Goal: Transaction & Acquisition: Purchase product/service

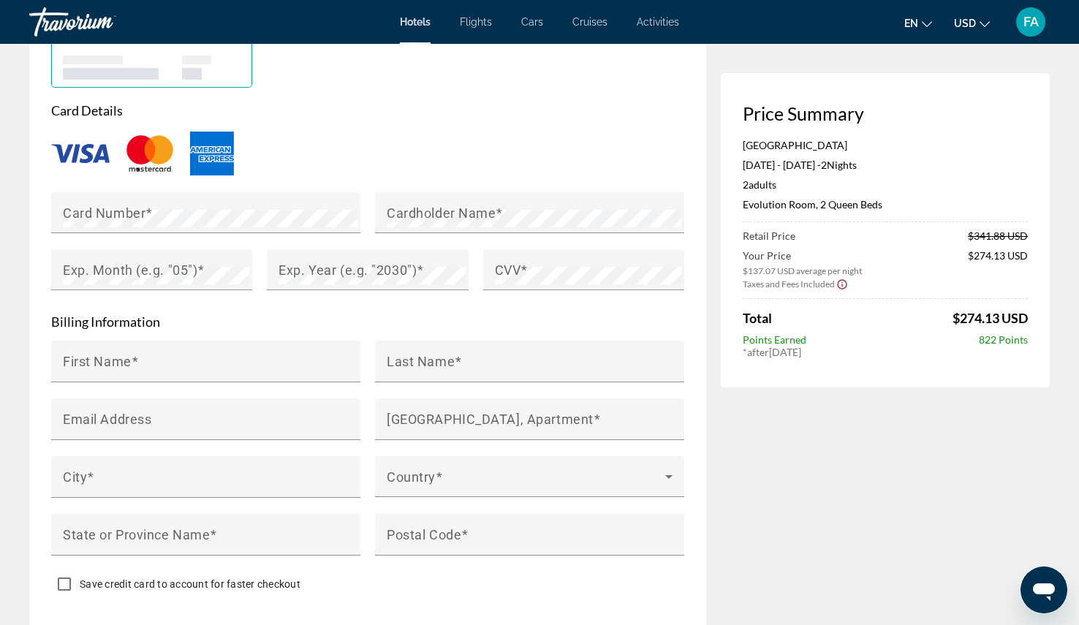
scroll to position [1271, 0]
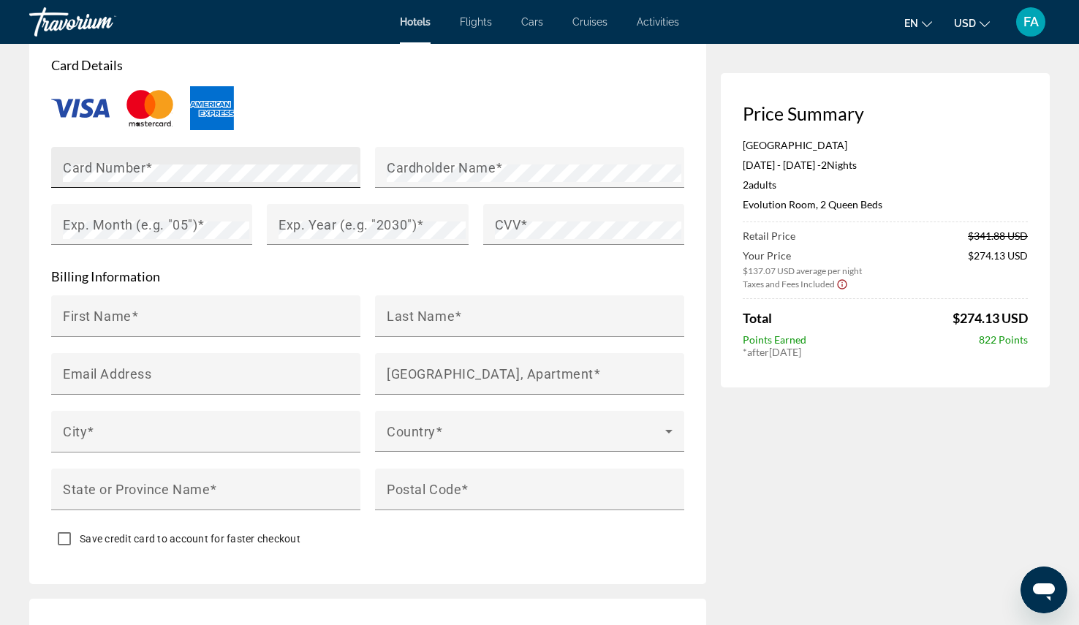
click at [94, 171] on div "Card Number" at bounding box center [210, 167] width 295 height 41
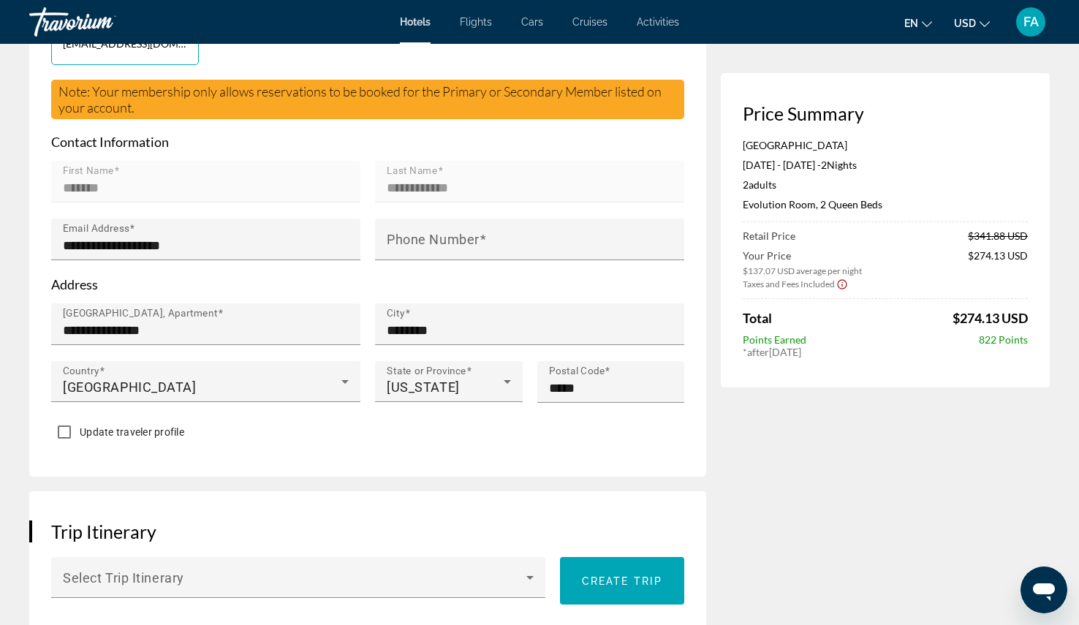
scroll to position [484, 0]
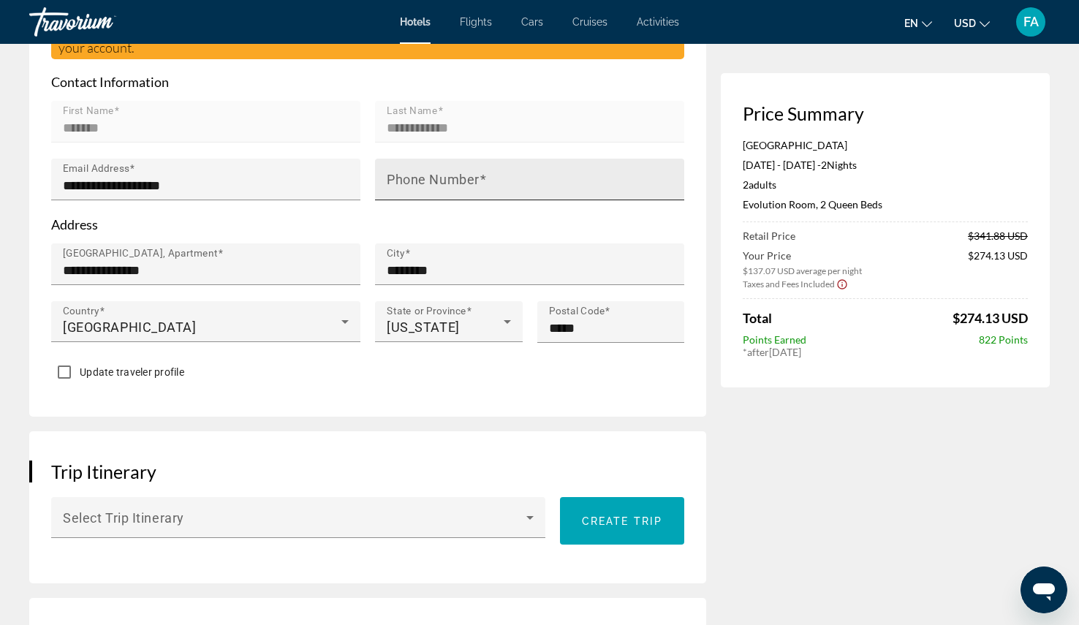
click at [435, 187] on mat-label "Phone Number" at bounding box center [433, 179] width 93 height 15
click at [435, 194] on input "Phone Number" at bounding box center [534, 186] width 295 height 18
type input "**********"
click at [35, 379] on div "**********" at bounding box center [367, 135] width 677 height 564
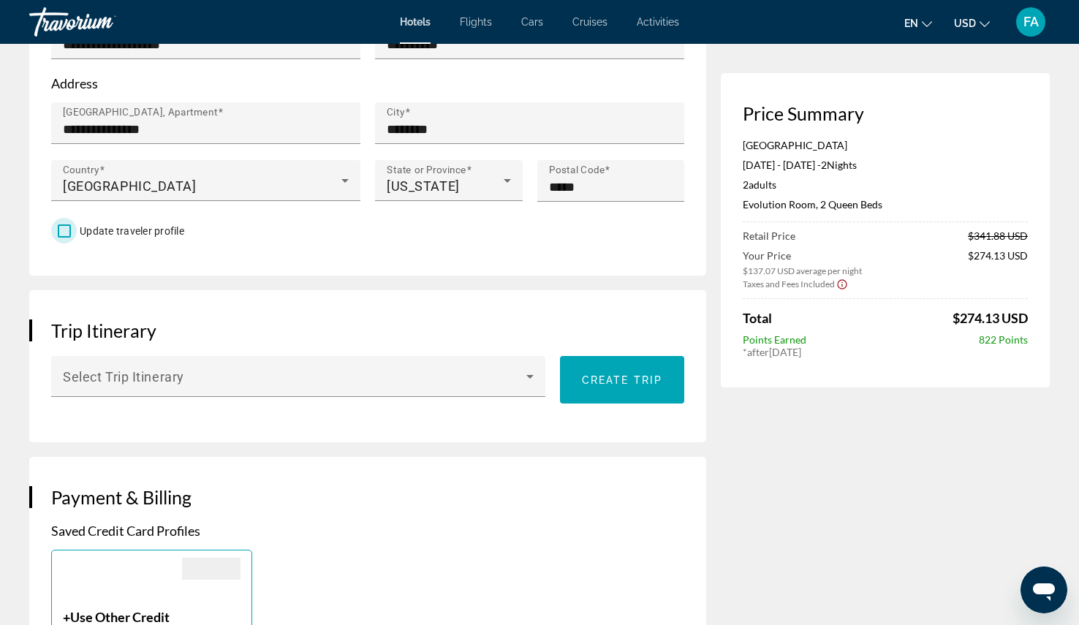
scroll to position [630, 0]
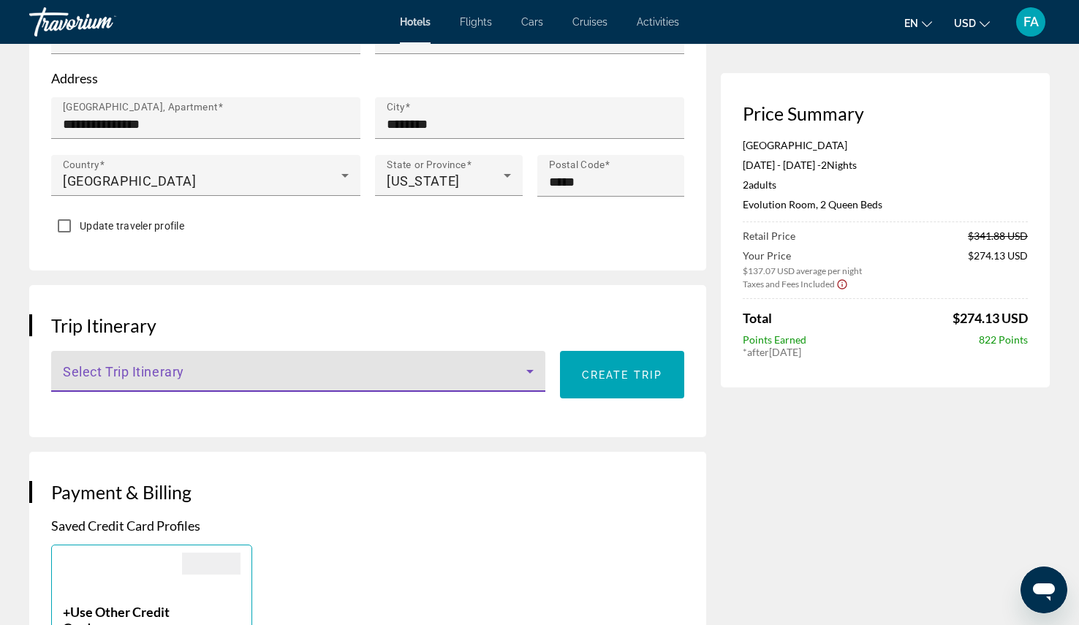
click at [533, 380] on icon "Main content" at bounding box center [530, 372] width 18 height 18
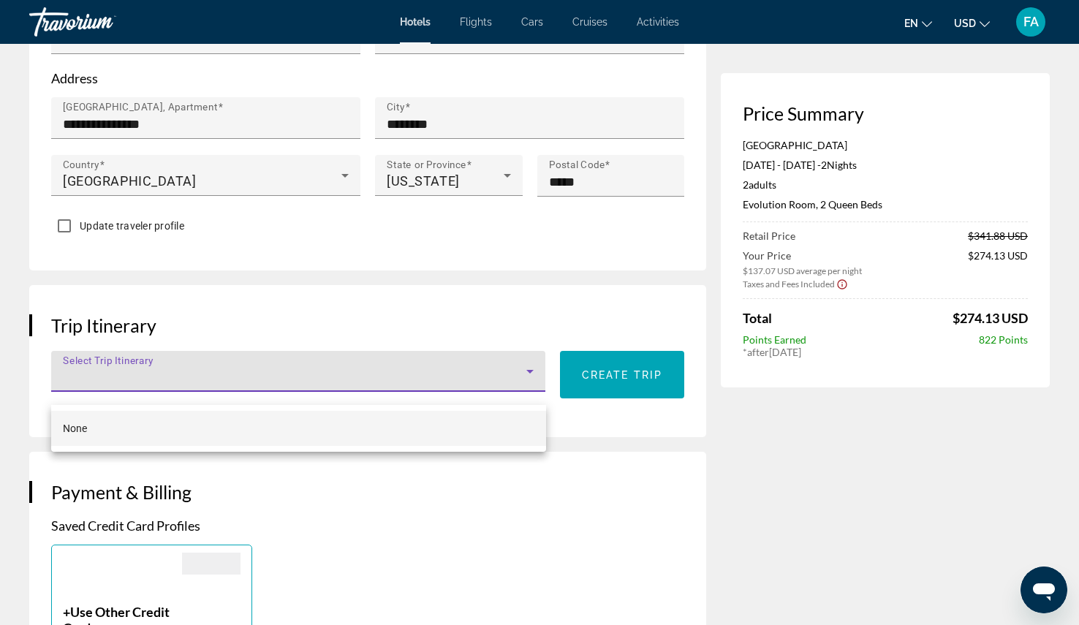
click at [533, 386] on div at bounding box center [539, 312] width 1079 height 625
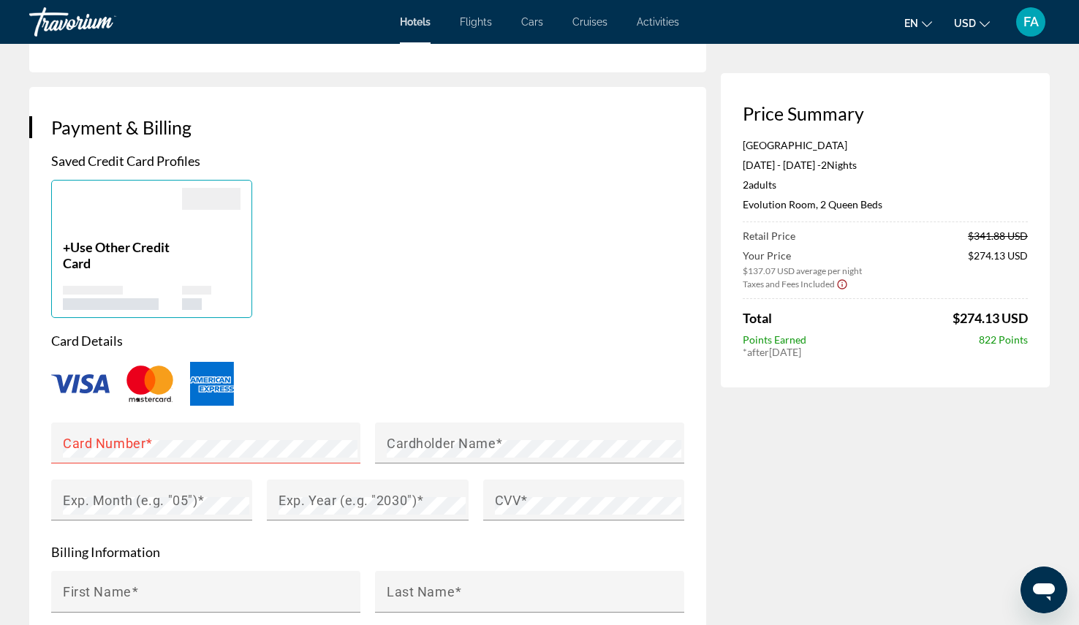
scroll to position [996, 0]
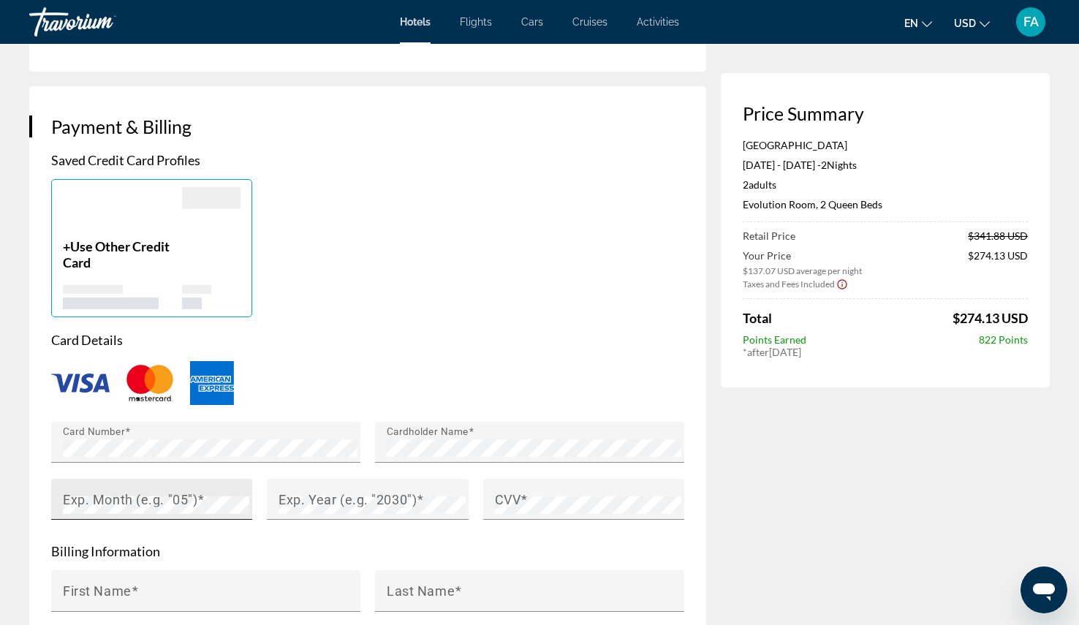
click at [122, 507] on mat-label "Exp. Month (e.g. "05")" at bounding box center [130, 498] width 135 height 15
click at [401, 507] on mat-label "Exp. Year (e.g. "2030")" at bounding box center [348, 498] width 138 height 15
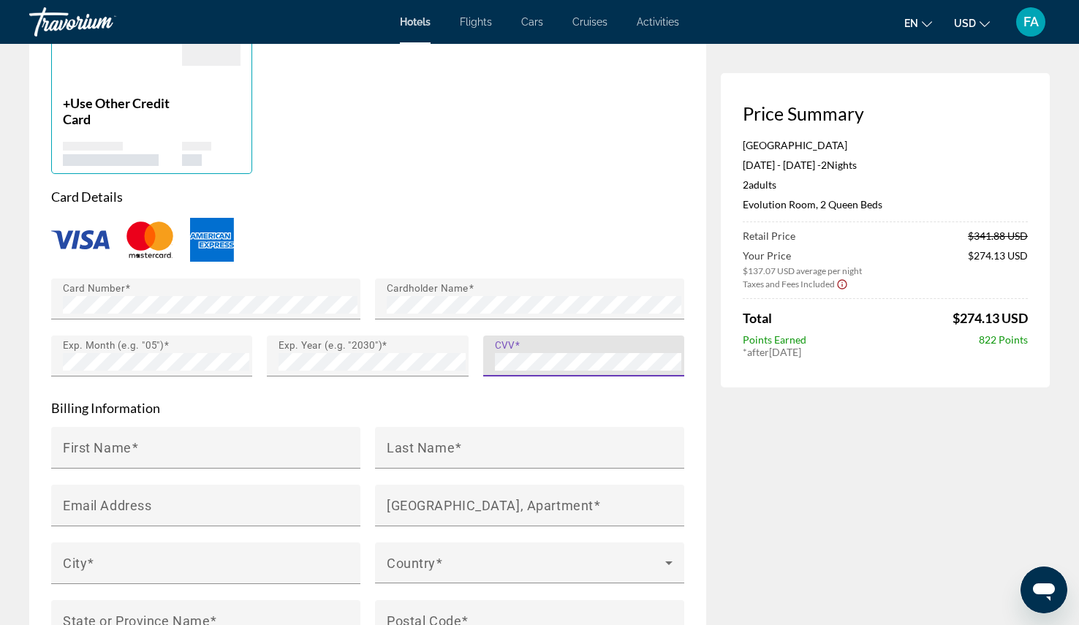
scroll to position [1142, 0]
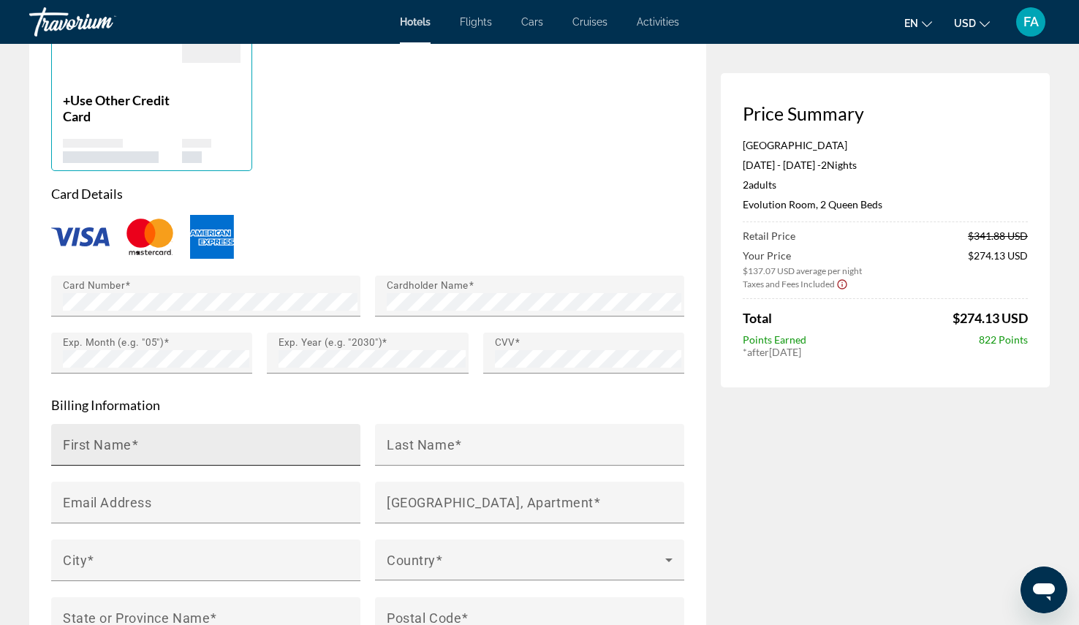
click at [137, 452] on span "Main content" at bounding box center [135, 443] width 7 height 15
click at [137, 460] on input "First Name" at bounding box center [210, 451] width 295 height 18
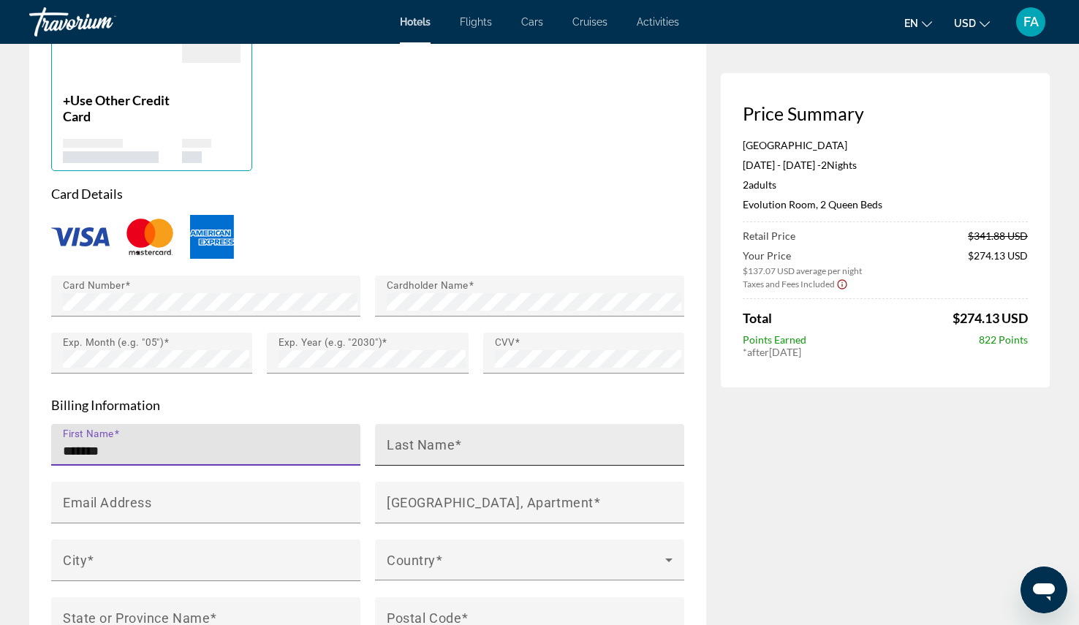
type input "*******"
click at [505, 460] on input "Last Name" at bounding box center [534, 451] width 295 height 18
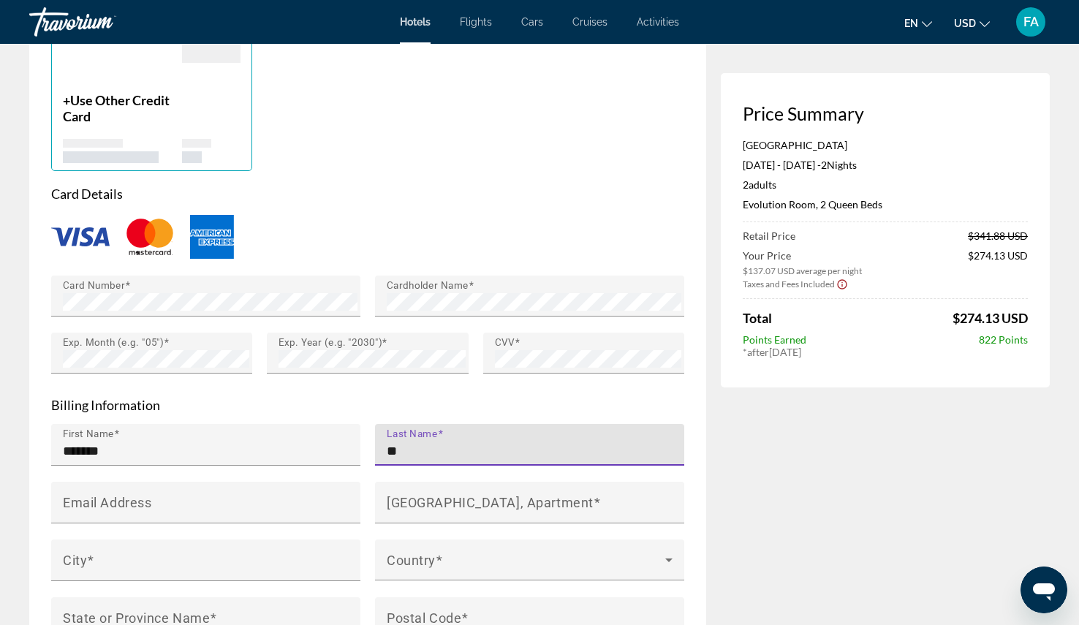
type input "*"
type input "**********"
click at [231, 505] on div "Email Address" at bounding box center [210, 503] width 295 height 42
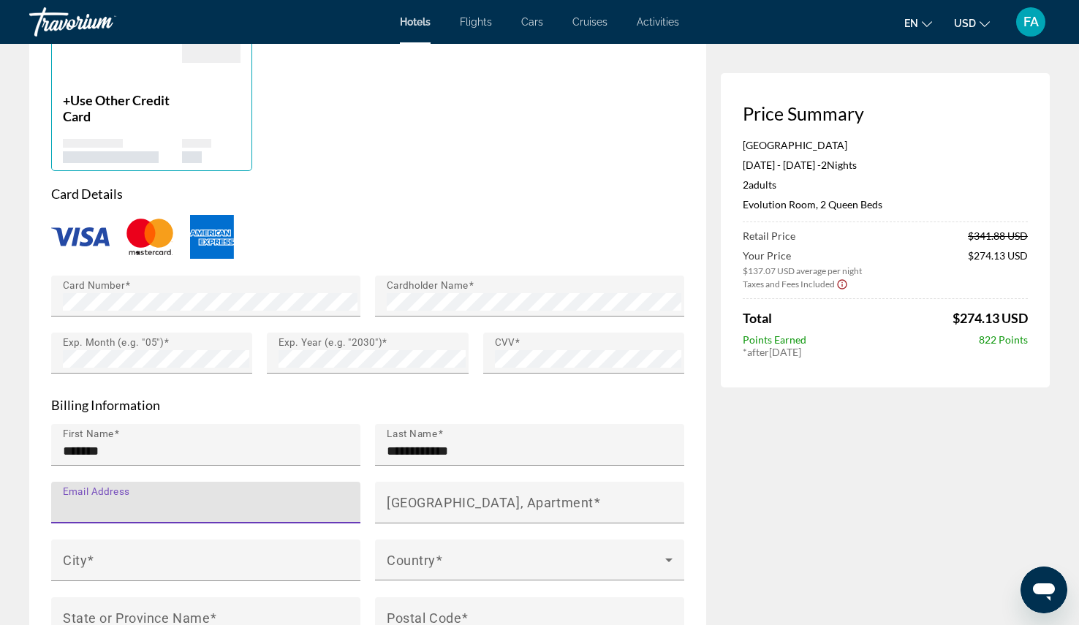
click at [231, 505] on div "Email Address" at bounding box center [210, 503] width 295 height 42
click at [66, 518] on input "********" at bounding box center [210, 509] width 295 height 18
click at [62, 523] on div "Email Address ********" at bounding box center [205, 503] width 309 height 42
click at [360, 513] on div "Main content" at bounding box center [360, 513] width 0 height 0
click at [174, 518] on input "*********" at bounding box center [210, 509] width 295 height 18
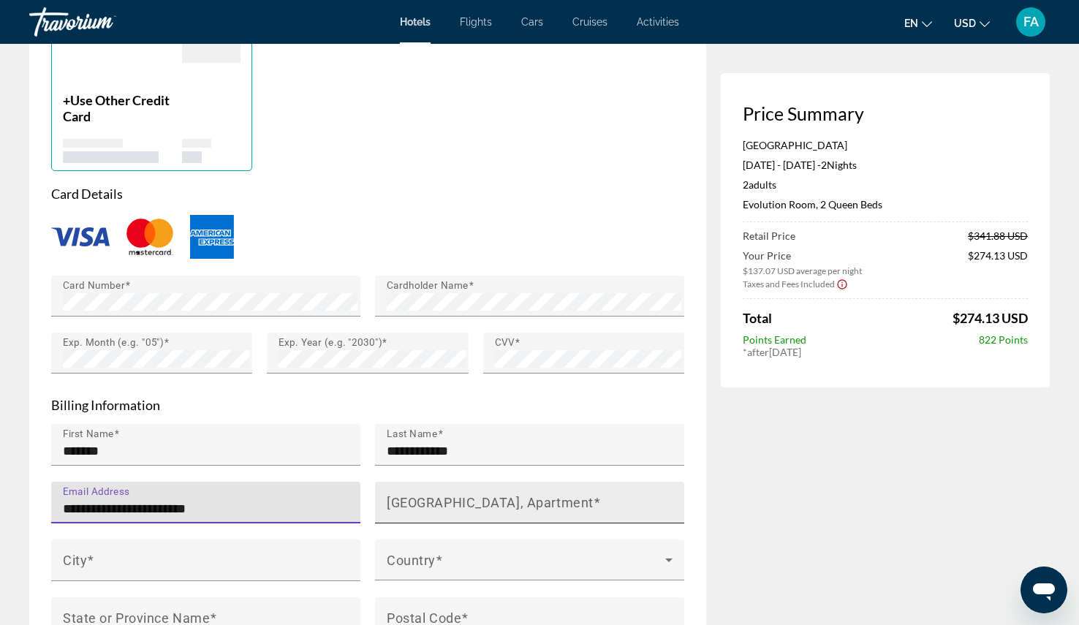
type input "**********"
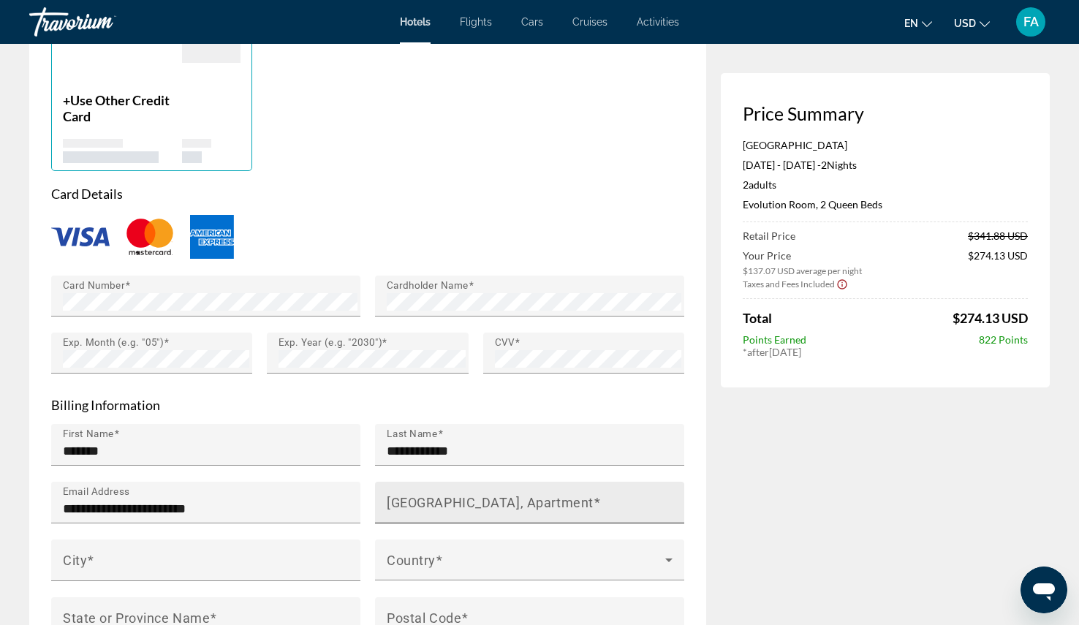
click at [504, 523] on div "[GEOGRAPHIC_DATA], Apartment" at bounding box center [534, 503] width 295 height 42
click at [513, 514] on input "[GEOGRAPHIC_DATA], Apartment" at bounding box center [534, 509] width 295 height 18
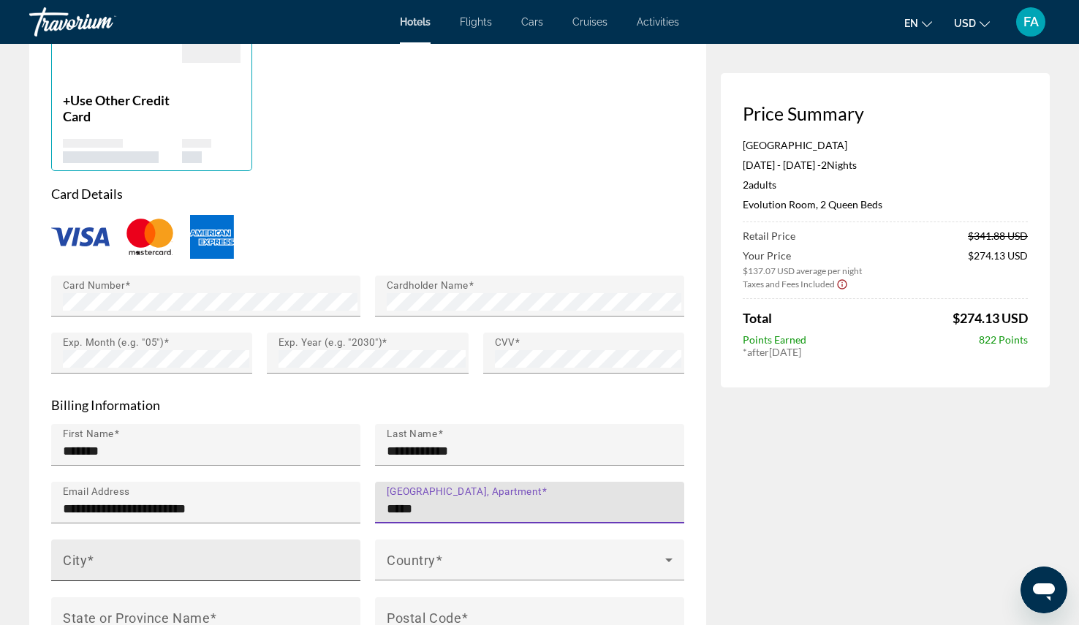
type input "*****"
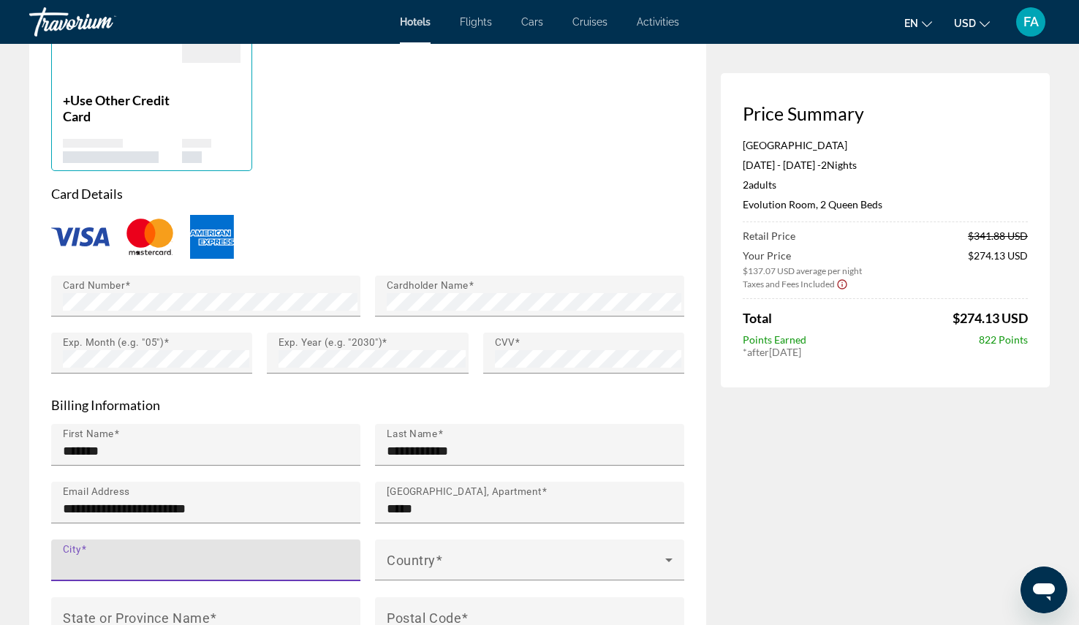
click at [159, 569] on input "City" at bounding box center [210, 567] width 295 height 18
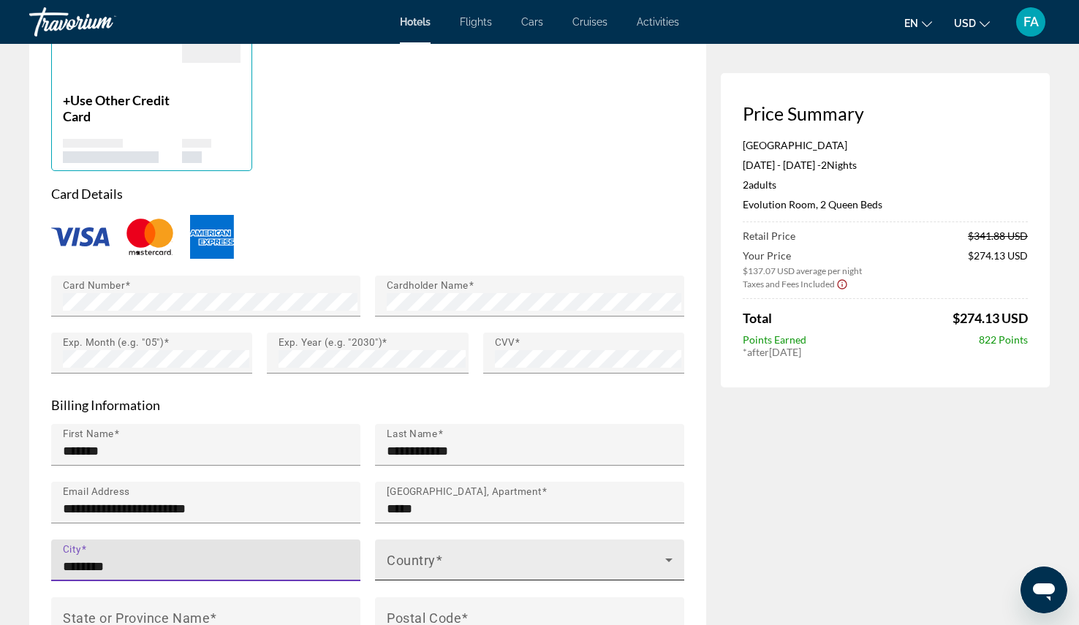
type input "********"
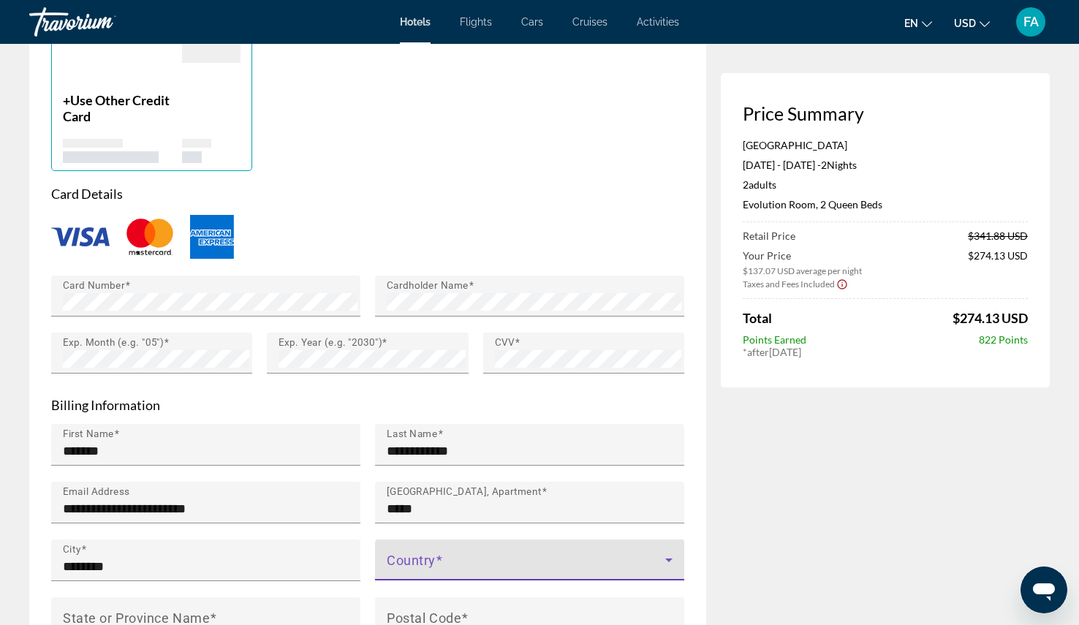
click at [420, 575] on span "Main content" at bounding box center [526, 566] width 279 height 18
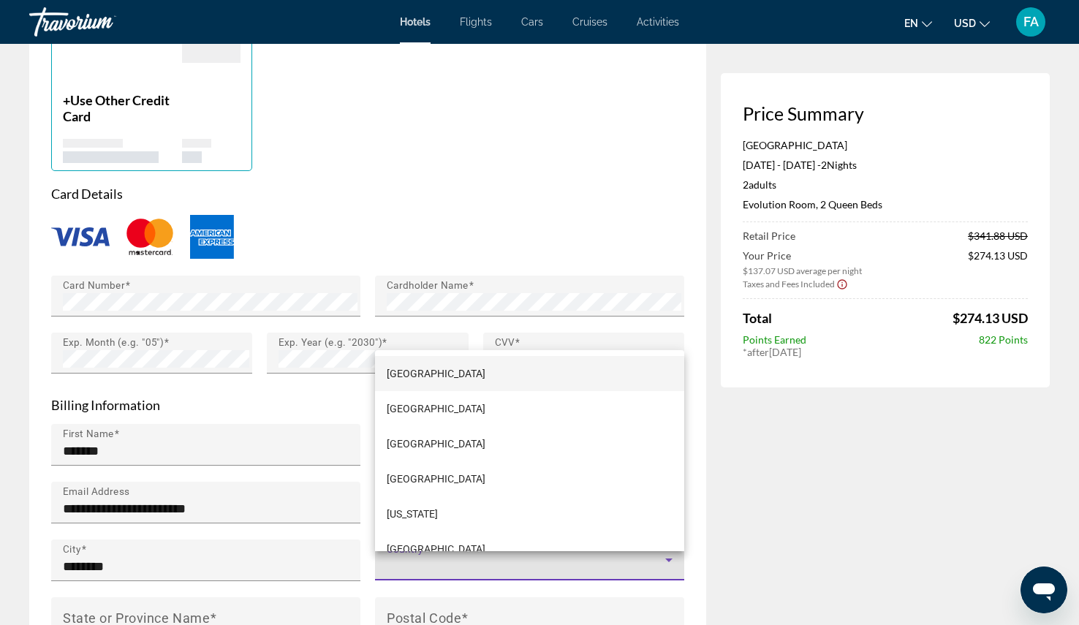
click at [498, 322] on div at bounding box center [539, 312] width 1079 height 625
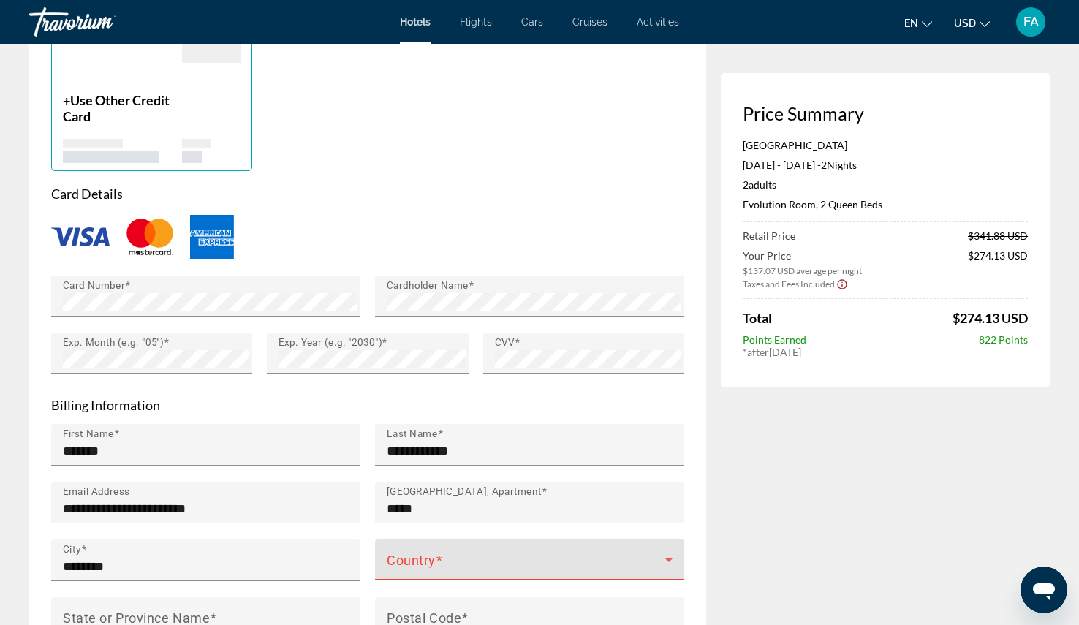
click at [632, 573] on span "Main content" at bounding box center [526, 566] width 279 height 18
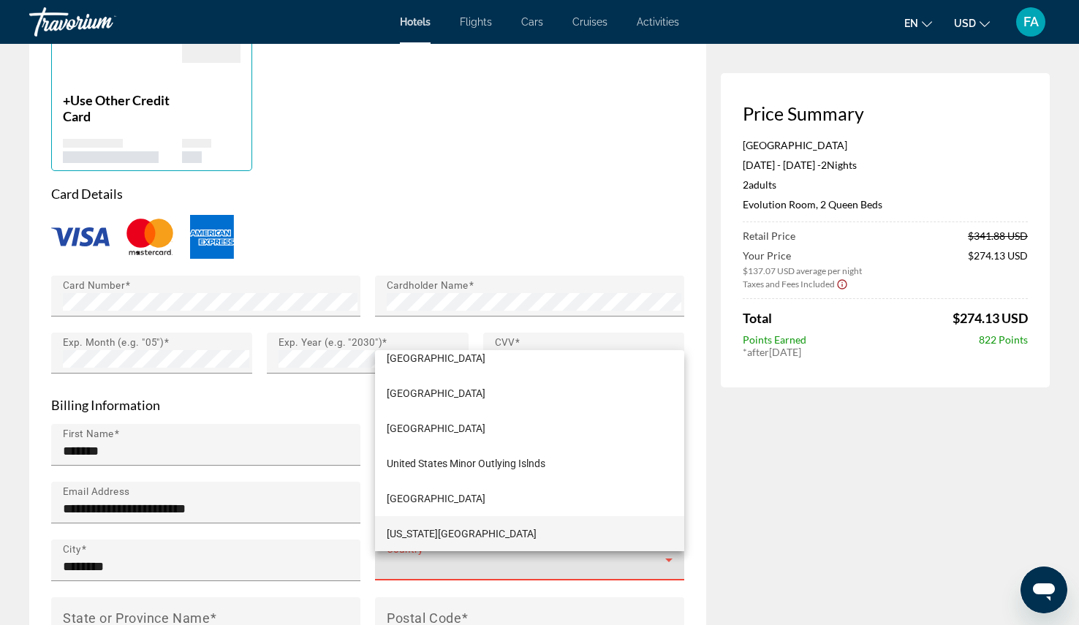
scroll to position [8473, 0]
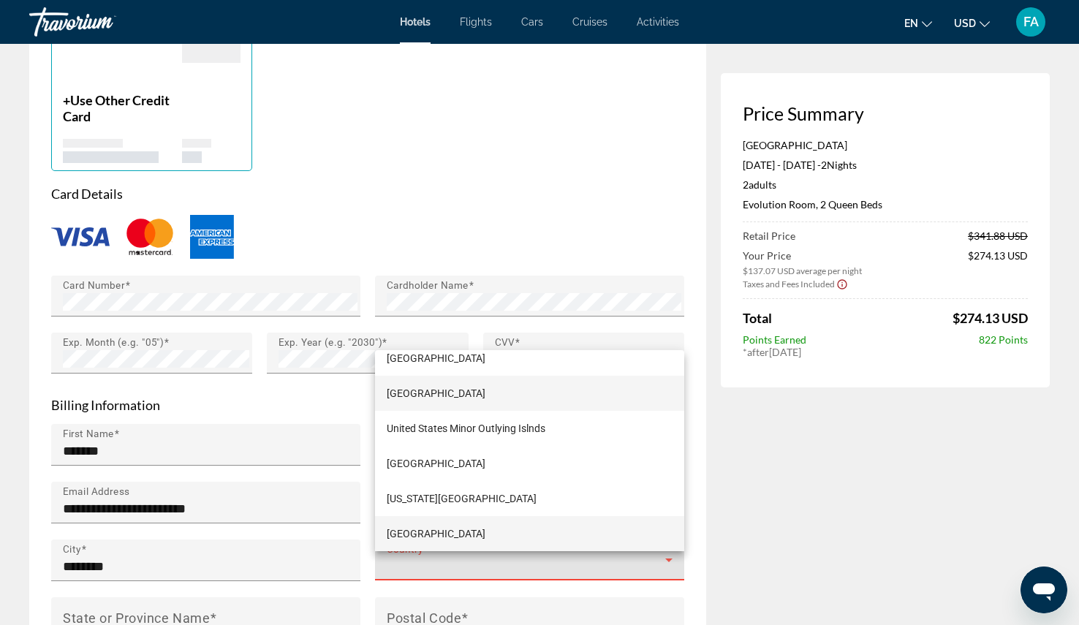
click at [451, 394] on span "[GEOGRAPHIC_DATA]" at bounding box center [436, 394] width 99 height 18
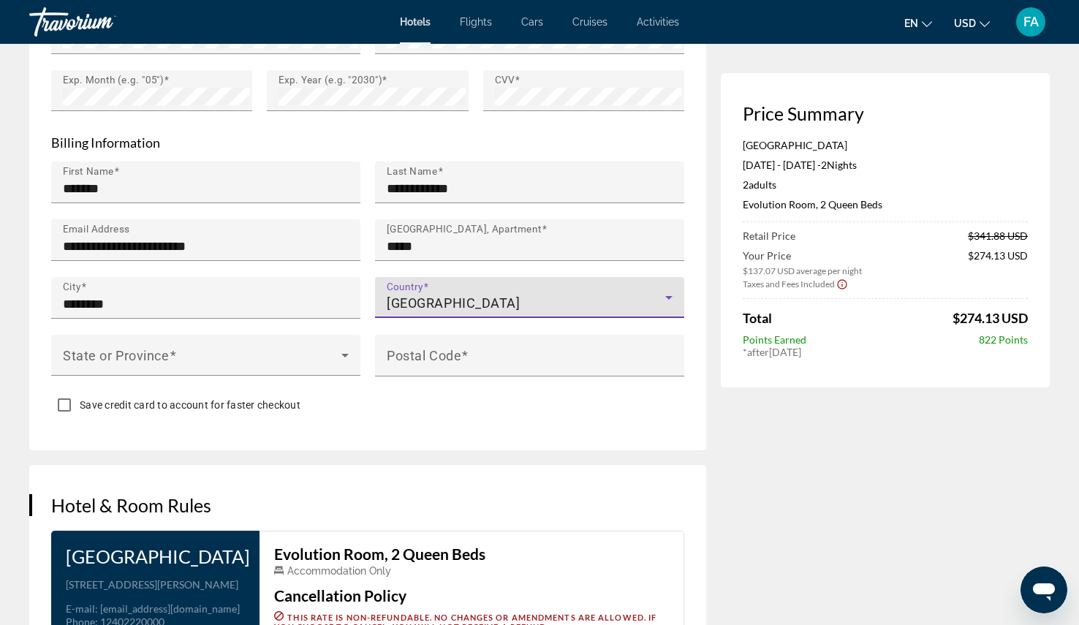
scroll to position [1439, 0]
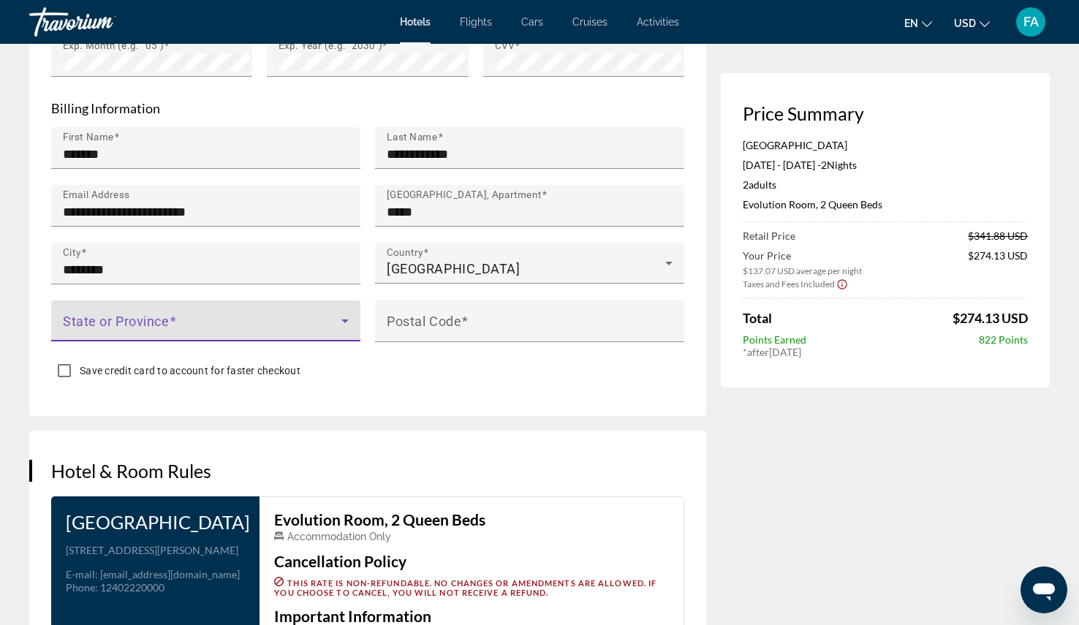
click at [151, 336] on span "Main content" at bounding box center [202, 327] width 279 height 18
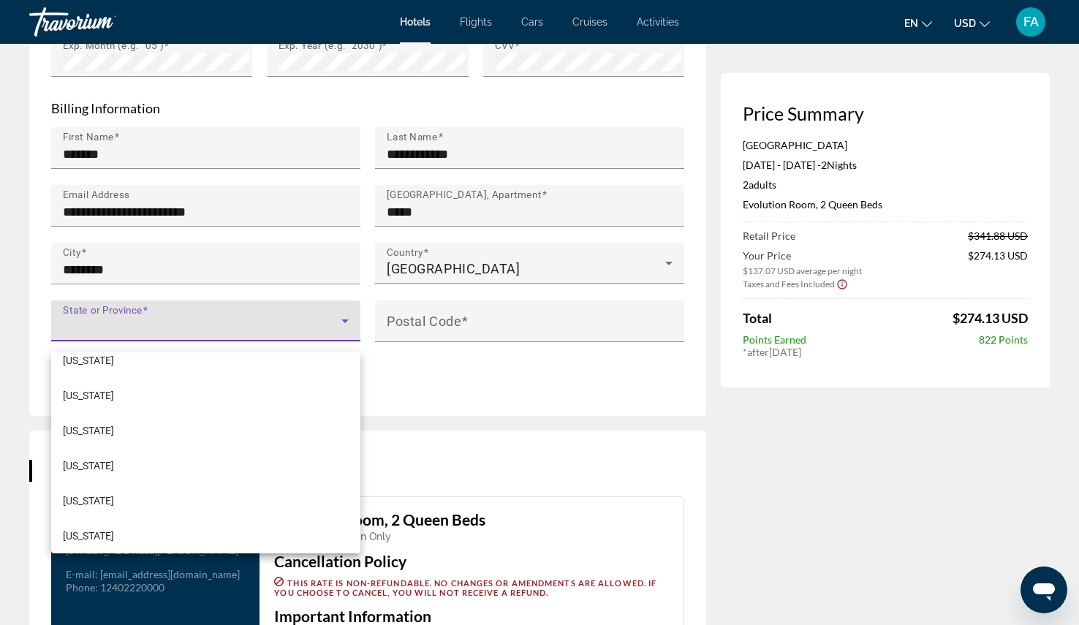
scroll to position [577, 0]
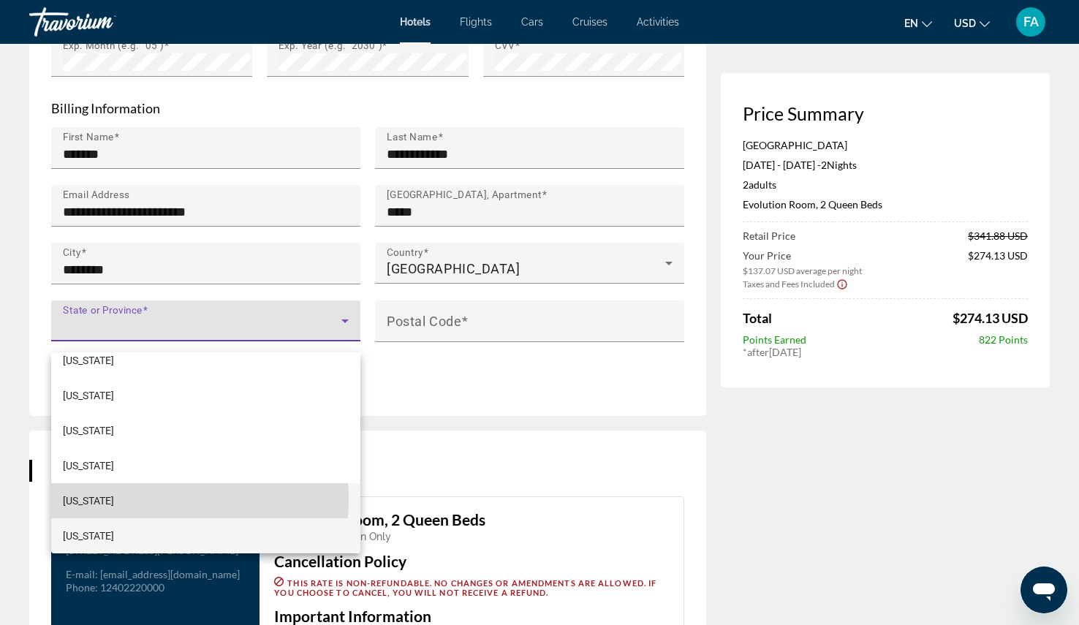
click at [106, 499] on mat-option "[US_STATE]" at bounding box center [205, 500] width 309 height 35
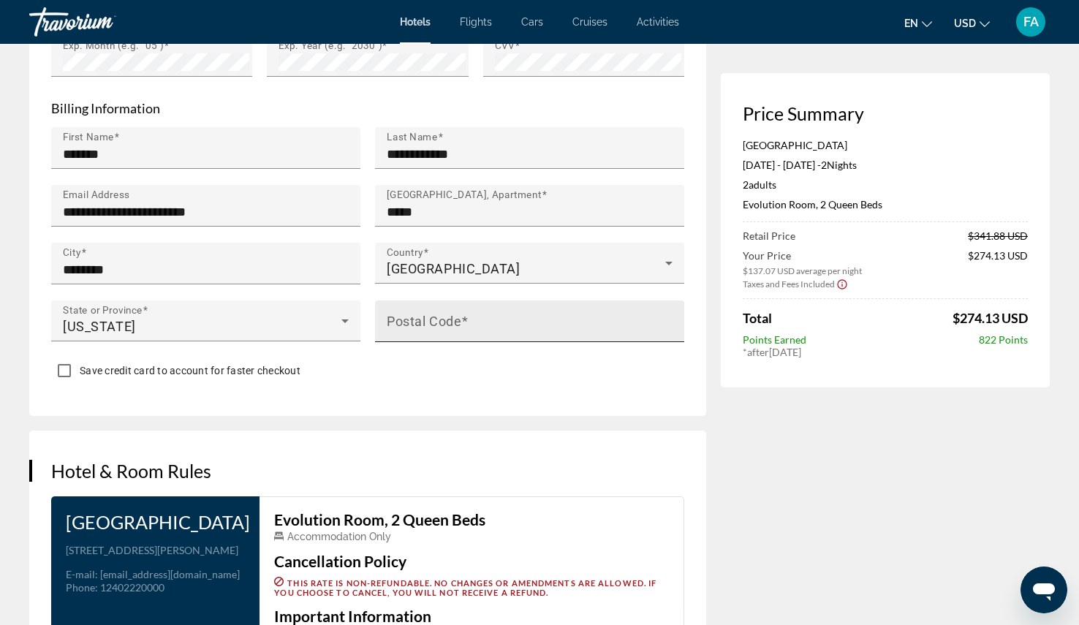
click at [430, 328] on mat-label "Postal Code" at bounding box center [424, 320] width 75 height 15
click at [430, 328] on input "Postal Code" at bounding box center [534, 328] width 295 height 18
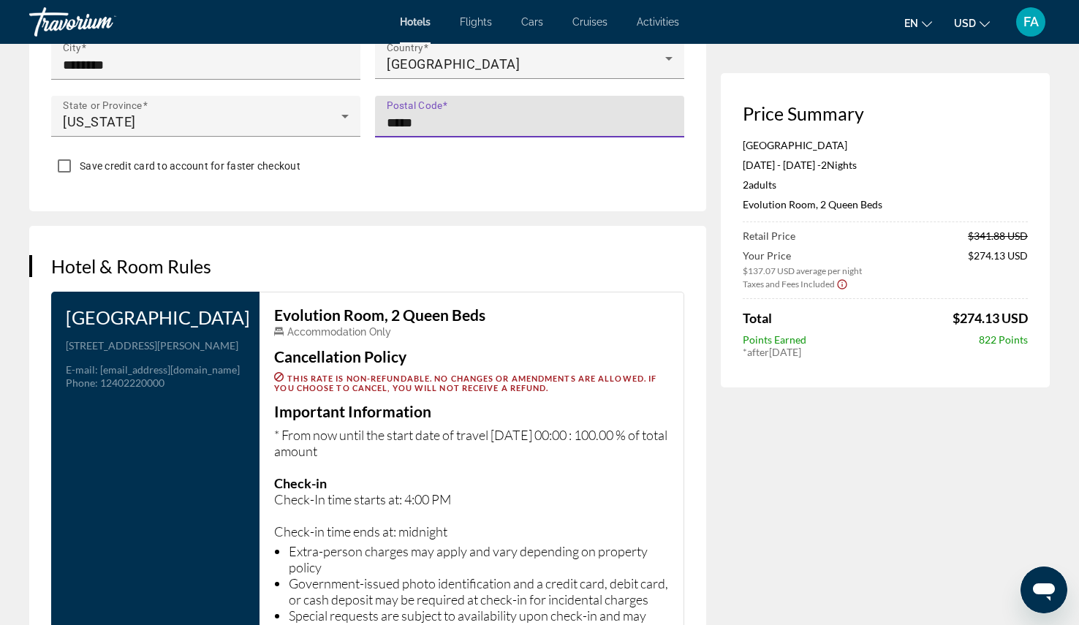
scroll to position [1621, 0]
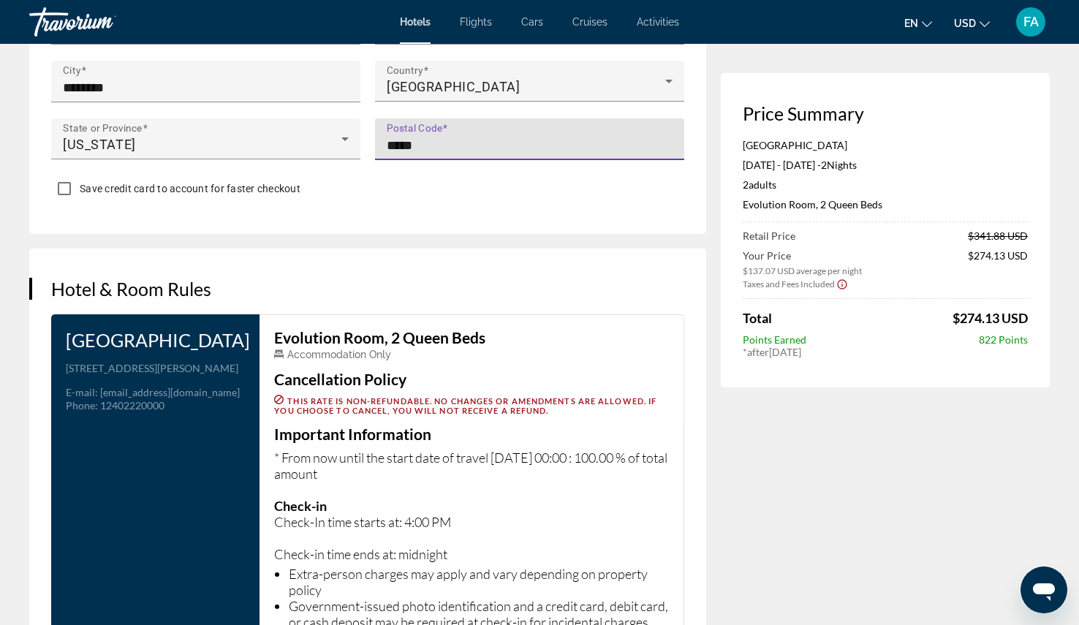
type input "*****"
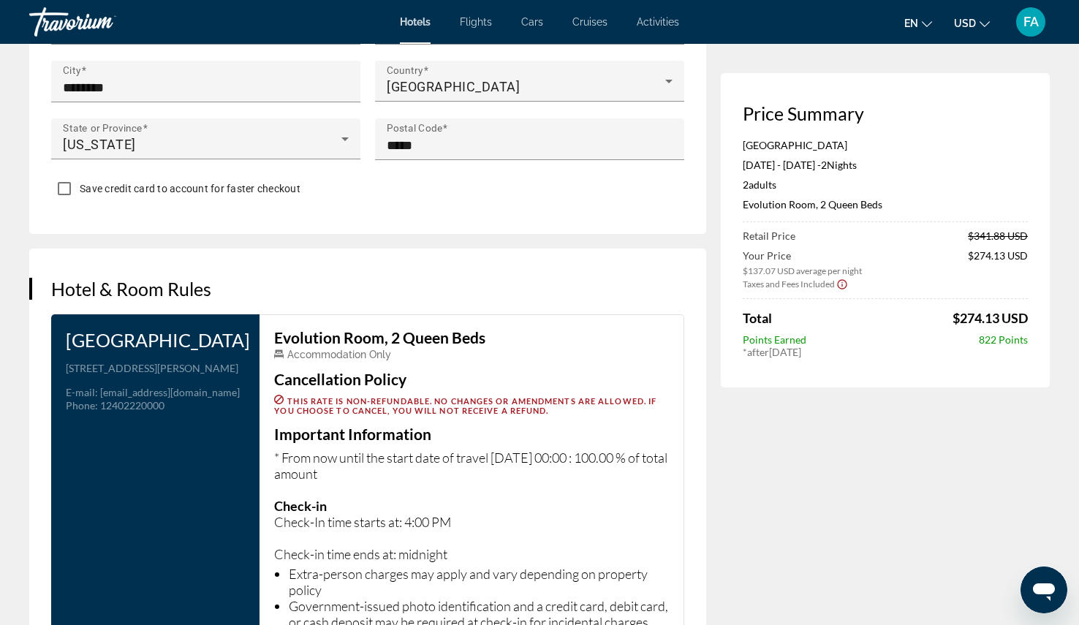
click at [1055, 266] on div "Hotel Booking Price Summary [GEOGRAPHIC_DATA] [DATE] - [DATE] - 2 Night Nights …" at bounding box center [539, 628] width 1079 height 4410
click at [974, 146] on div "[GEOGRAPHIC_DATA] [DATE] - [DATE] - 2 Night Nights 2 Adult Adults , 0 Child Chi…" at bounding box center [885, 248] width 285 height 219
click at [418, 548] on p "Check-In time starts at: 4:00 PM Check-in time ends at: midnight" at bounding box center [471, 538] width 395 height 48
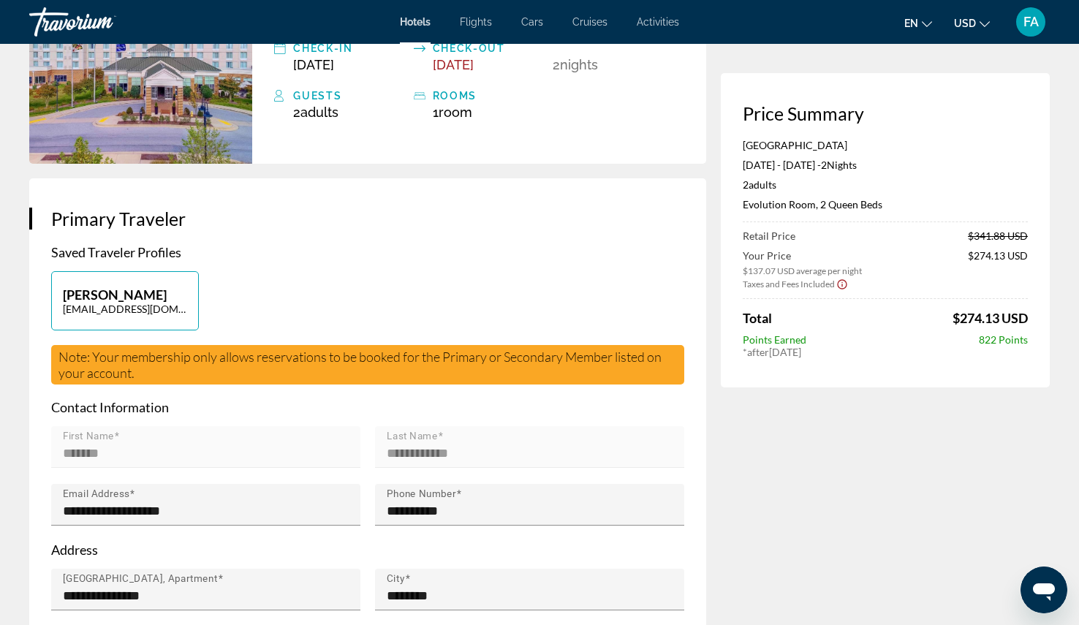
scroll to position [0, 0]
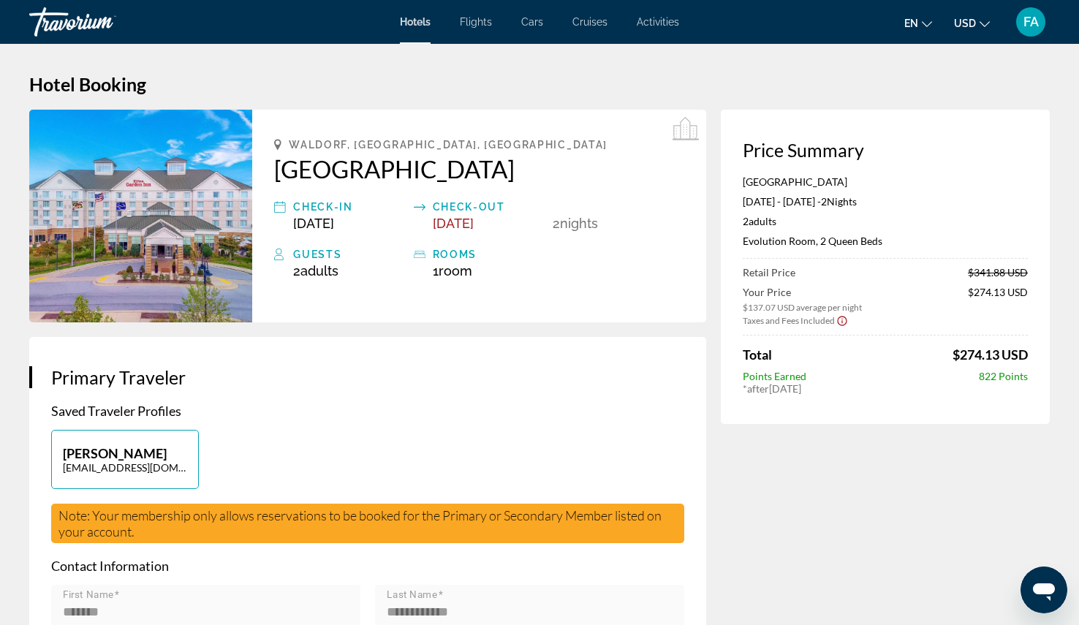
click at [318, 209] on div "Check-in" at bounding box center [349, 207] width 113 height 18
click at [318, 212] on div "Check-in" at bounding box center [349, 207] width 113 height 18
click at [340, 234] on div "[GEOGRAPHIC_DATA], [GEOGRAPHIC_DATA], [GEOGRAPHIC_DATA] Check-in [DATE] Check-o…" at bounding box center [479, 216] width 454 height 213
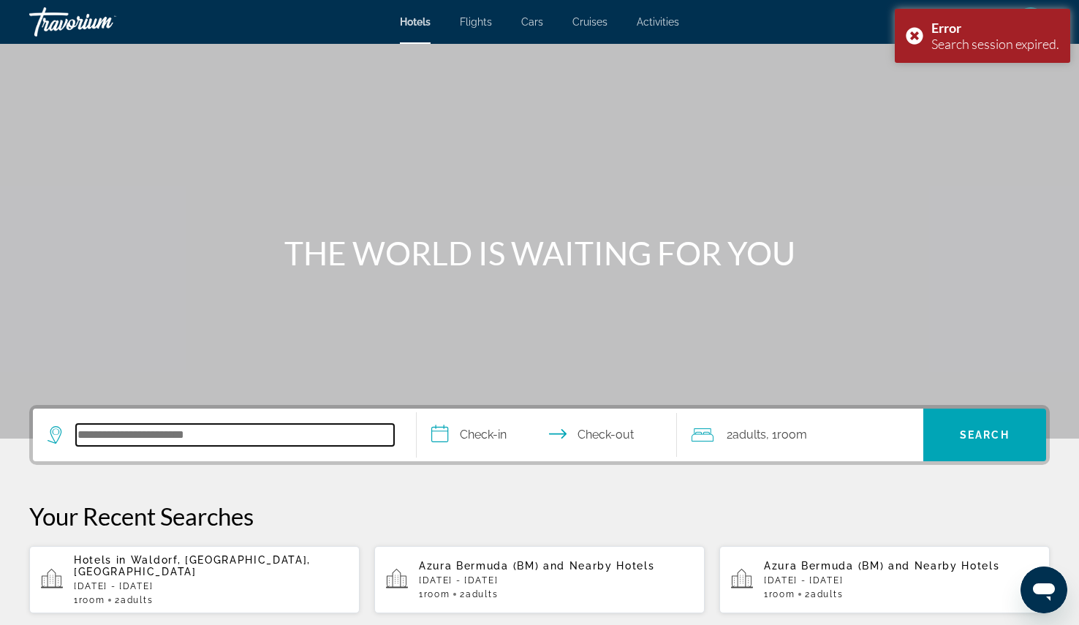
click at [284, 443] on input "Search hotel destination" at bounding box center [235, 435] width 318 height 22
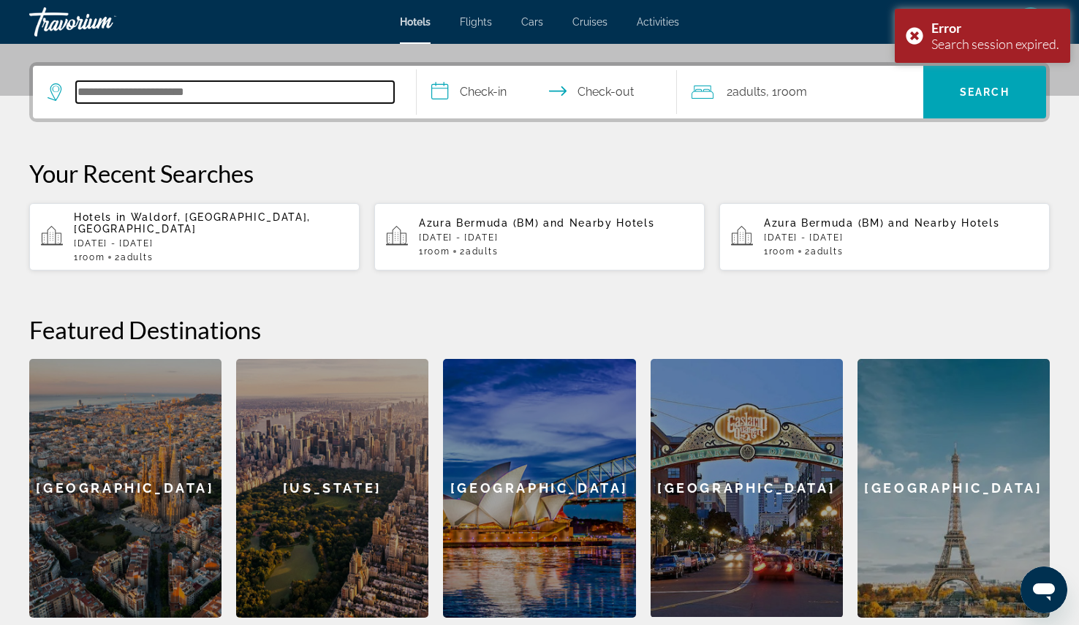
scroll to position [358, 0]
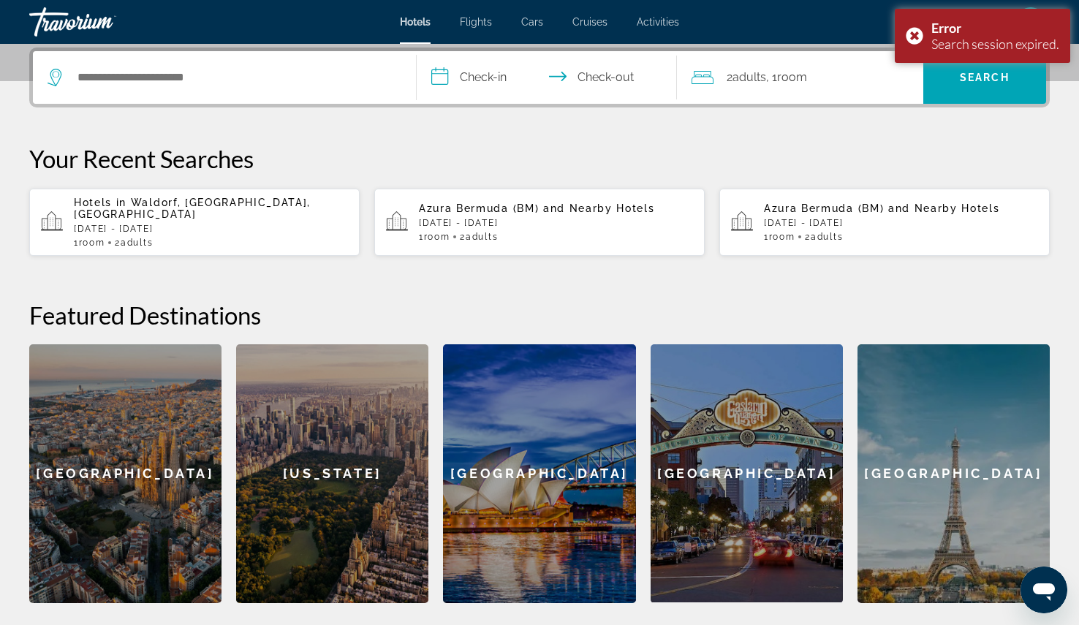
click at [444, 80] on input "**********" at bounding box center [550, 79] width 267 height 57
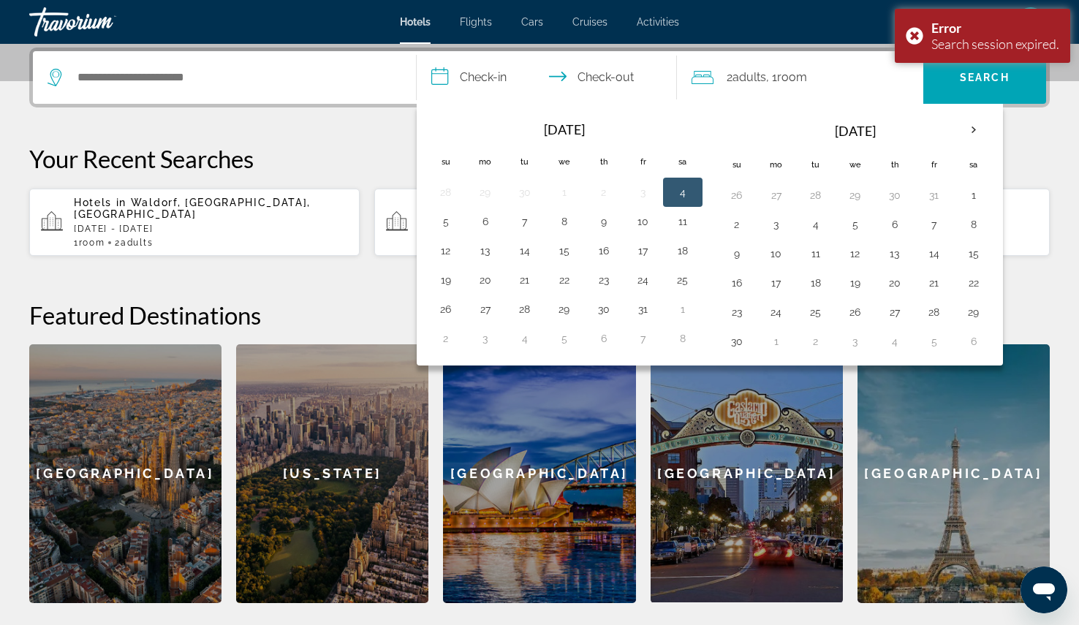
click at [686, 191] on button "4" at bounding box center [682, 192] width 23 height 20
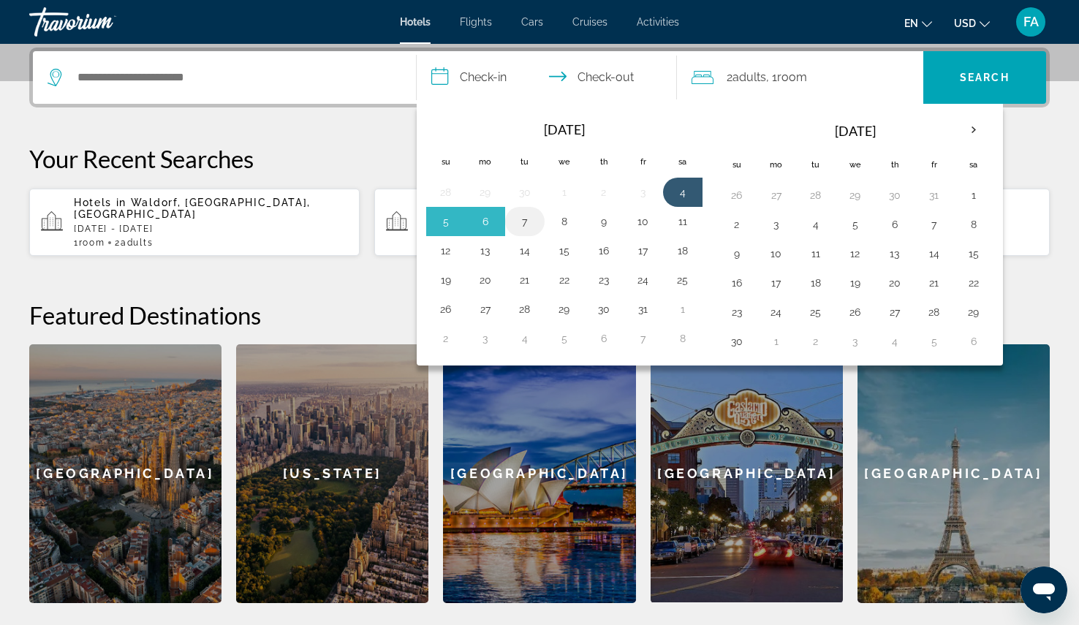
click at [520, 222] on button "7" at bounding box center [524, 221] width 23 height 20
type input "**********"
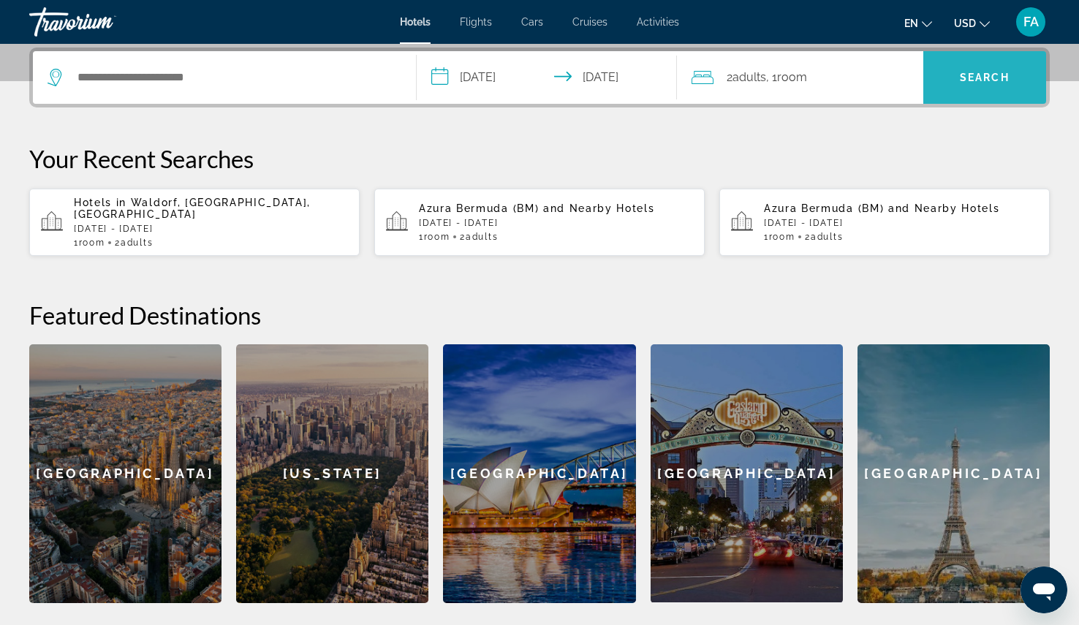
click at [967, 80] on span "Search" at bounding box center [985, 78] width 50 height 12
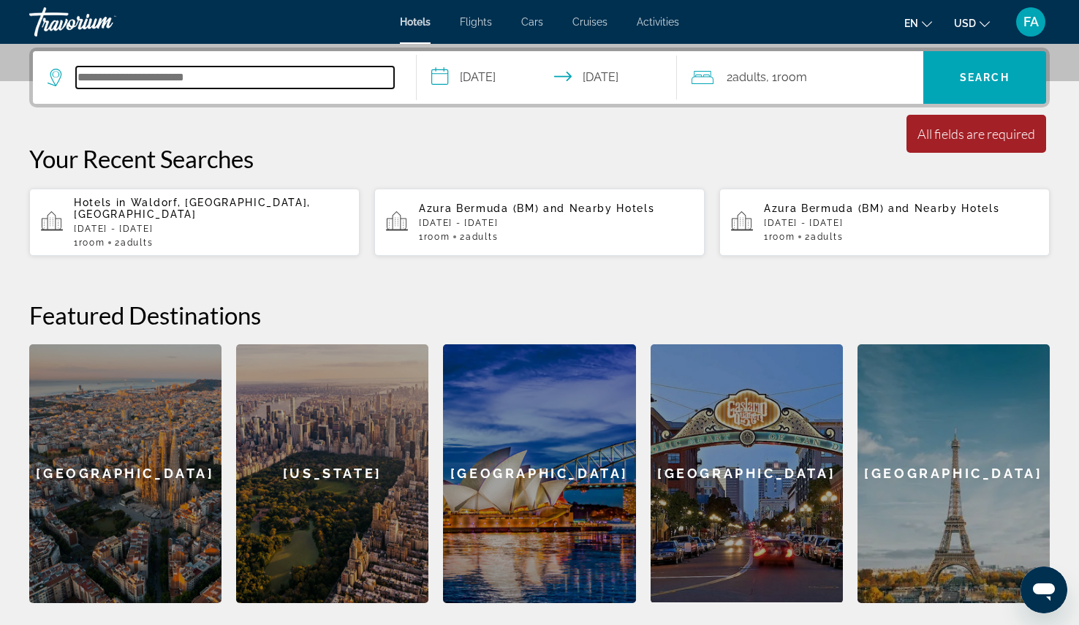
click at [201, 72] on input "Search hotel destination" at bounding box center [235, 78] width 318 height 22
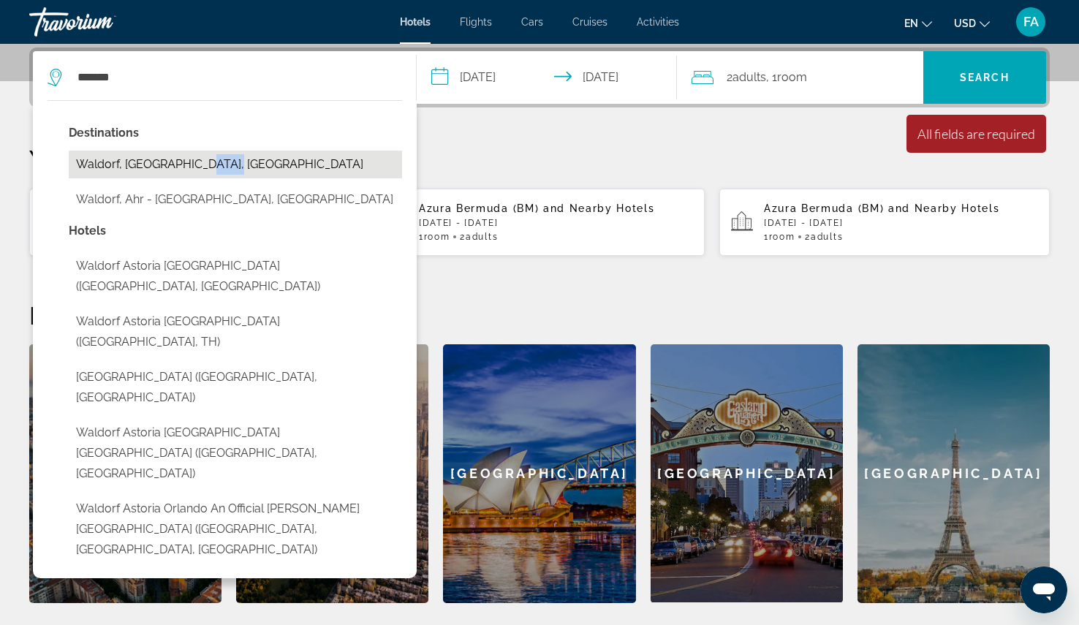
drag, startPoint x: 193, startPoint y: 183, endPoint x: 200, endPoint y: 167, distance: 17.0
click at [197, 175] on div "Destinations [GEOGRAPHIC_DATA], [GEOGRAPHIC_DATA], [GEOGRAPHIC_DATA], [GEOGRAPH…" at bounding box center [235, 172] width 333 height 98
click at [201, 165] on button "Waldorf, [GEOGRAPHIC_DATA], [GEOGRAPHIC_DATA]" at bounding box center [235, 165] width 333 height 28
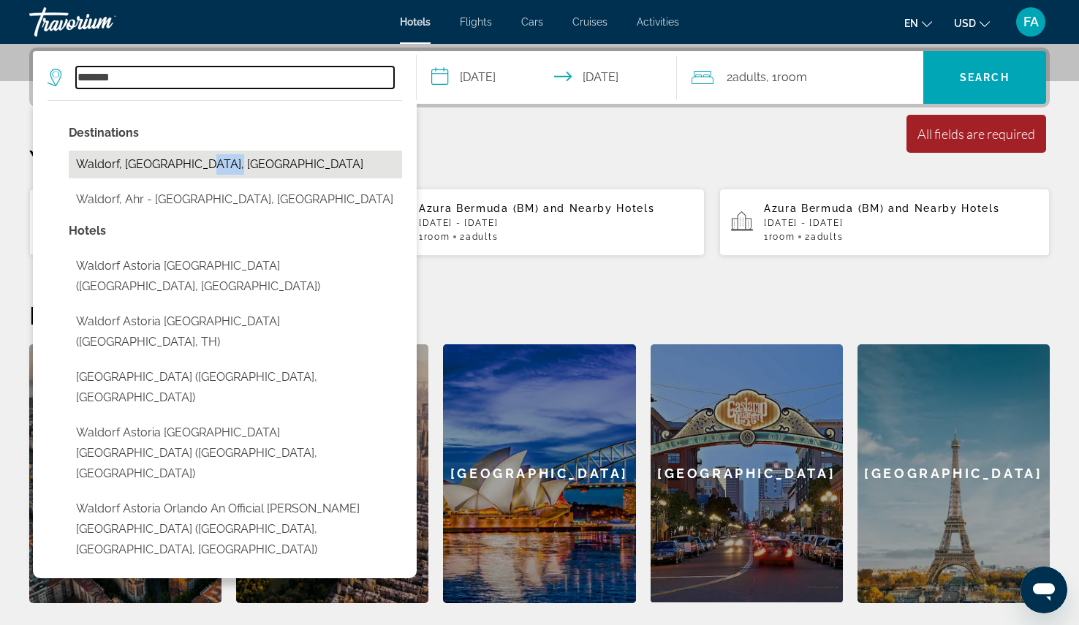
type input "**********"
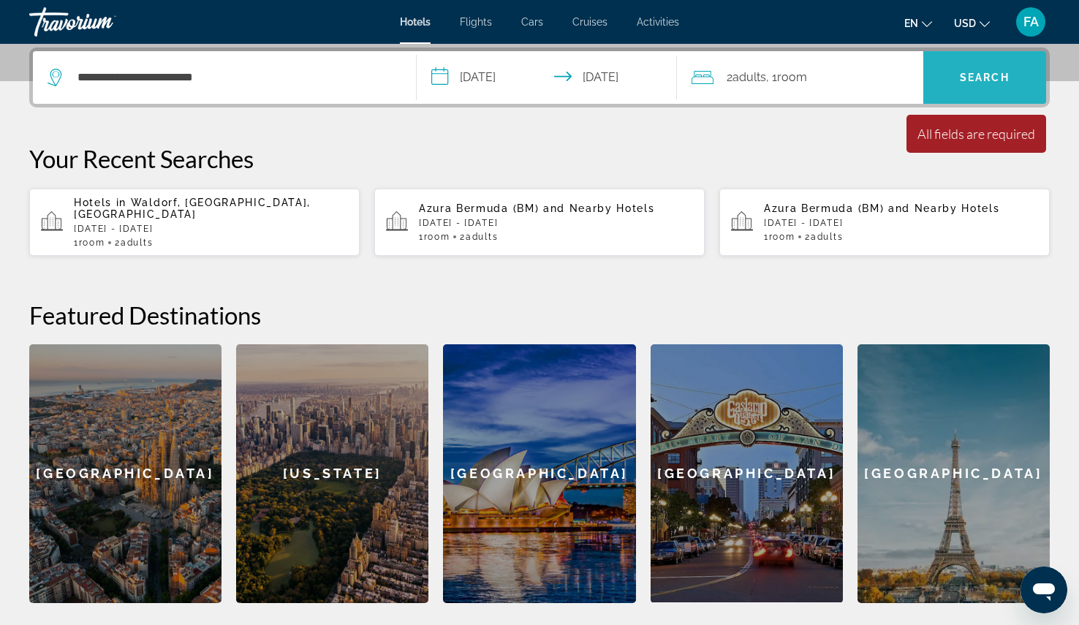
click at [984, 86] on span "Search" at bounding box center [984, 77] width 123 height 35
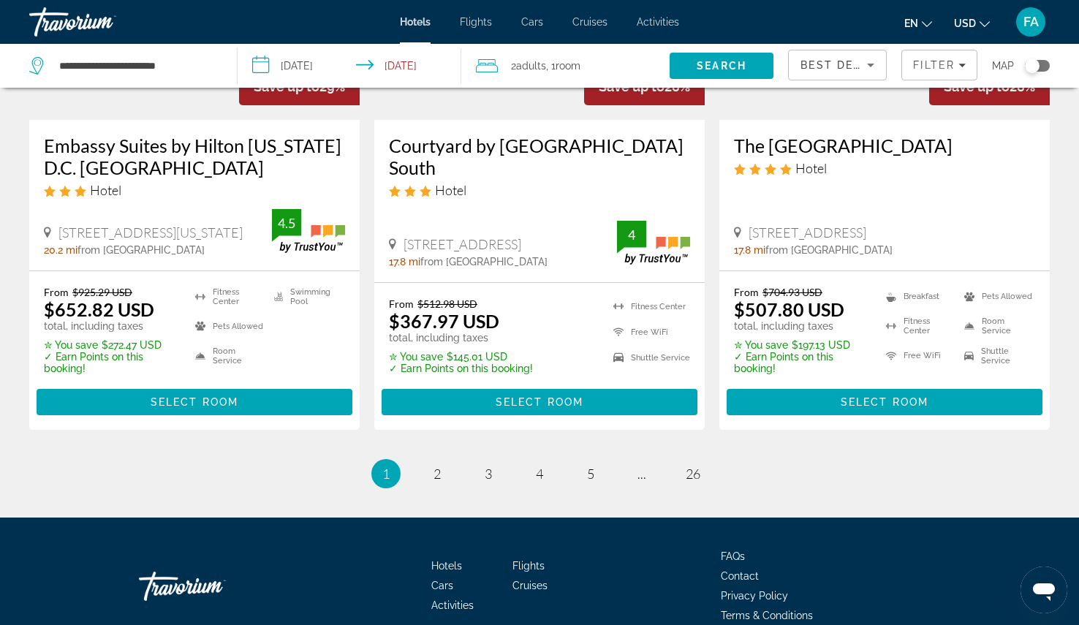
scroll to position [1974, 0]
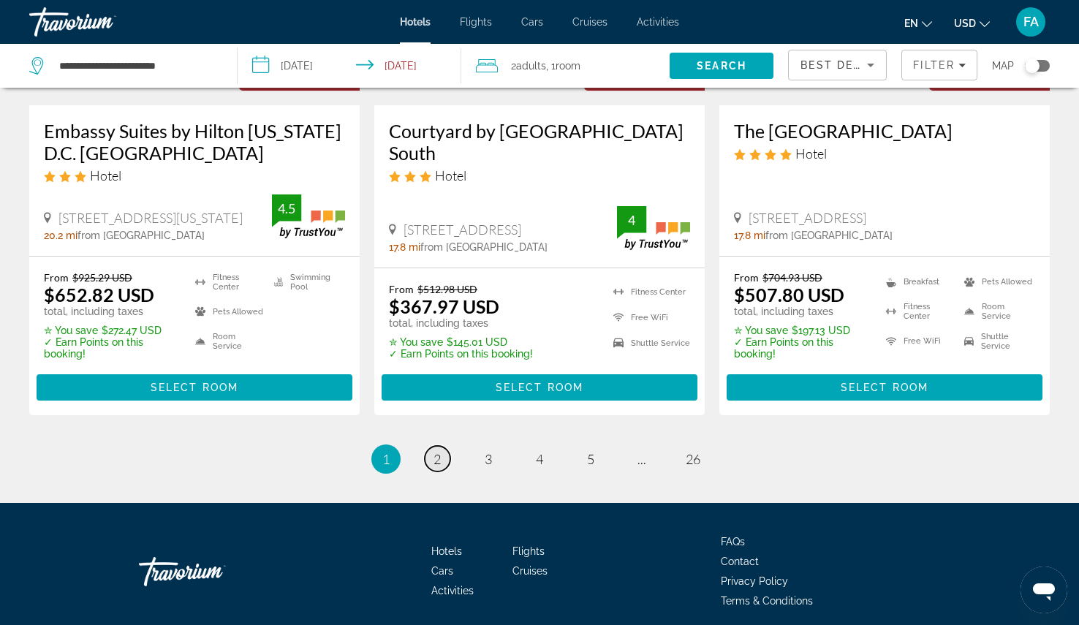
click at [430, 448] on link "page 2" at bounding box center [438, 459] width 26 height 26
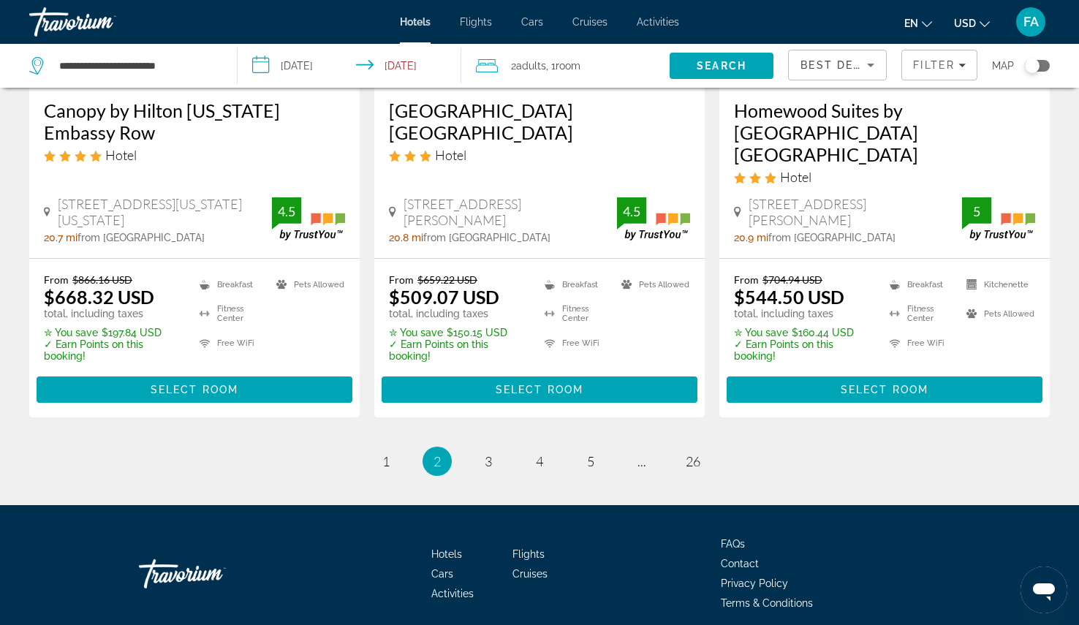
scroll to position [2023, 0]
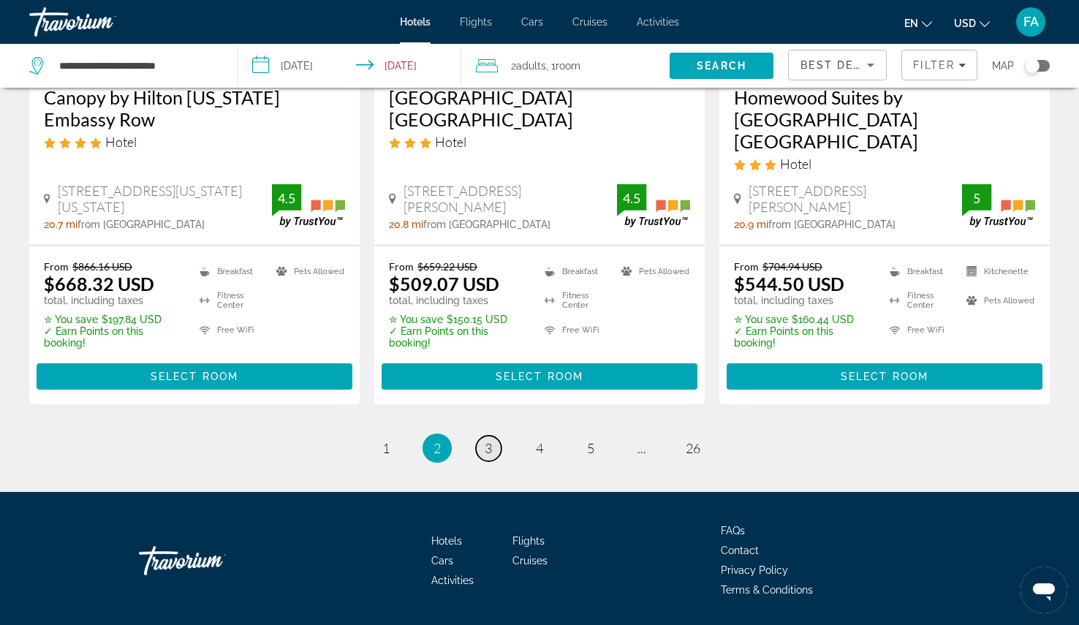
click at [496, 436] on link "page 3" at bounding box center [489, 449] width 26 height 26
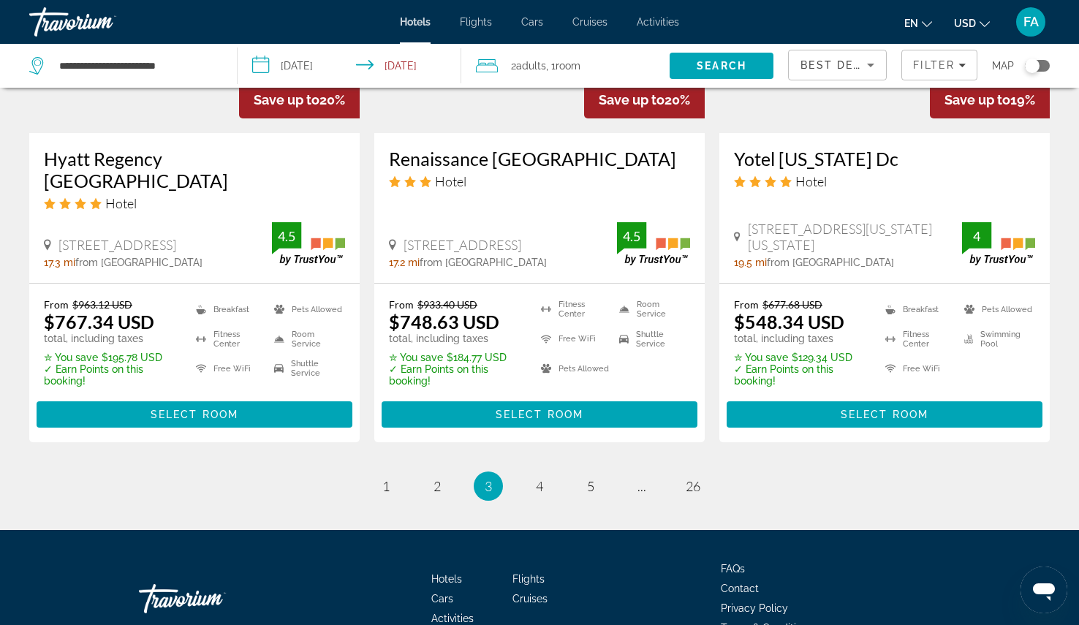
scroll to position [2010, 0]
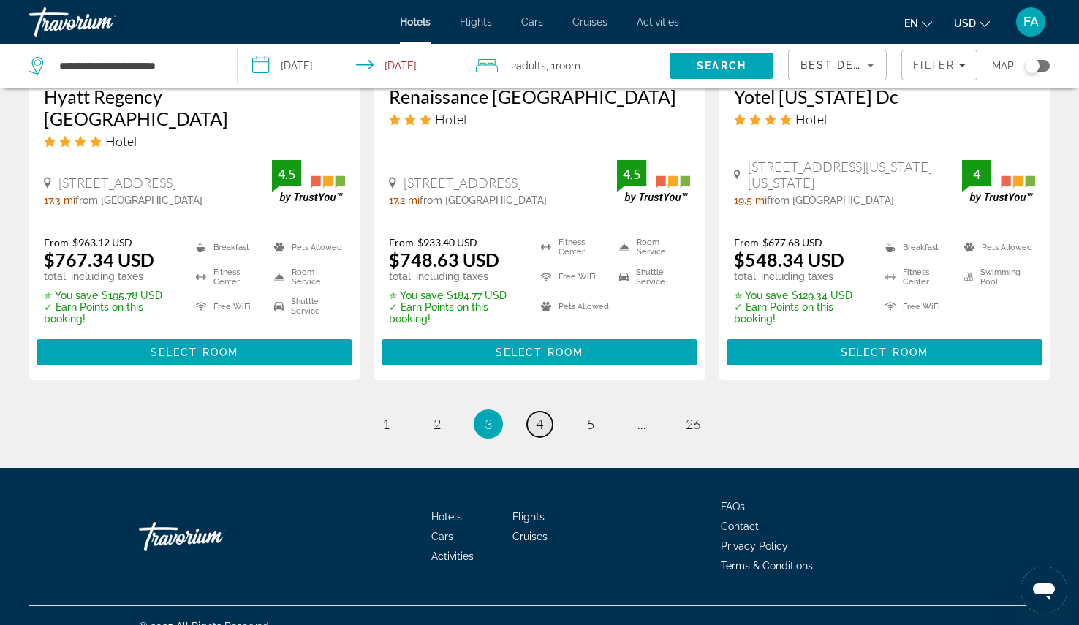
click at [537, 416] on span "4" at bounding box center [539, 424] width 7 height 16
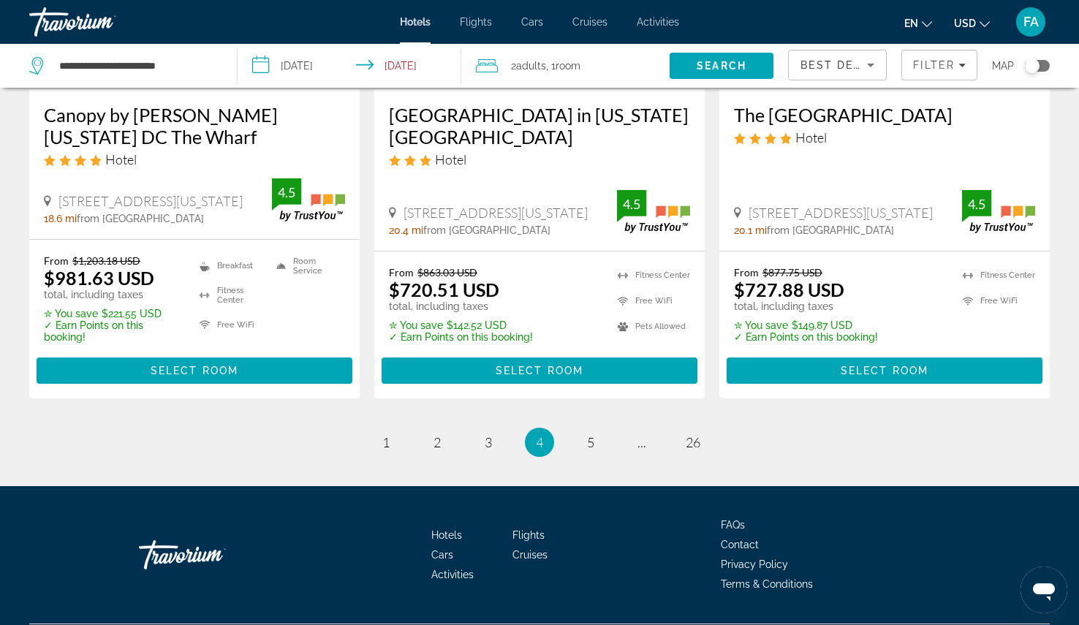
scroll to position [2032, 0]
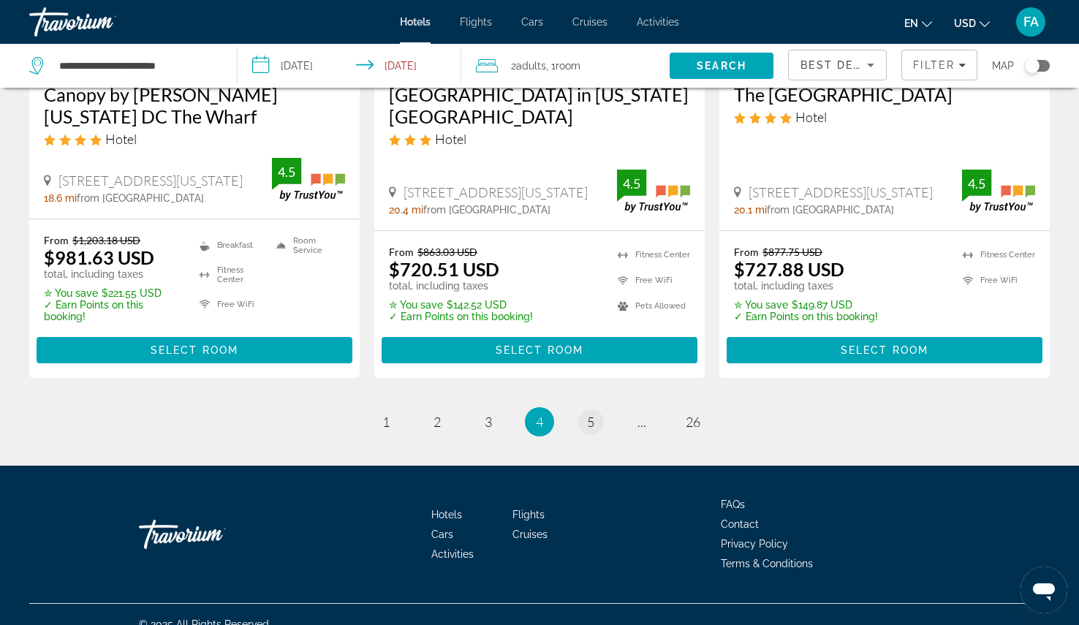
drag, startPoint x: 571, startPoint y: 384, endPoint x: 595, endPoint y: 401, distance: 29.4
click at [595, 409] on link "page 5" at bounding box center [591, 422] width 26 height 26
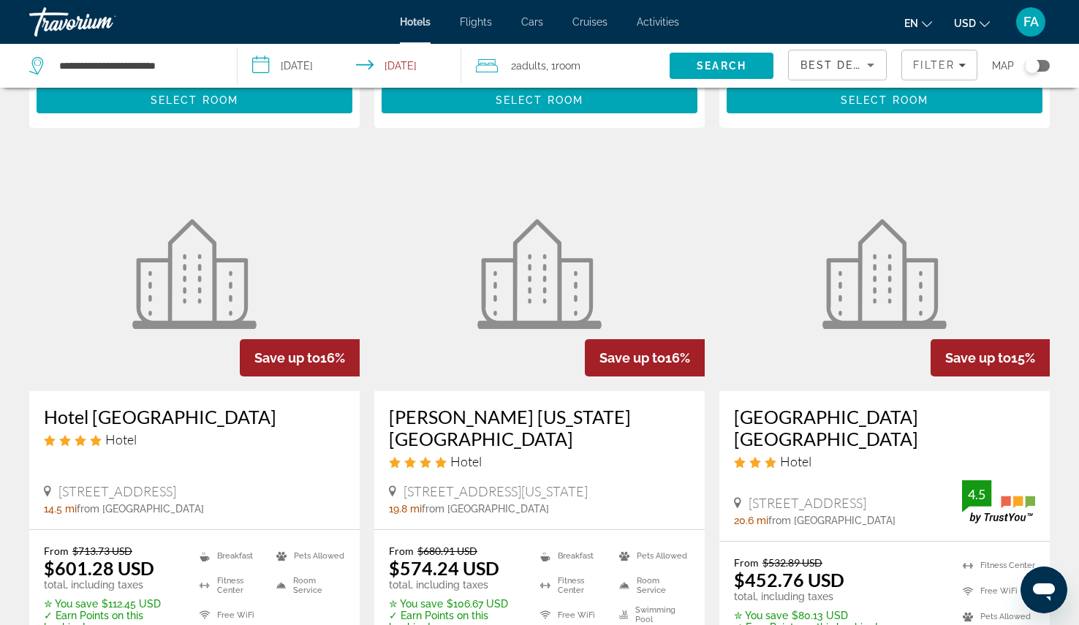
scroll to position [1998, 0]
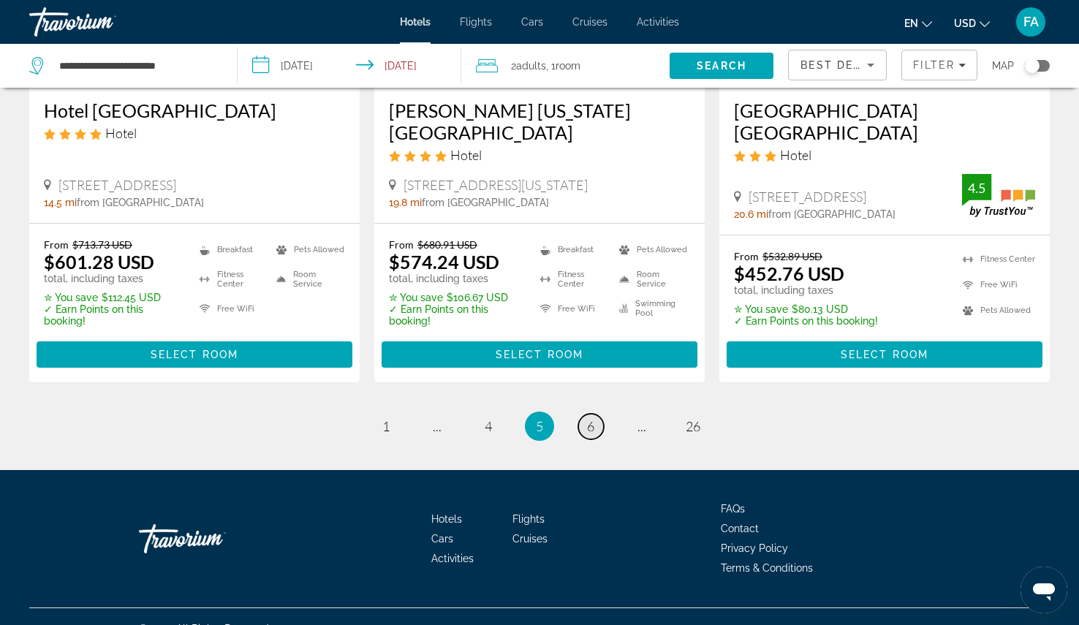
click at [589, 418] on span "6" at bounding box center [590, 426] width 7 height 16
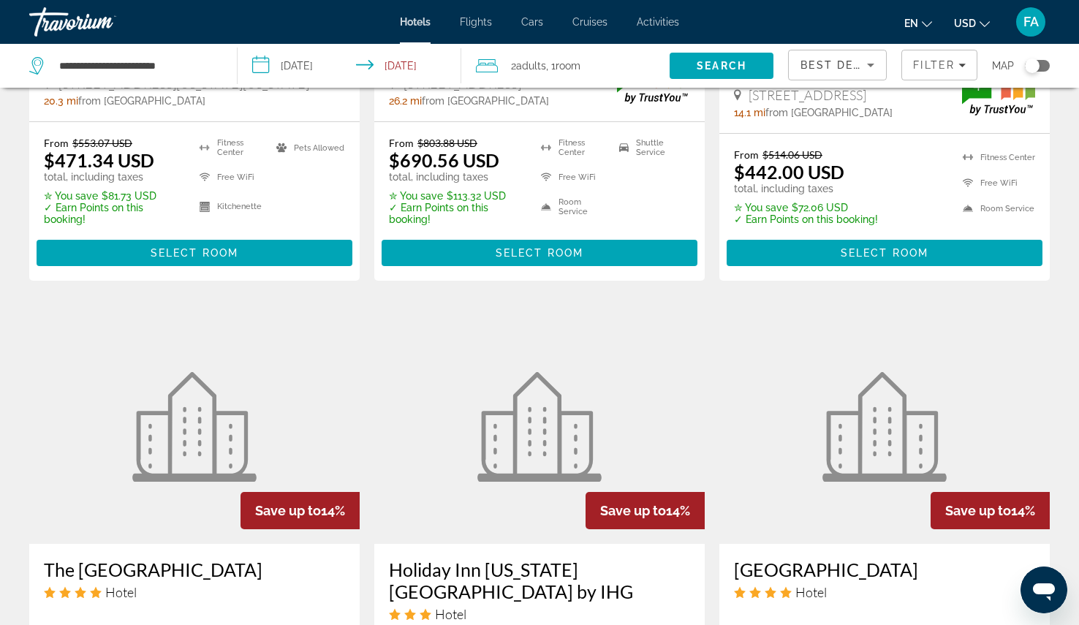
scroll to position [2010, 0]
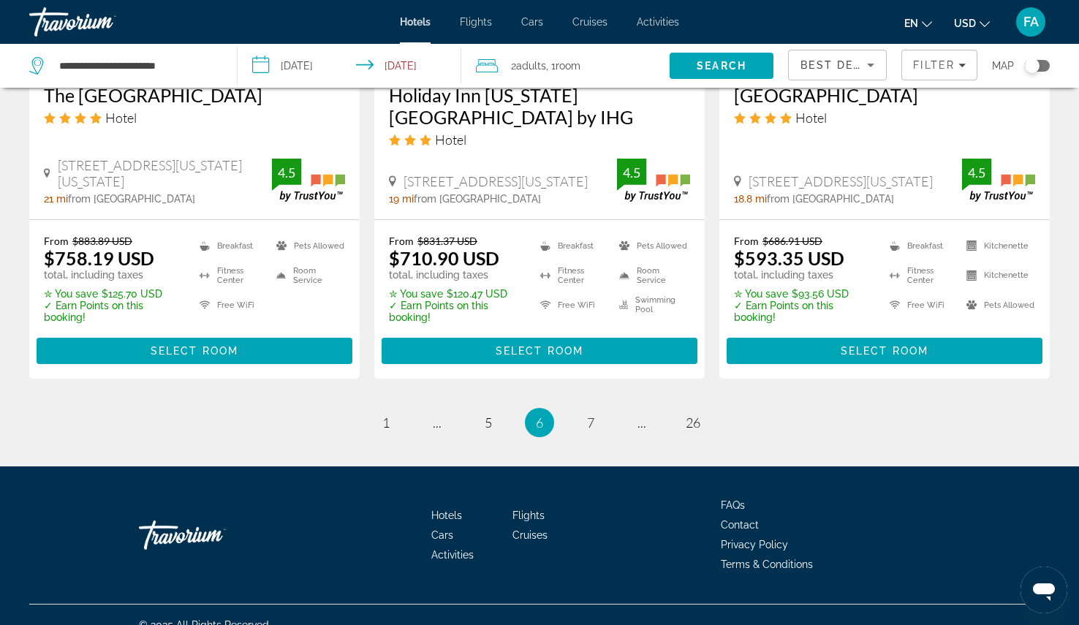
click at [367, 64] on input "**********" at bounding box center [352, 68] width 229 height 48
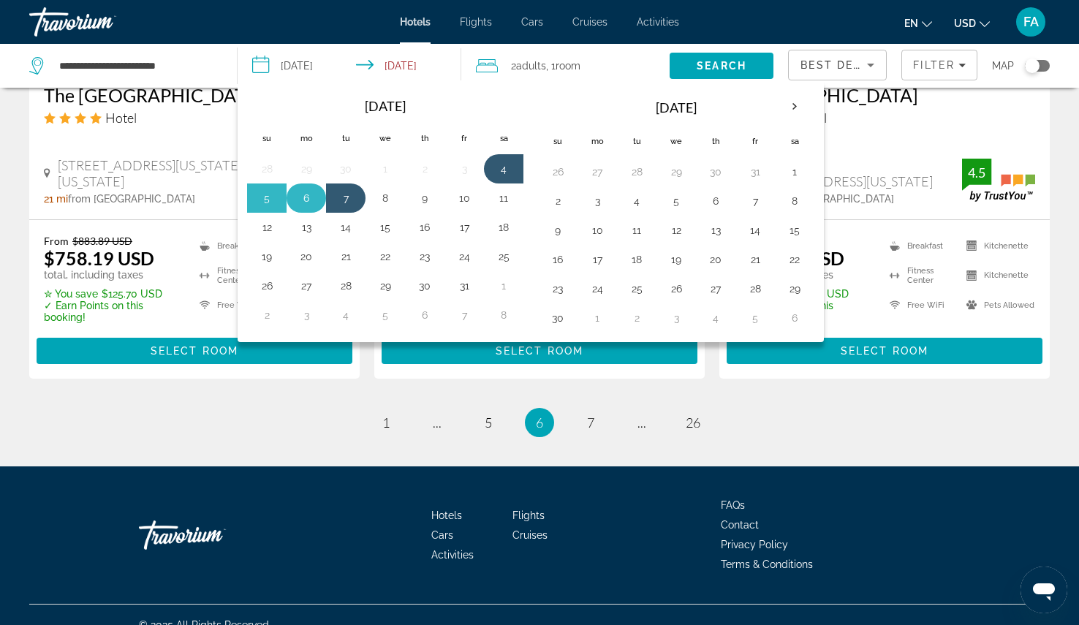
click at [315, 203] on button "6" at bounding box center [306, 198] width 23 height 20
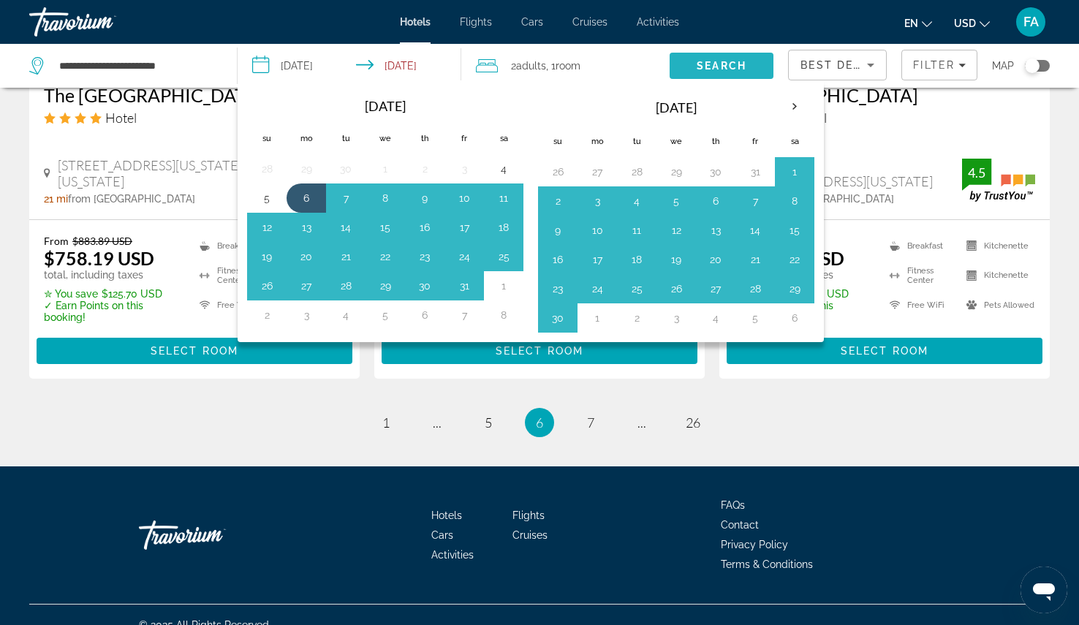
click at [737, 72] on span "Search" at bounding box center [722, 65] width 105 height 35
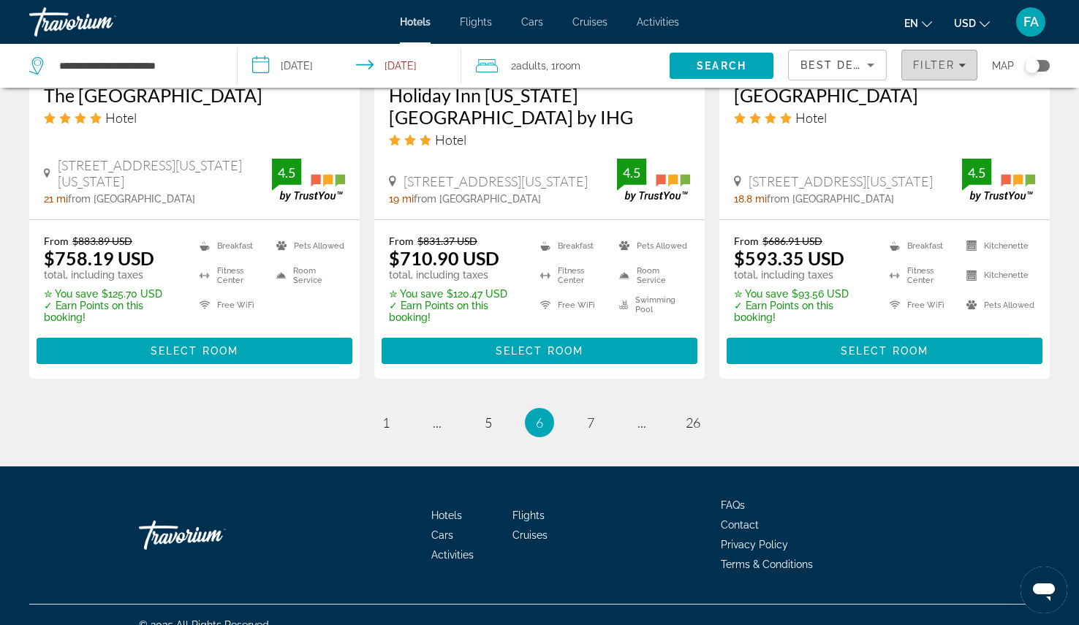
click at [962, 63] on div "Filter" at bounding box center [939, 65] width 53 height 12
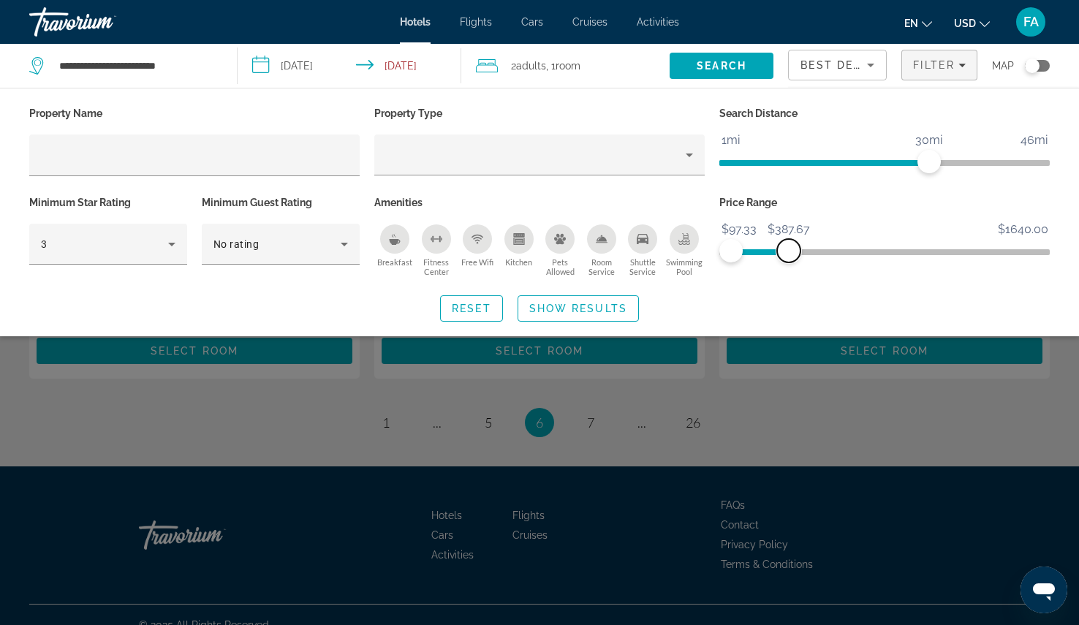
drag, startPoint x: 1040, startPoint y: 253, endPoint x: 789, endPoint y: 231, distance: 252.5
click at [789, 249] on ngx-slider "$97.33 $1640.00 $97.33 $387.67" at bounding box center [884, 250] width 330 height 3
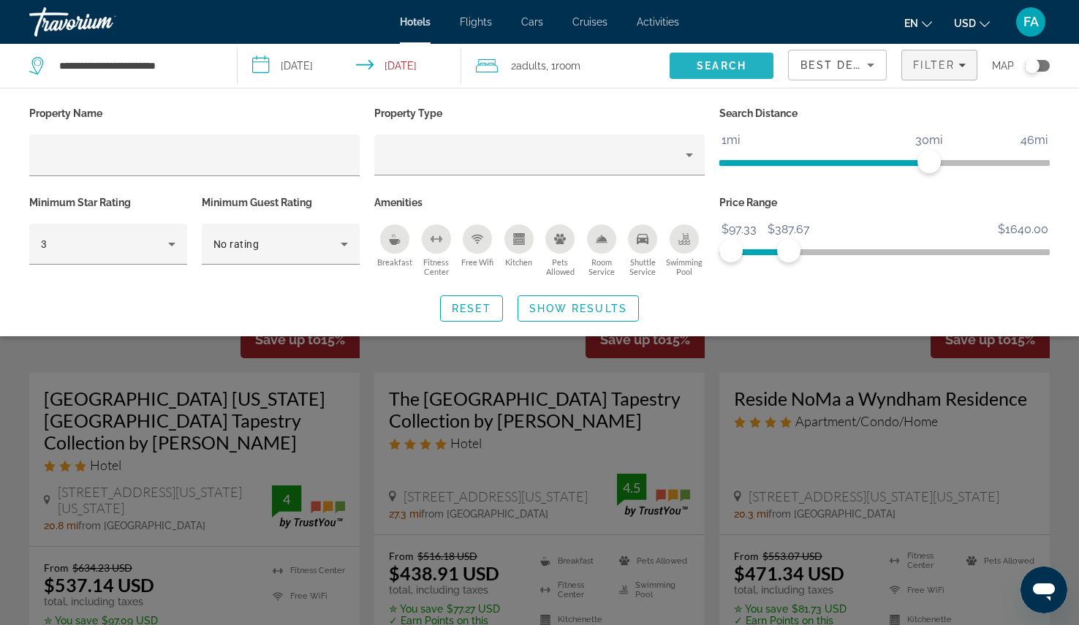
click at [694, 63] on span "Search" at bounding box center [722, 65] width 105 height 35
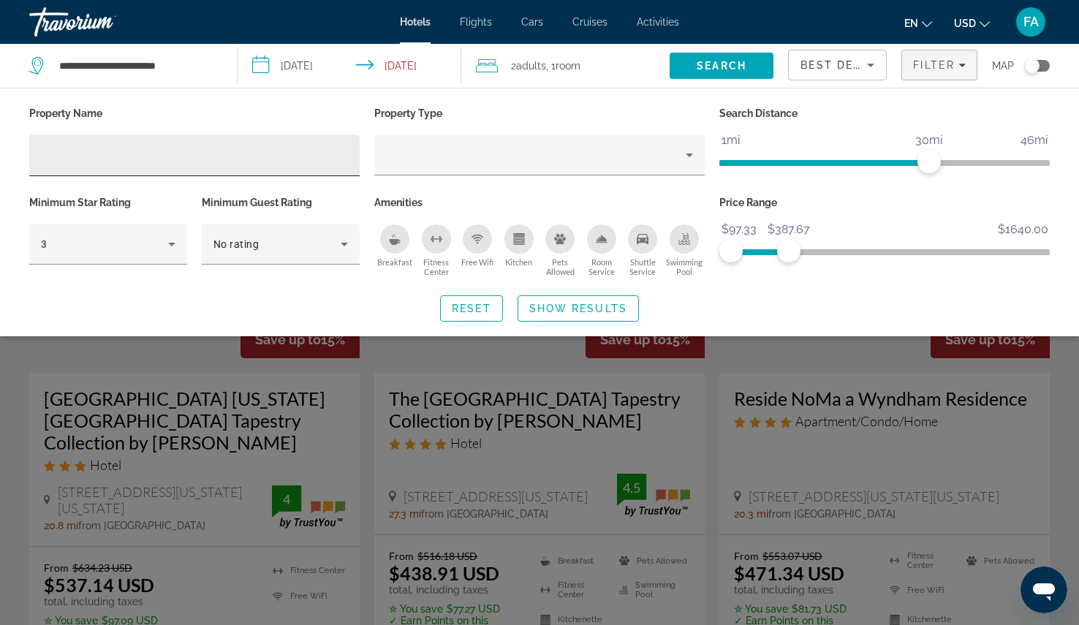
click at [113, 162] on input "Hotel Filters" at bounding box center [194, 156] width 307 height 18
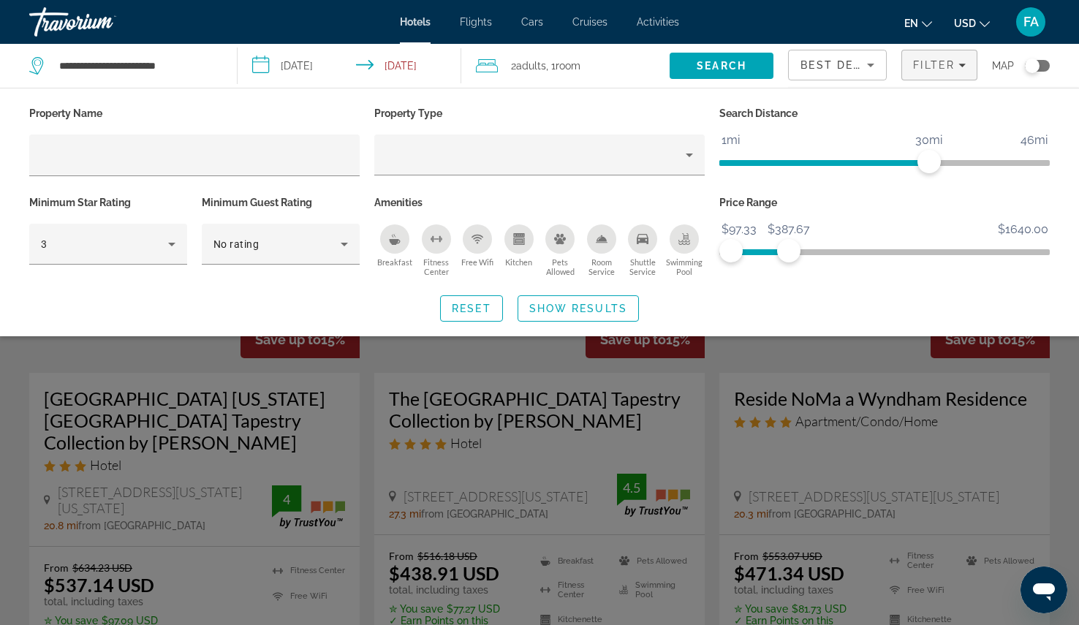
click at [851, 122] on p "Search Distance" at bounding box center [884, 113] width 330 height 20
click at [712, 61] on span "Search" at bounding box center [722, 66] width 50 height 12
click at [388, 62] on input "**********" at bounding box center [352, 68] width 229 height 48
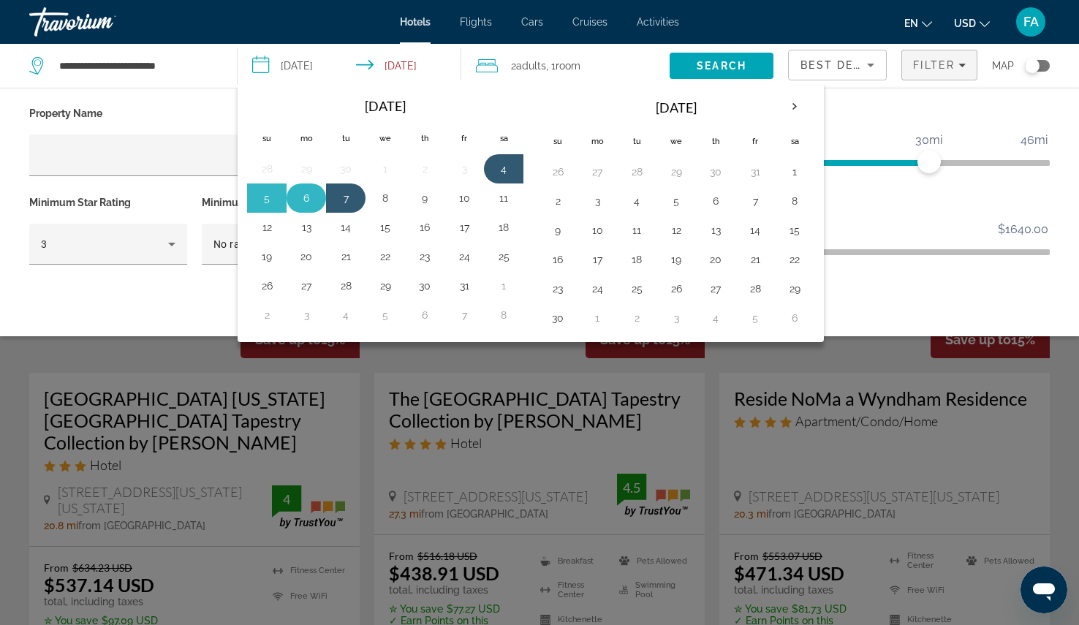
click at [295, 198] on button "6" at bounding box center [306, 198] width 23 height 20
click at [503, 175] on button "4" at bounding box center [503, 169] width 23 height 20
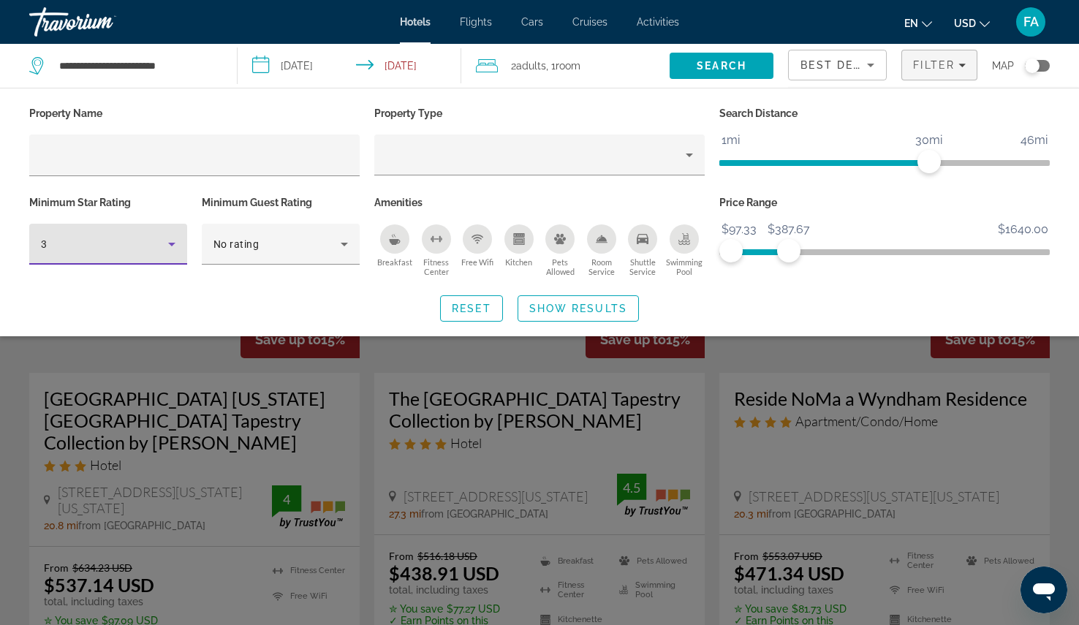
click at [175, 243] on icon "Hotel Filters" at bounding box center [171, 245] width 7 height 4
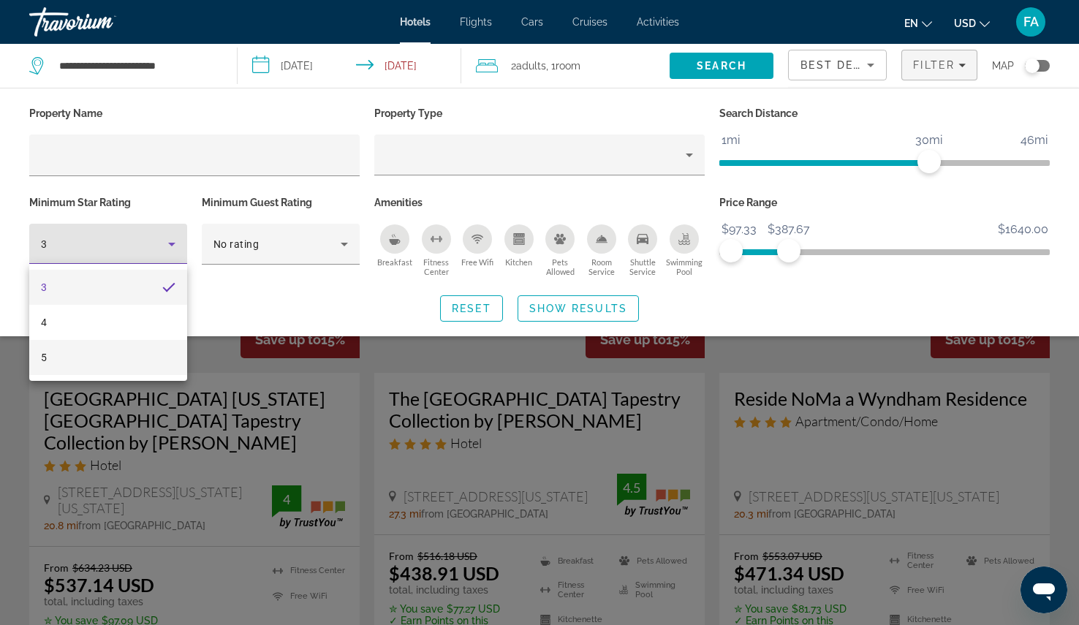
click at [93, 363] on mat-option "5" at bounding box center [108, 357] width 158 height 35
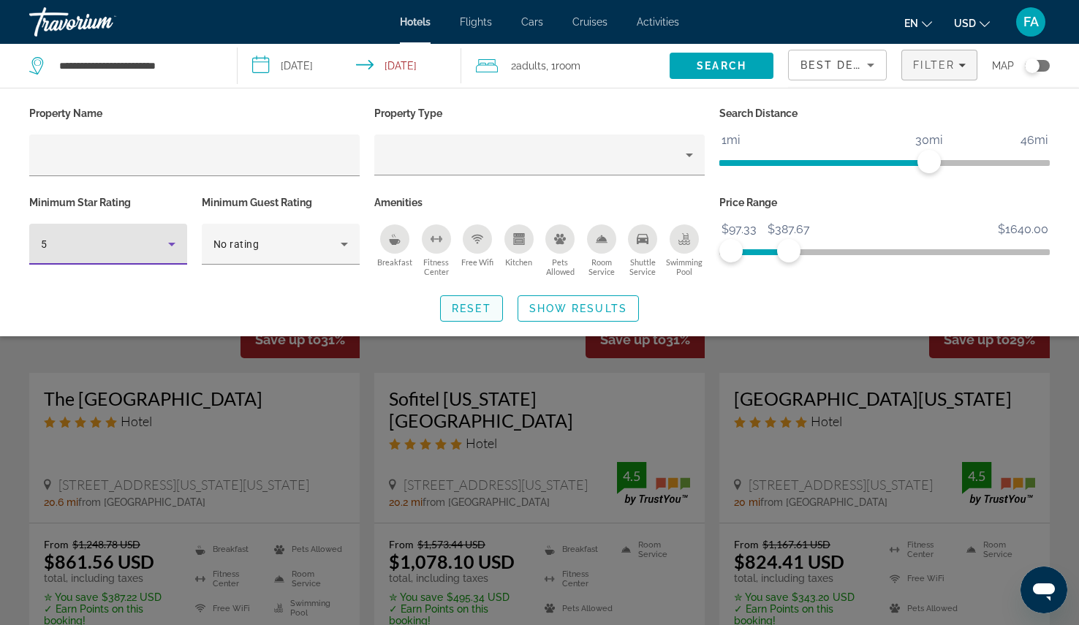
click at [449, 317] on span "Search widget" at bounding box center [471, 308] width 61 height 35
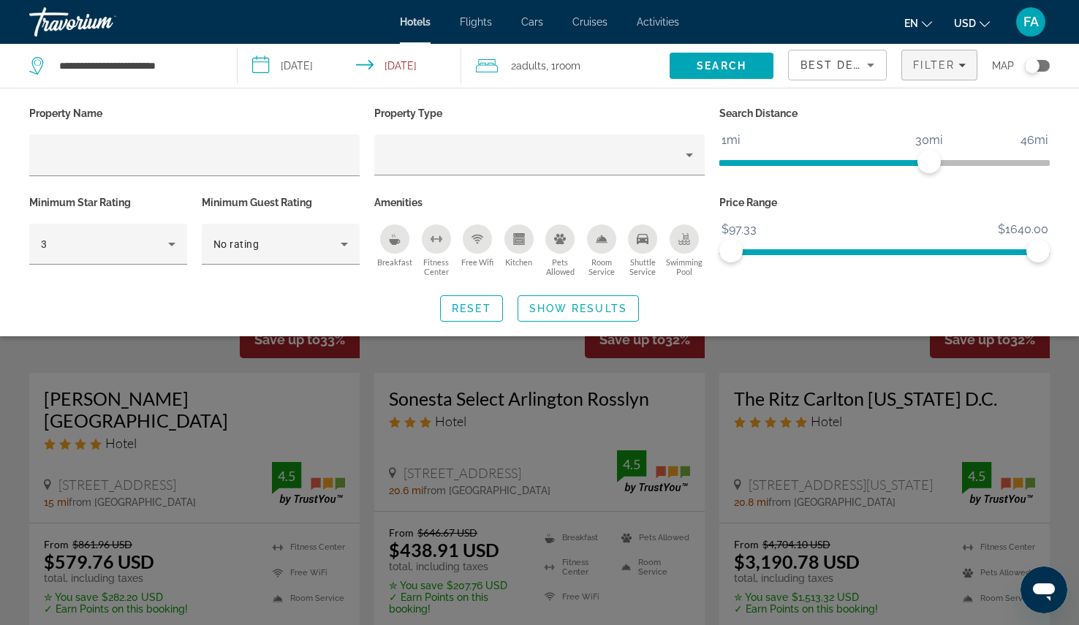
click at [815, 282] on div "Property Name Property Type Search Distance 1mi 46mi 30mi Minimum Star Rating 3…" at bounding box center [539, 212] width 1079 height 219
drag, startPoint x: 1035, startPoint y: 255, endPoint x: 832, endPoint y: 253, distance: 203.3
click at [832, 253] on span "ngx-slider-max" at bounding box center [831, 250] width 23 height 23
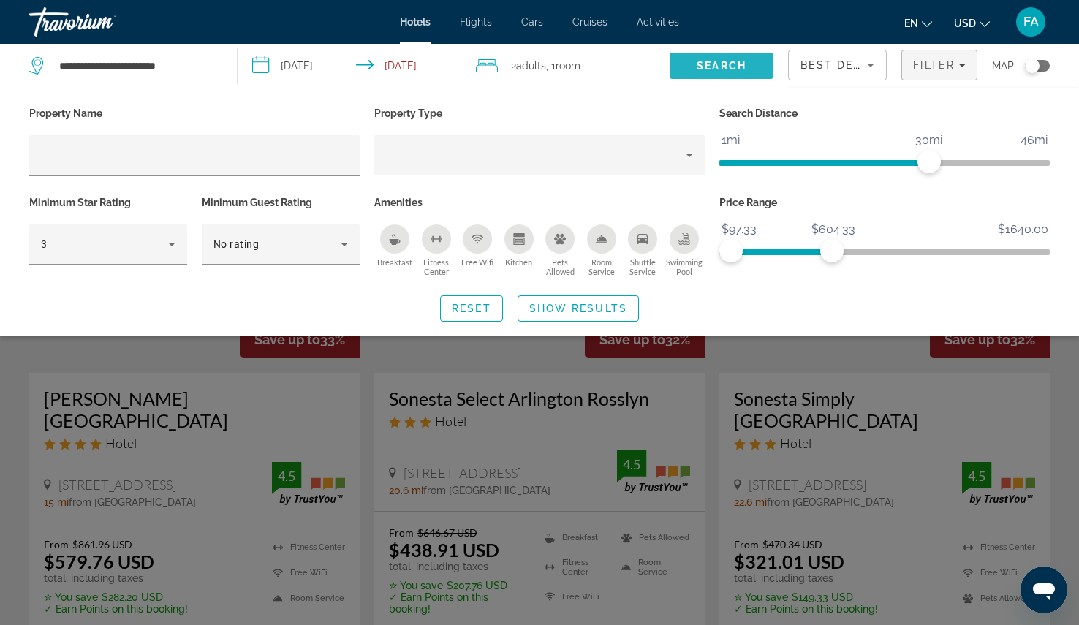
click at [728, 61] on span "Search" at bounding box center [722, 66] width 50 height 12
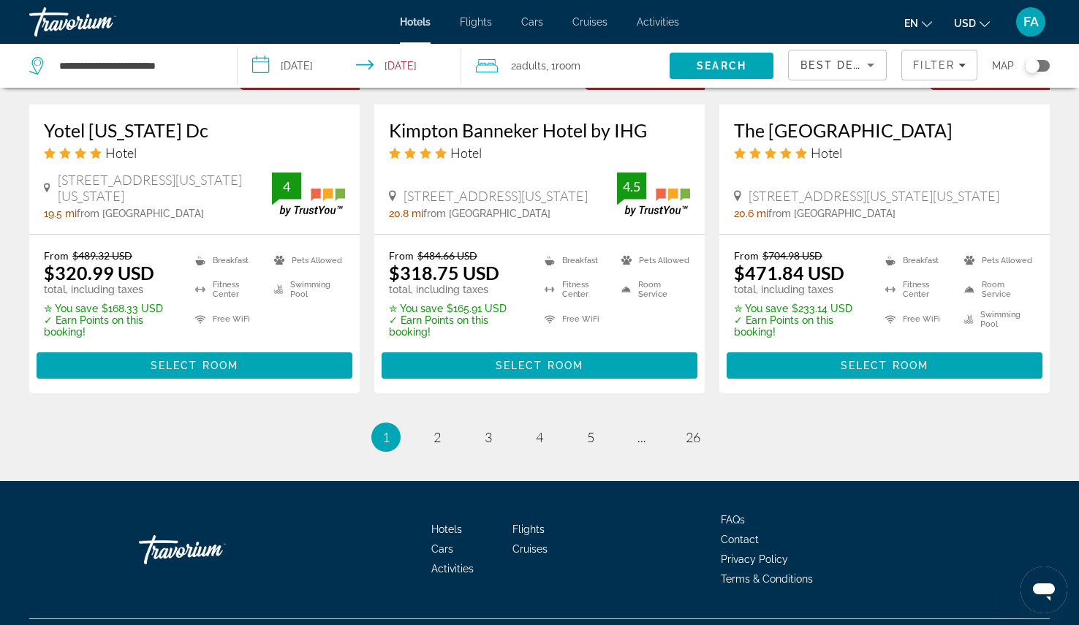
scroll to position [2010, 0]
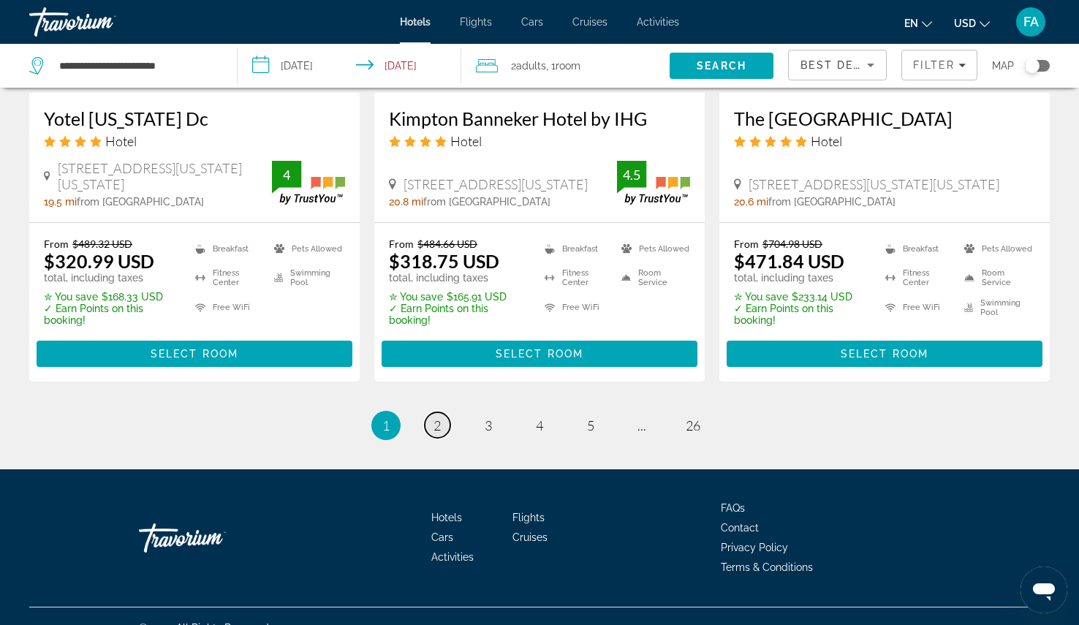
click at [440, 412] on link "page 2" at bounding box center [438, 425] width 26 height 26
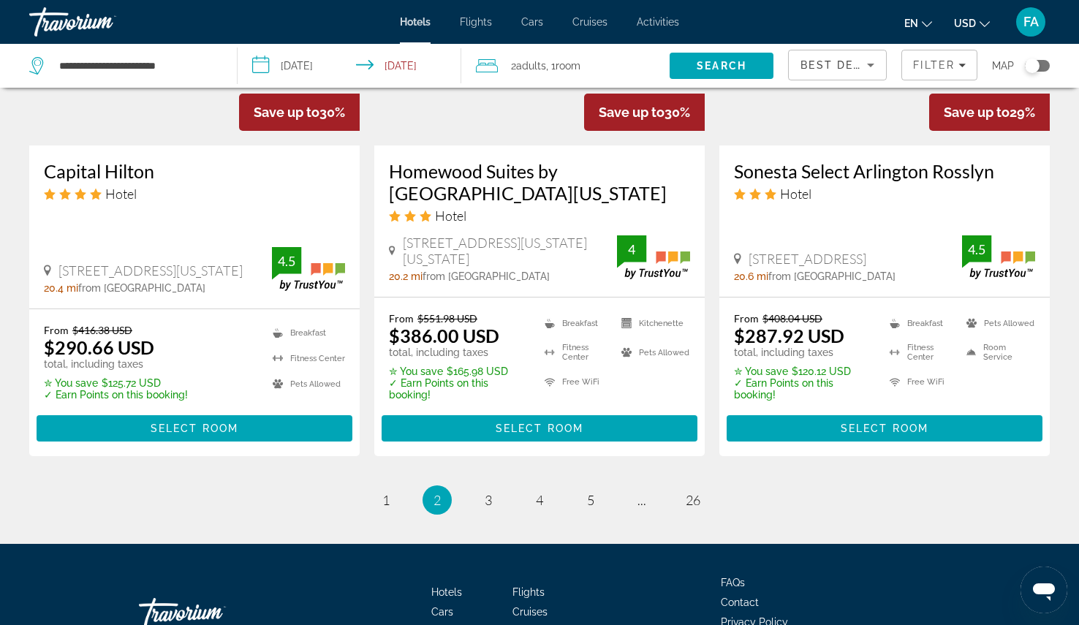
scroll to position [2000, 0]
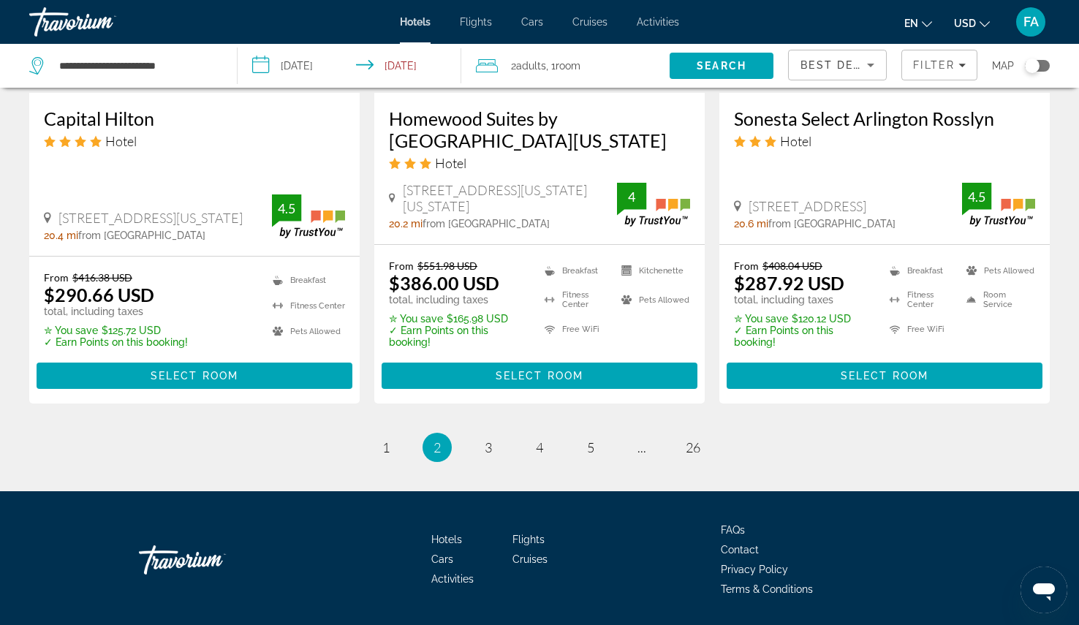
click at [475, 433] on li "page 3" at bounding box center [488, 447] width 29 height 29
click at [481, 434] on link "page 3" at bounding box center [489, 447] width 26 height 26
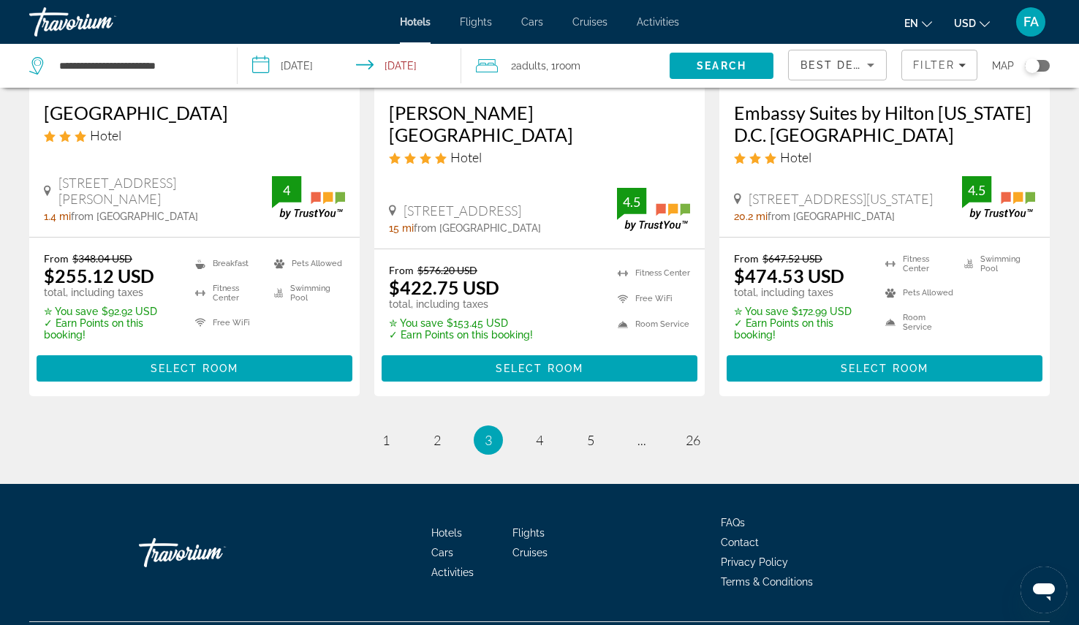
scroll to position [2043, 0]
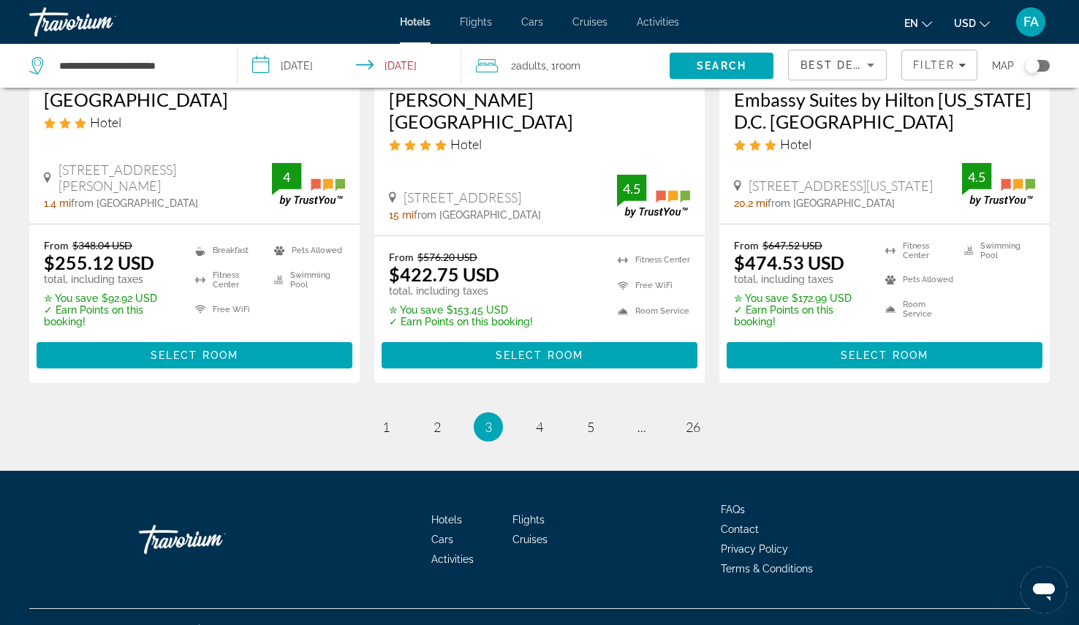
click at [519, 412] on ul "3 / 26 page 1 page 2 You're on page 3 page 4 page 5 page ... page 26" at bounding box center [539, 426] width 1021 height 29
click at [534, 415] on link "page 4" at bounding box center [540, 428] width 26 height 26
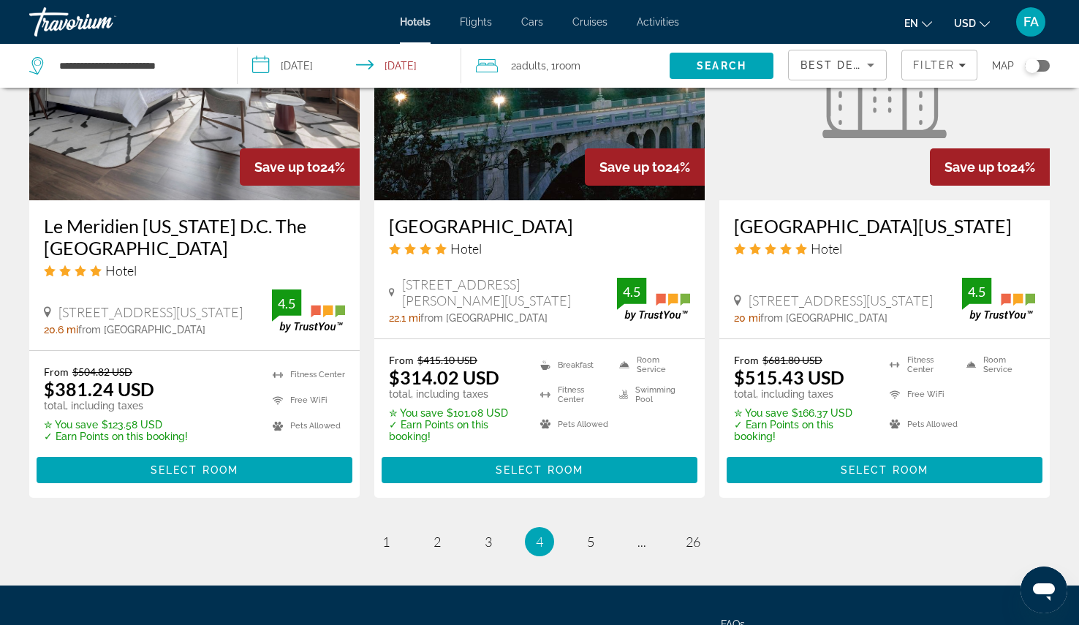
scroll to position [1998, 0]
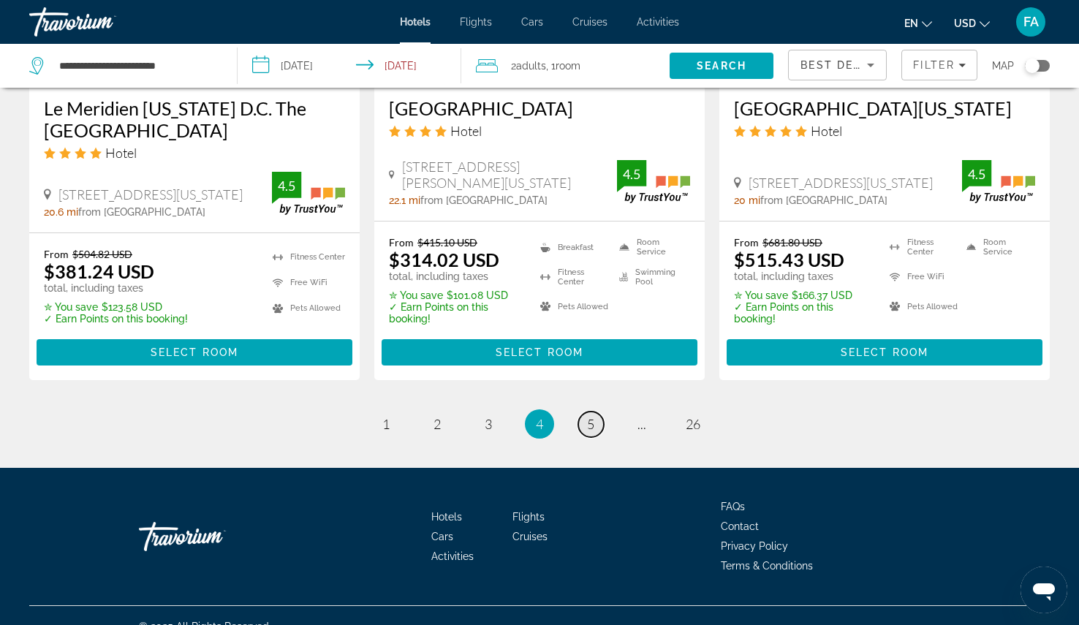
click at [589, 416] on span "5" at bounding box center [590, 424] width 7 height 16
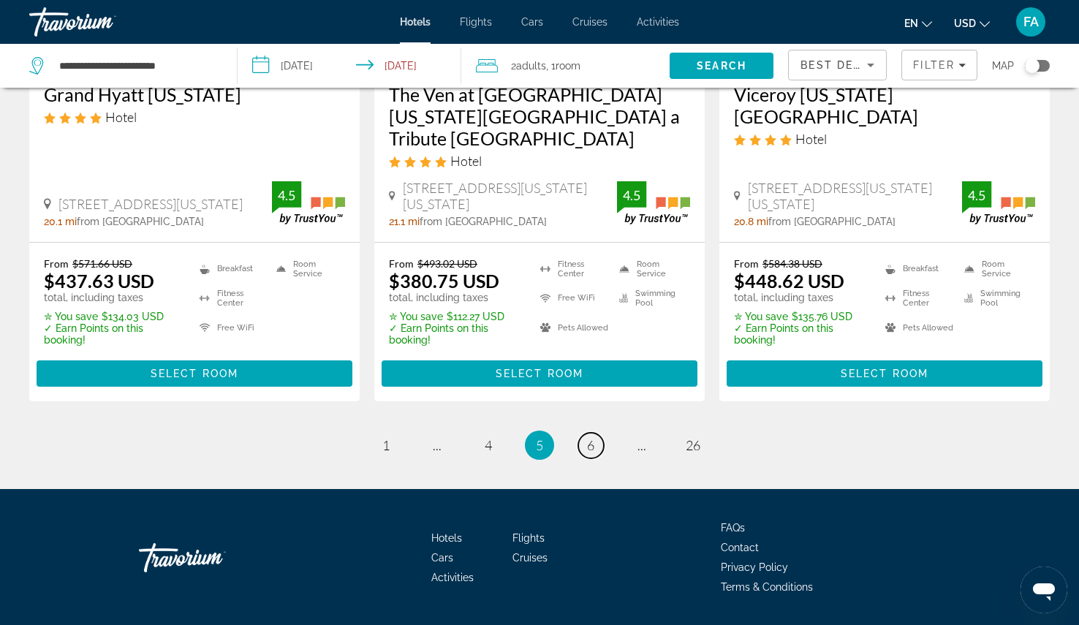
scroll to position [2034, 0]
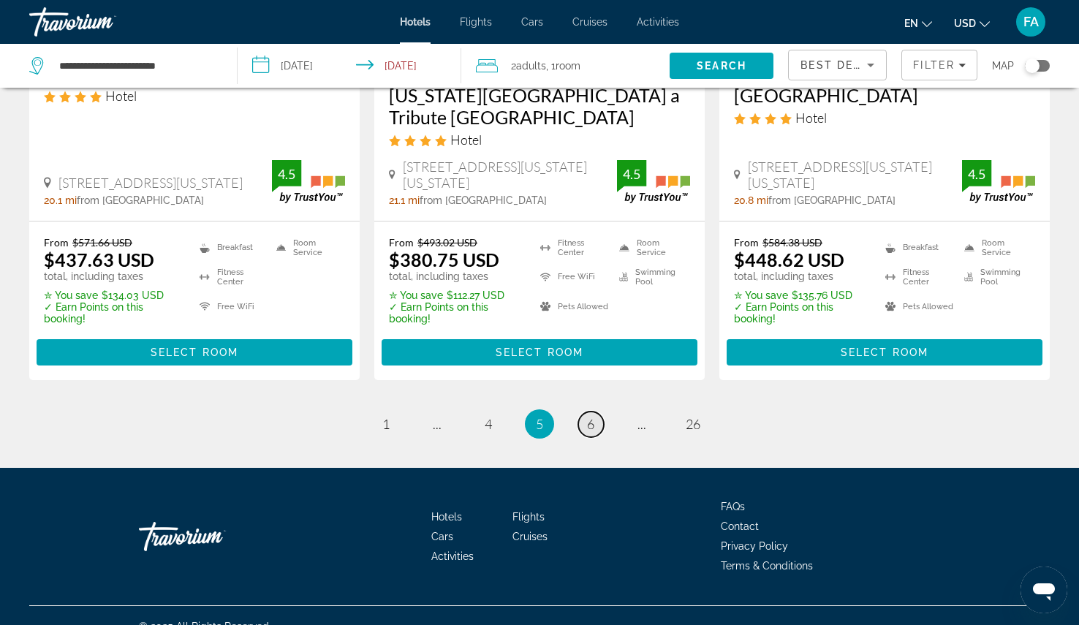
click at [595, 412] on link "page 6" at bounding box center [591, 425] width 26 height 26
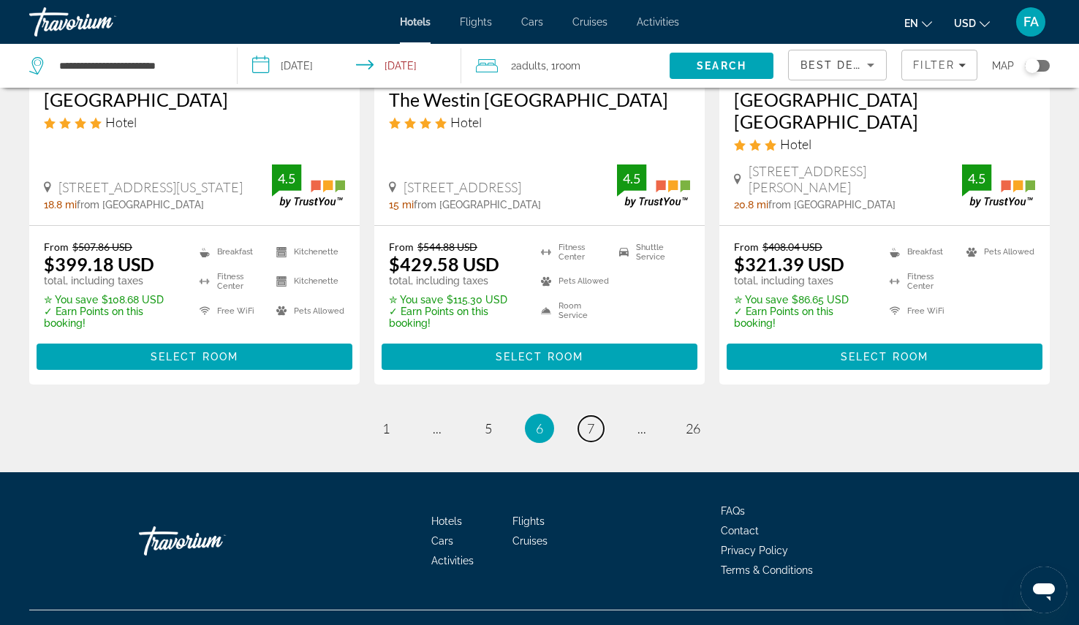
scroll to position [2044, 0]
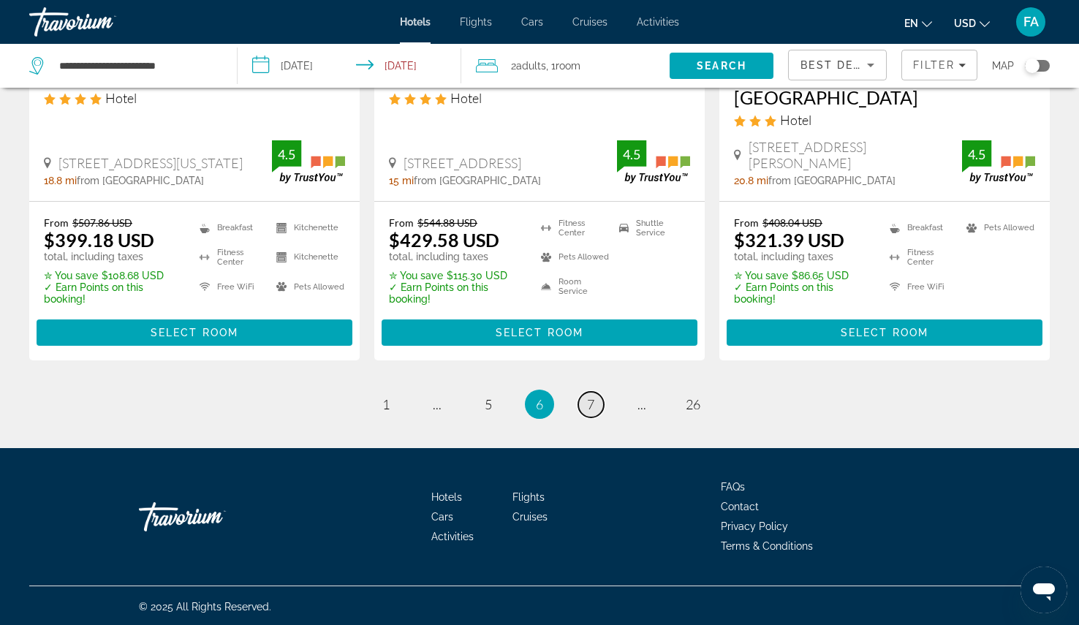
click at [598, 401] on link "page 7" at bounding box center [591, 405] width 26 height 26
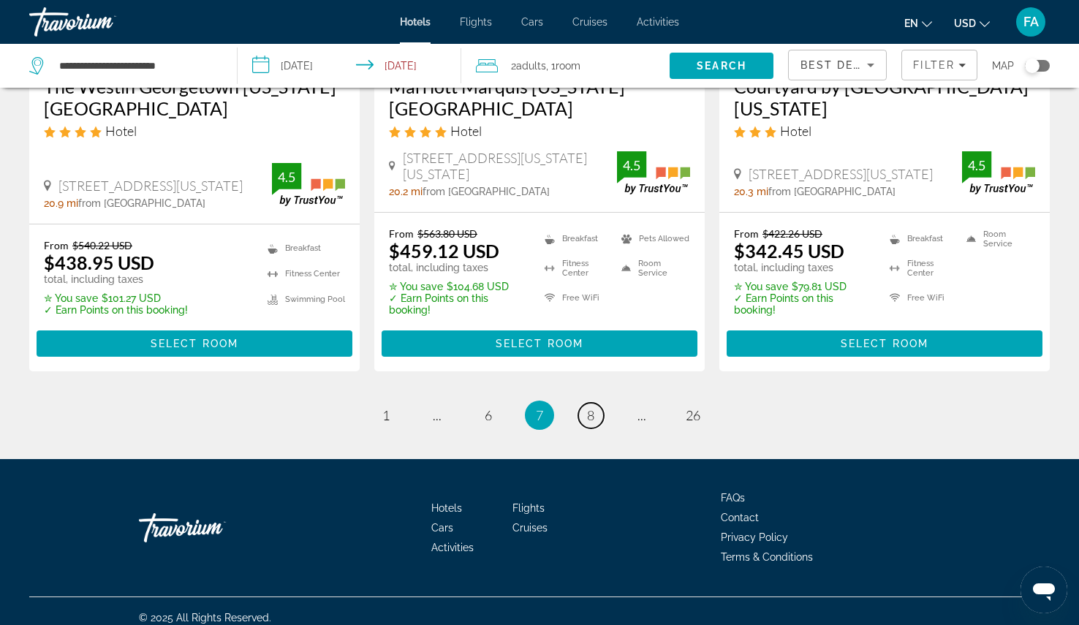
scroll to position [2031, 0]
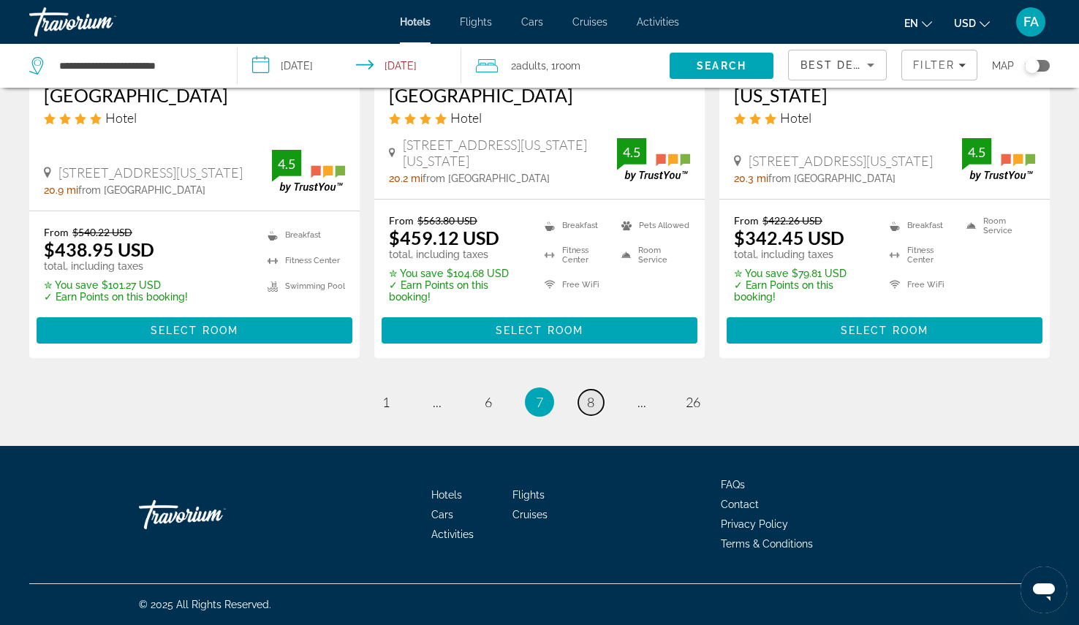
click at [591, 404] on span "8" at bounding box center [590, 402] width 7 height 16
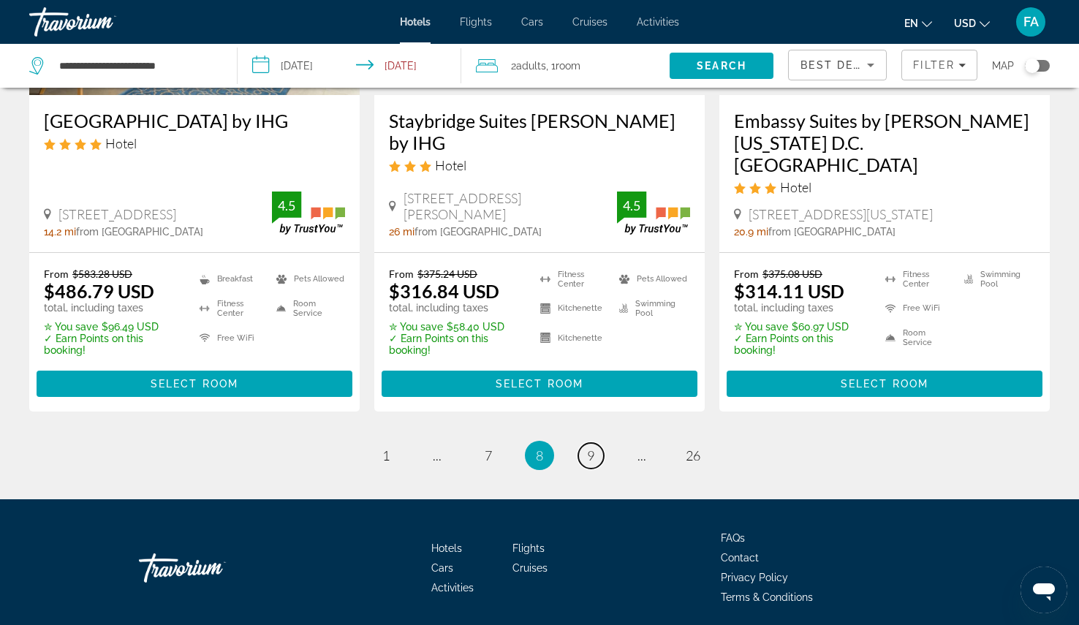
scroll to position [2043, 0]
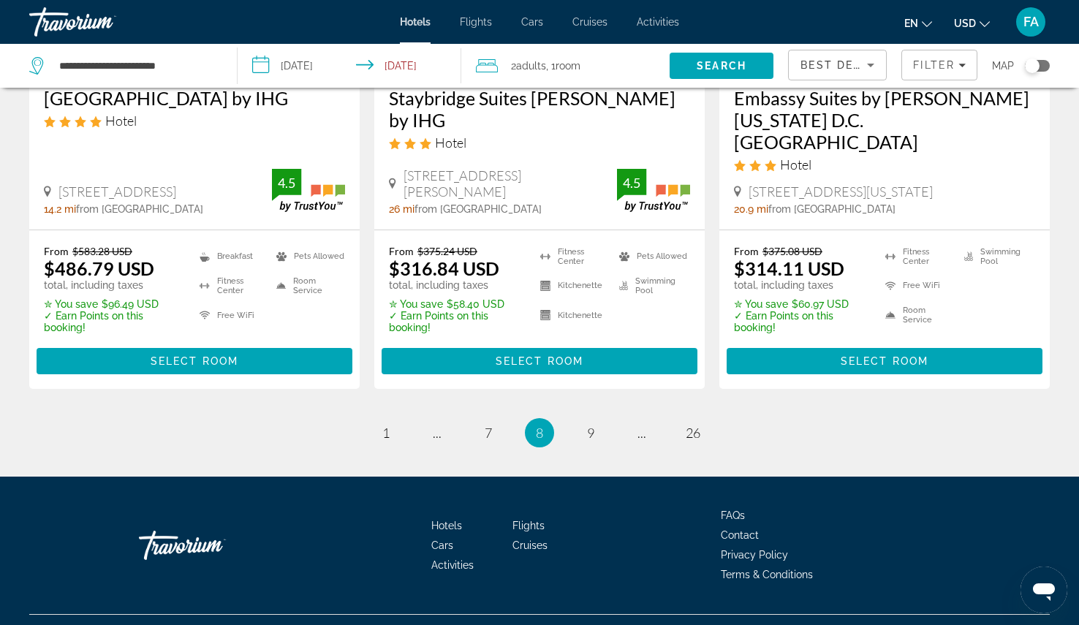
click at [581, 418] on ul "8 / 26 page 1 page ... page 7 You're on page 8 page 9 page ... page 26" at bounding box center [539, 432] width 1021 height 29
click at [601, 420] on link "page 9" at bounding box center [591, 433] width 26 height 26
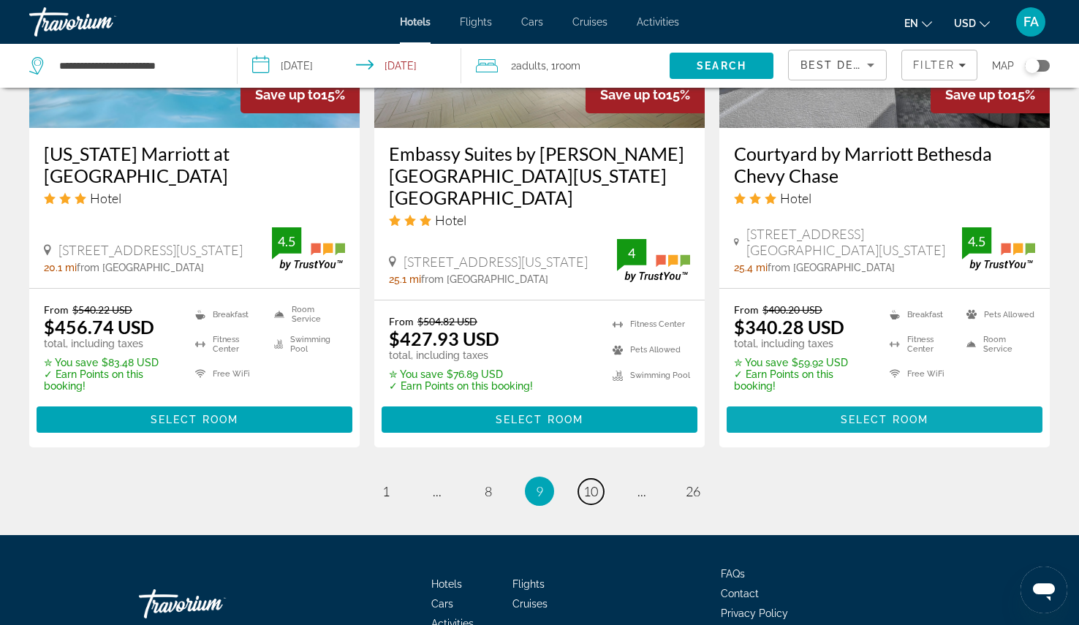
scroll to position [2032, 0]
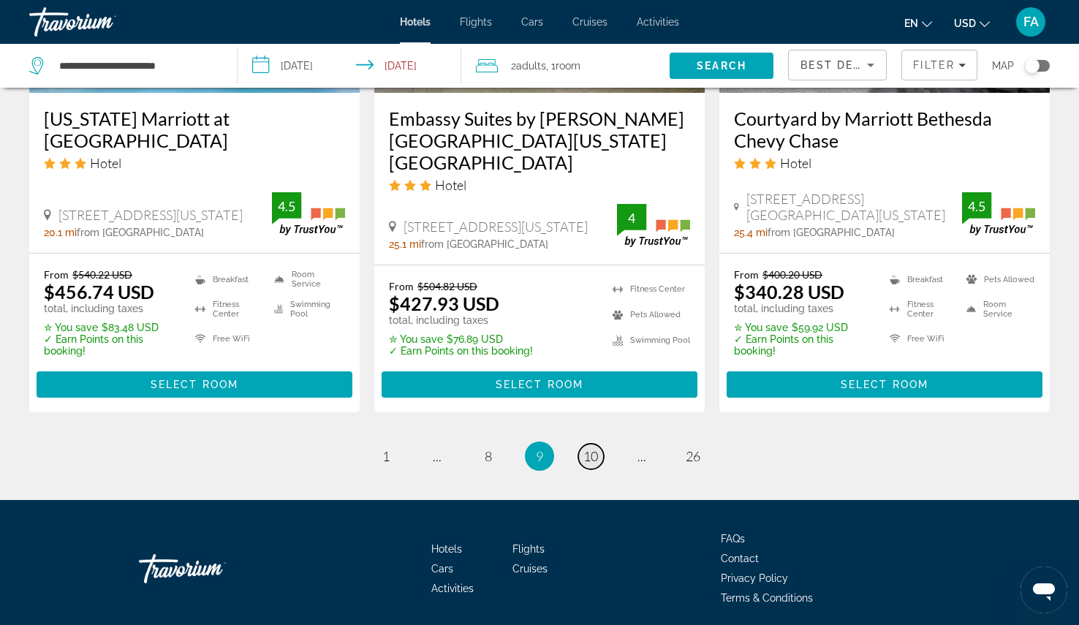
click at [586, 448] on span "10" at bounding box center [590, 456] width 15 height 16
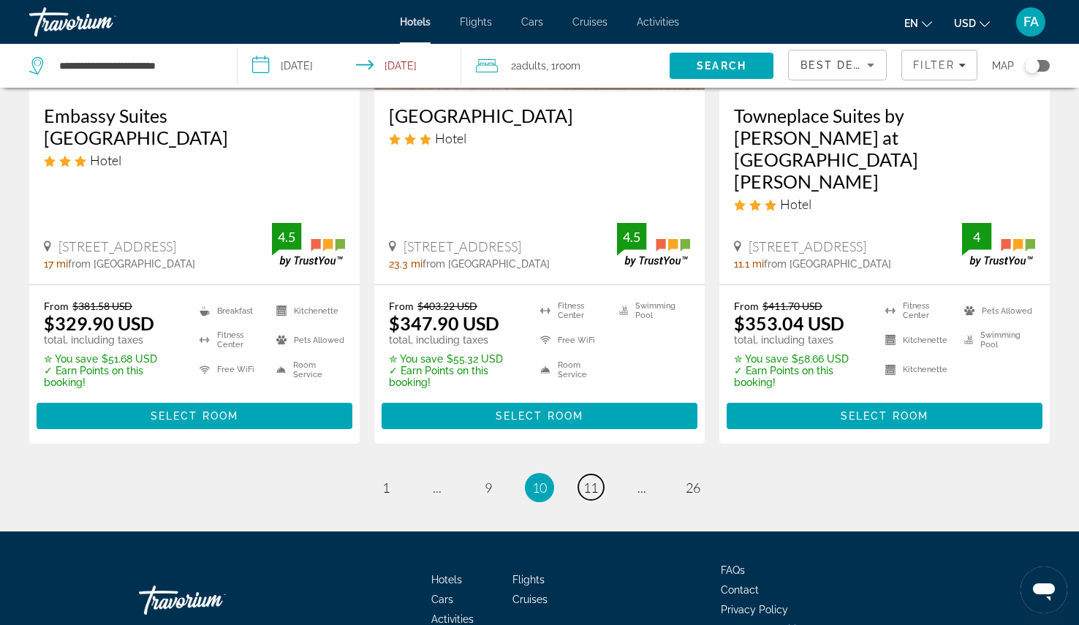
scroll to position [2043, 0]
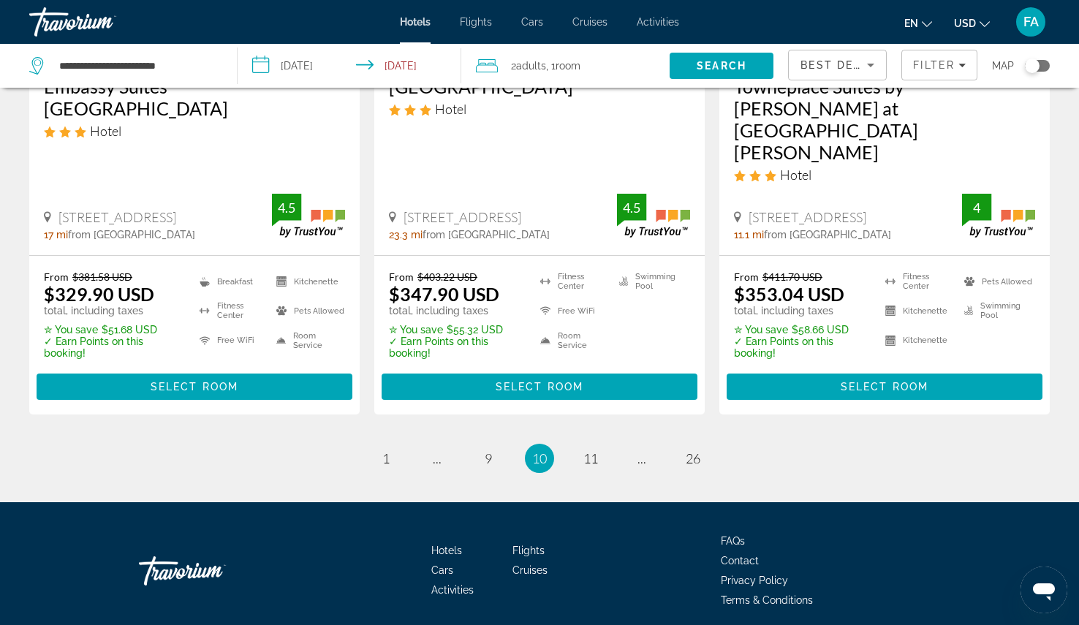
click at [574, 444] on ul "10 / 26 page 1 page ... page 9 You're on page 10 page 11 page ... page 26" at bounding box center [539, 458] width 1021 height 29
click at [594, 450] on span "11" at bounding box center [590, 458] width 15 height 16
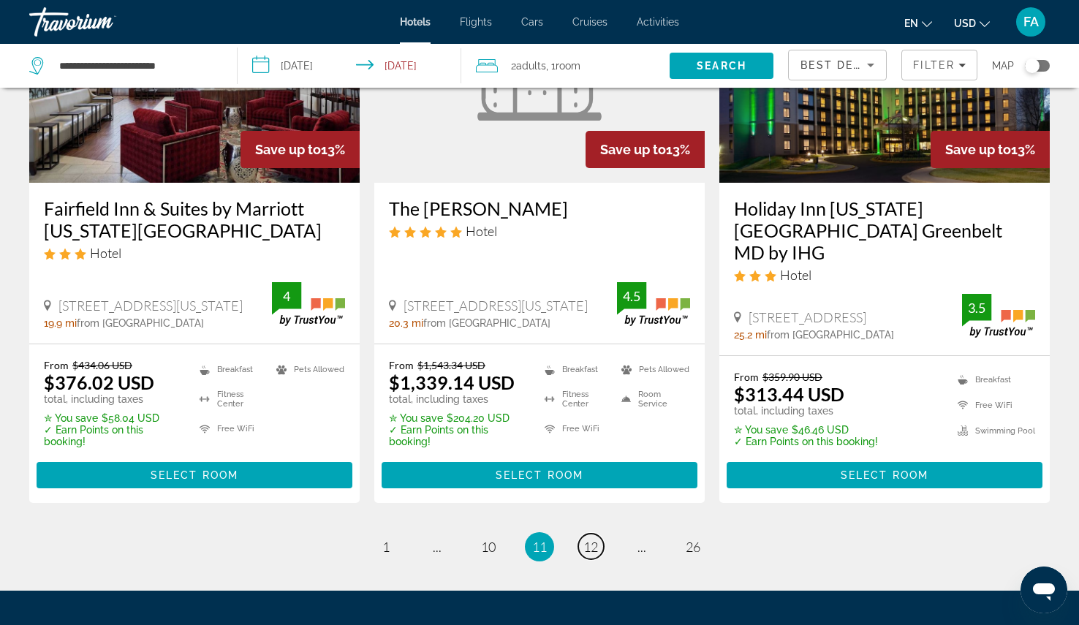
scroll to position [2044, 0]
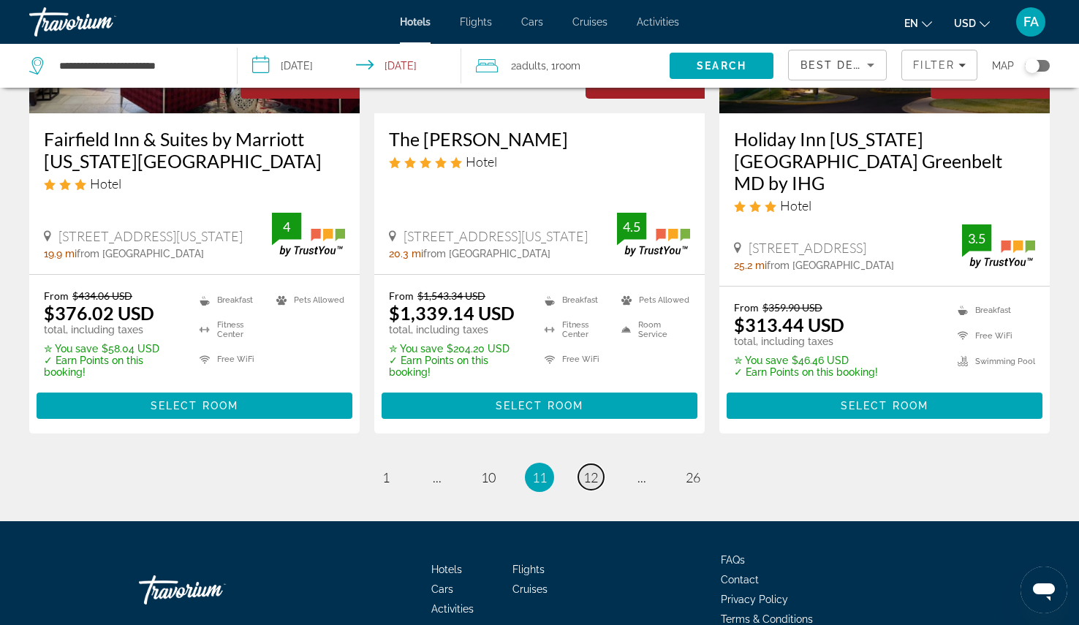
click at [583, 469] on span "12" at bounding box center [590, 477] width 15 height 16
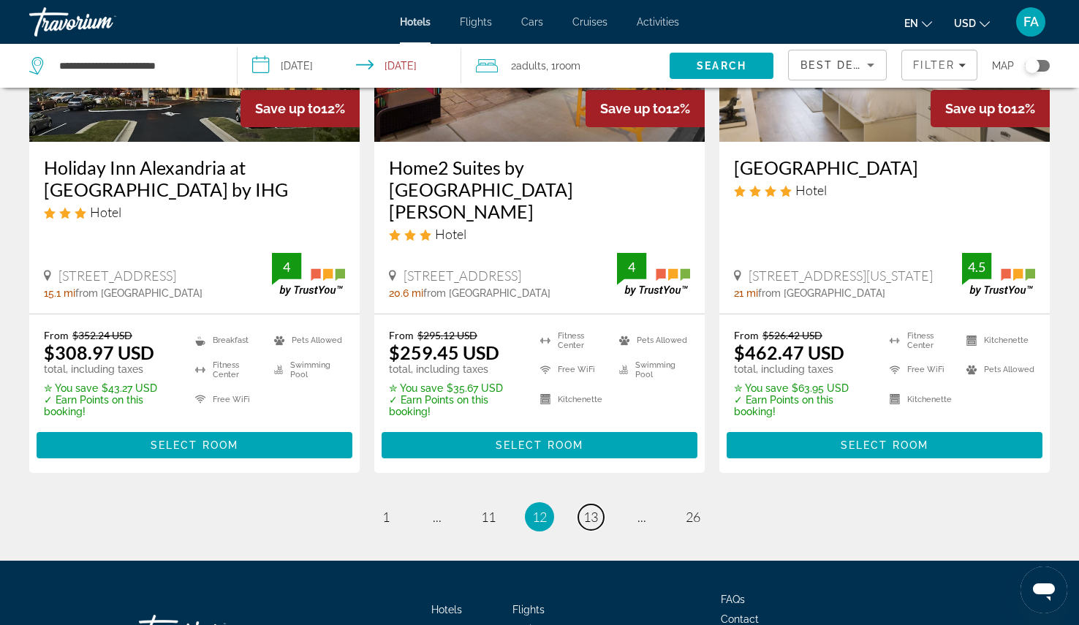
scroll to position [2032, 0]
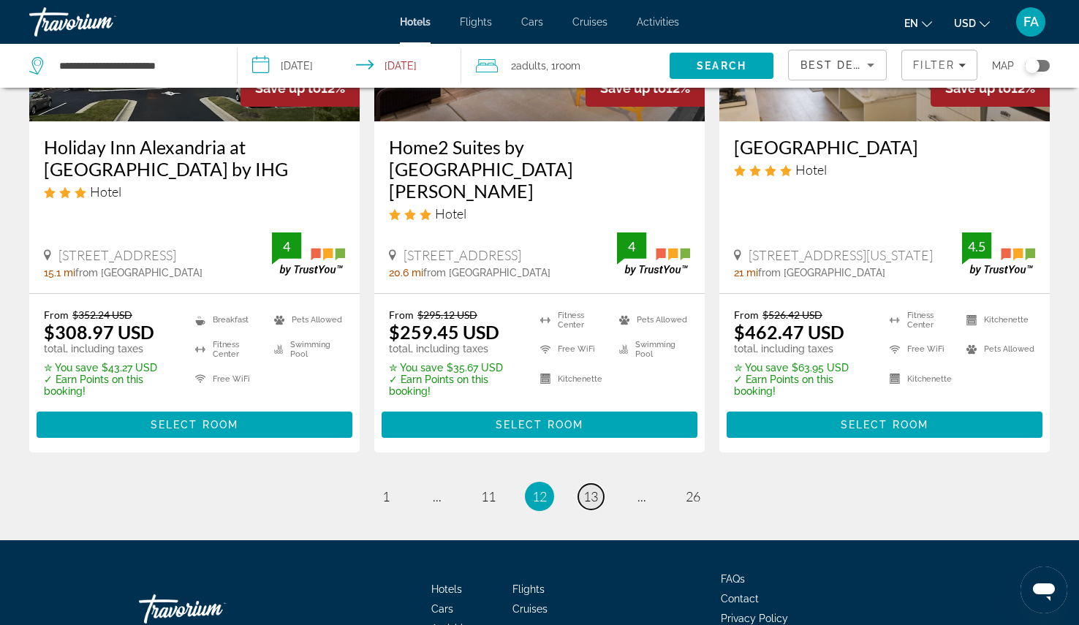
click at [592, 488] on span "13" at bounding box center [590, 496] width 15 height 16
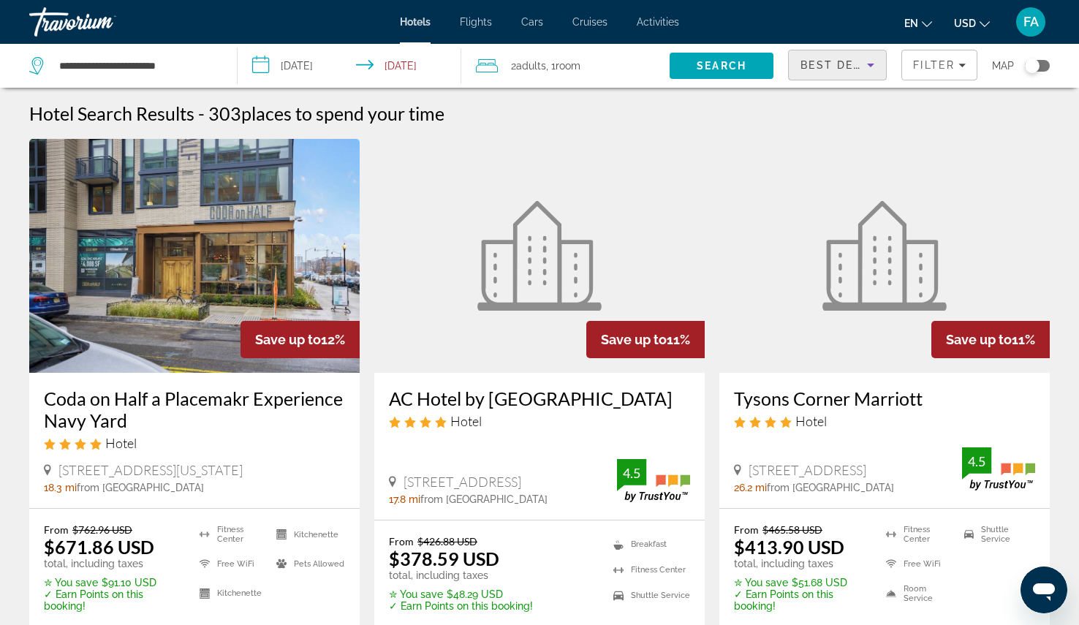
click at [855, 69] on span "Best Deals" at bounding box center [839, 65] width 76 height 12
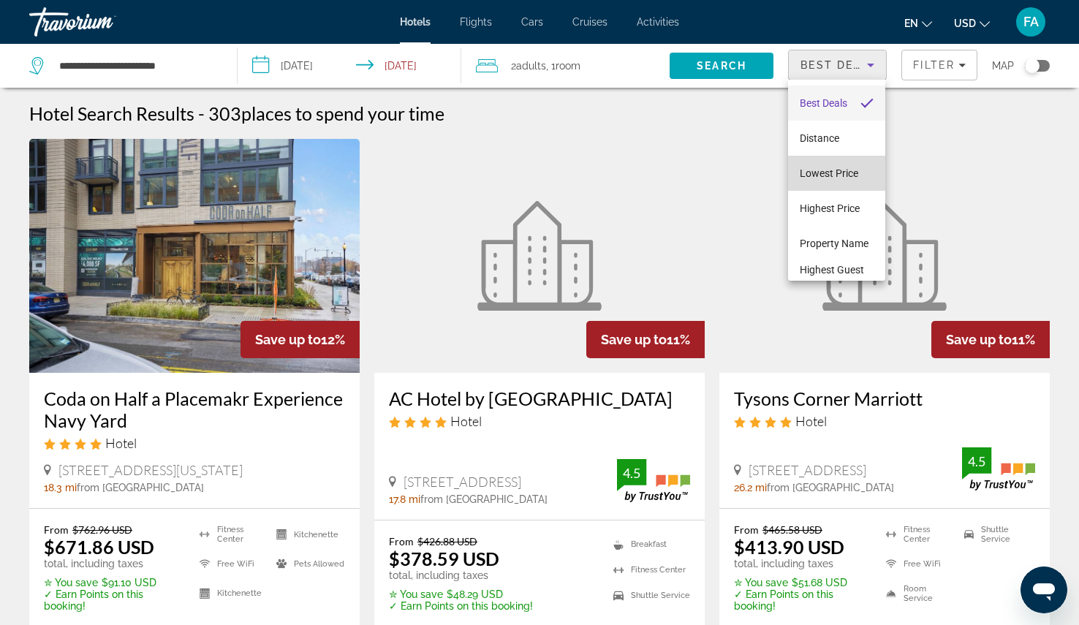
click at [839, 178] on span "Lowest Price" at bounding box center [829, 173] width 58 height 12
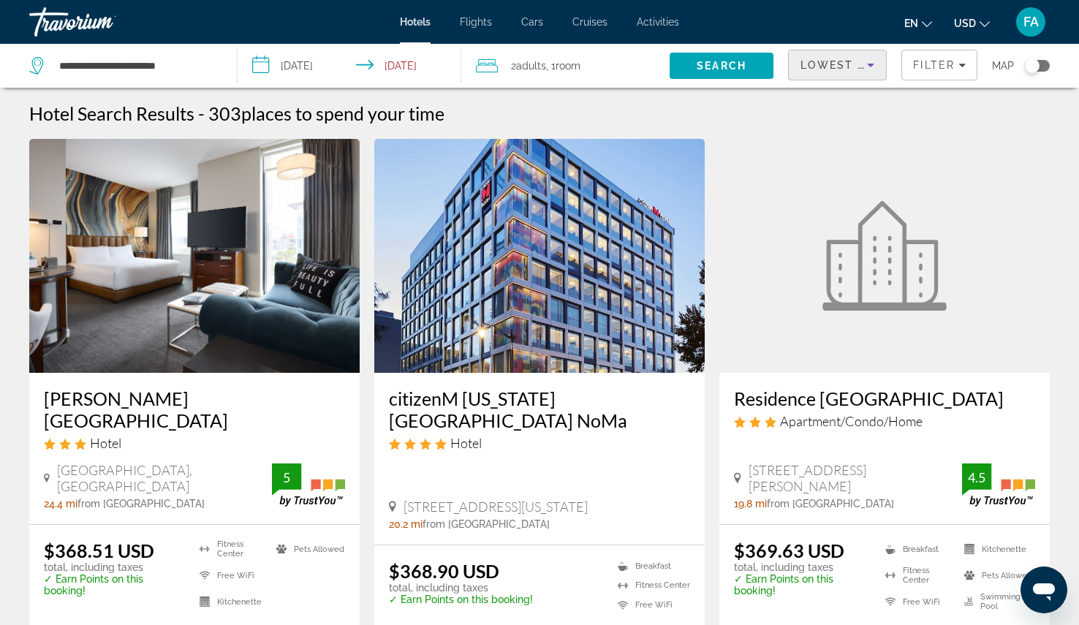
click at [502, 58] on div "2 Adult Adults , 1 Room rooms" at bounding box center [573, 66] width 194 height 20
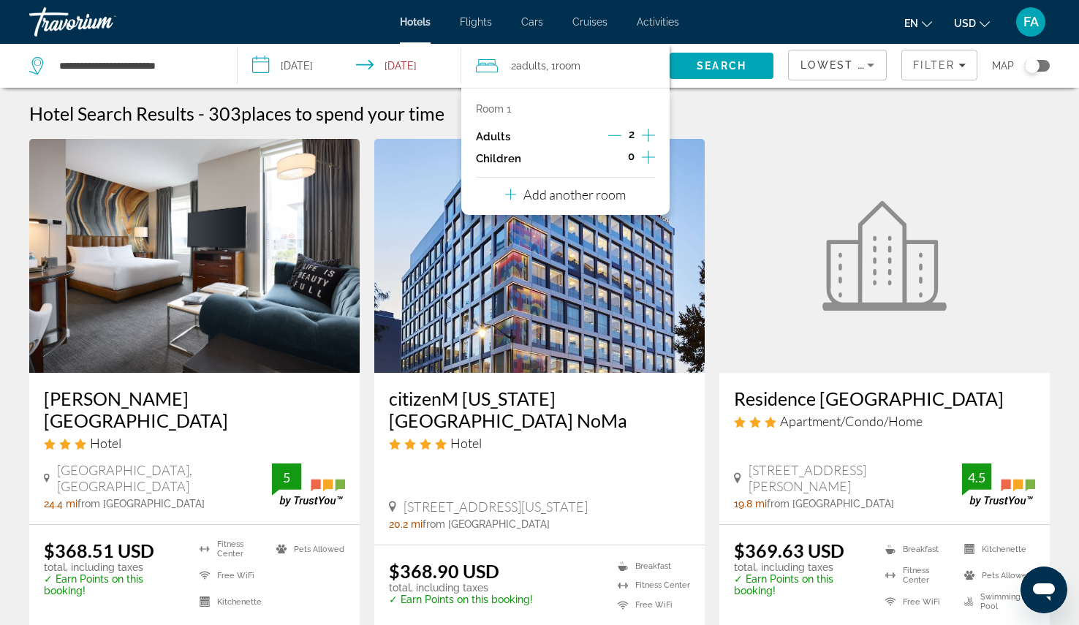
click at [614, 137] on icon "Decrement adults" at bounding box center [614, 135] width 13 height 13
click at [750, 68] on span "Search" at bounding box center [722, 65] width 105 height 35
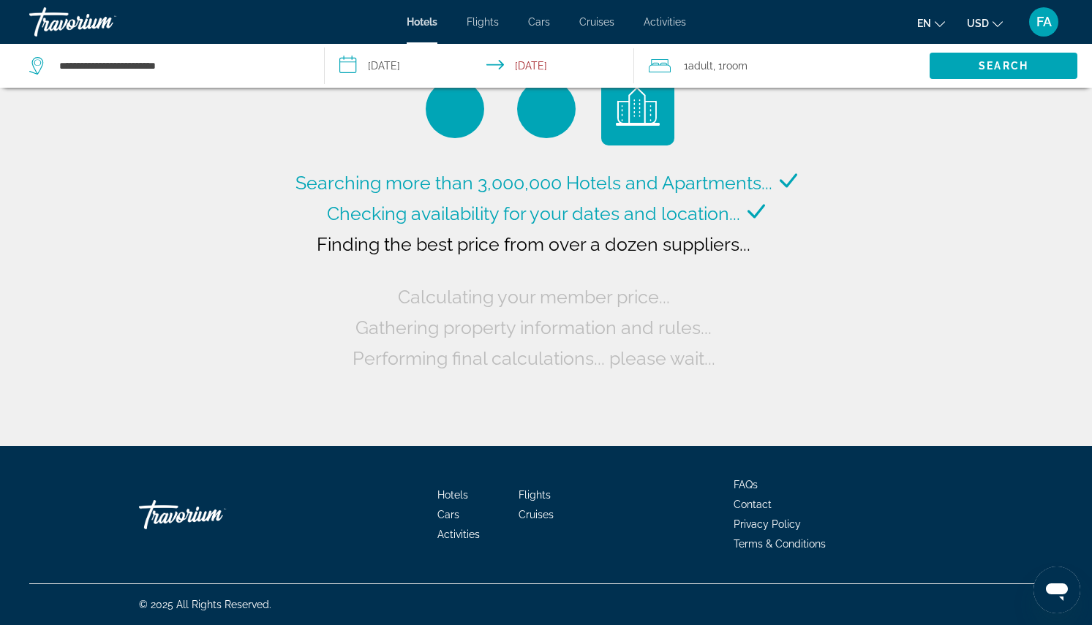
click at [539, 64] on input "**********" at bounding box center [483, 68] width 316 height 48
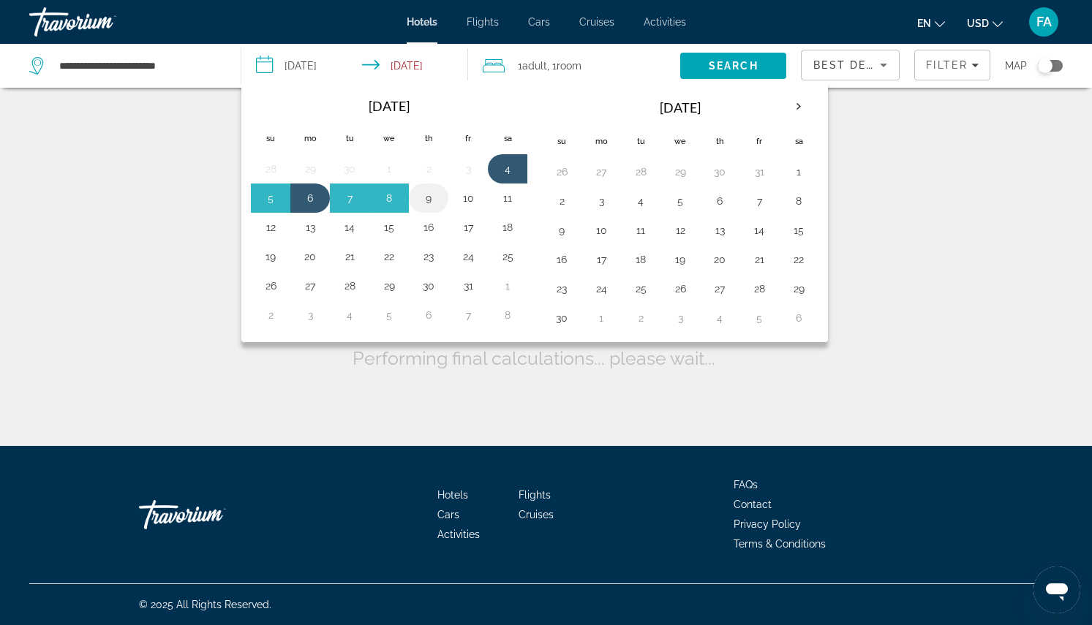
click at [427, 197] on button "9" at bounding box center [428, 198] width 23 height 20
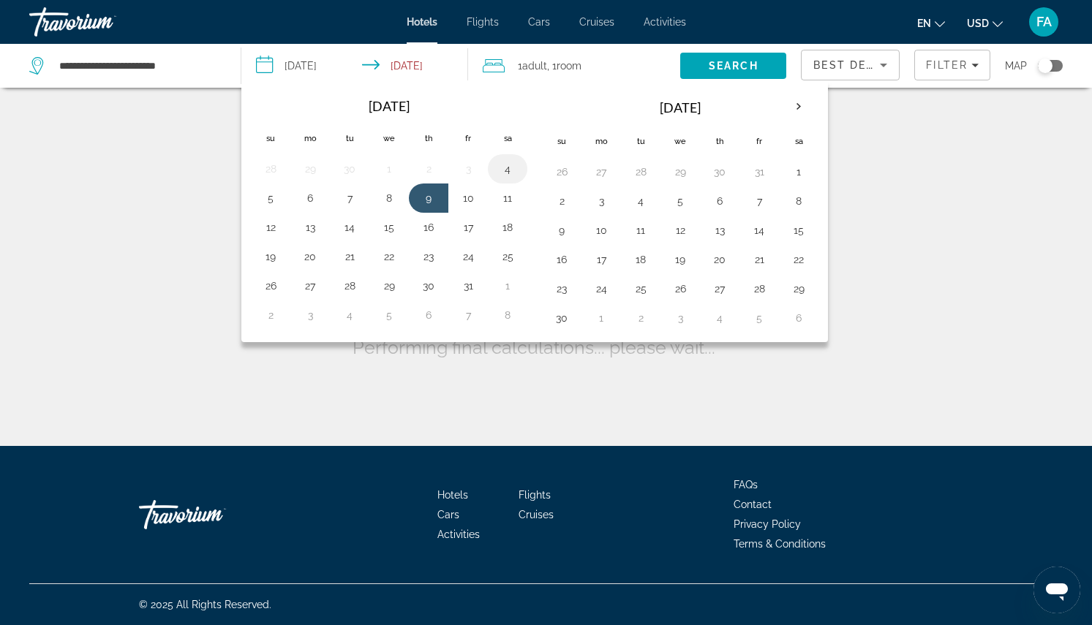
click at [510, 167] on button "4" at bounding box center [507, 169] width 23 height 20
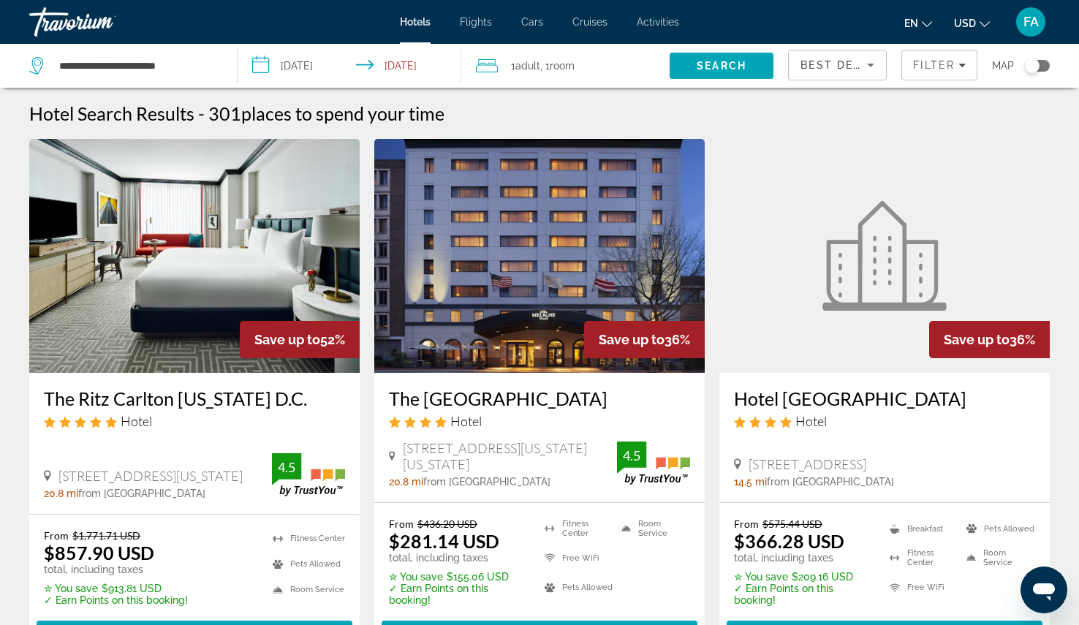
click at [397, 78] on input "**********" at bounding box center [352, 68] width 229 height 48
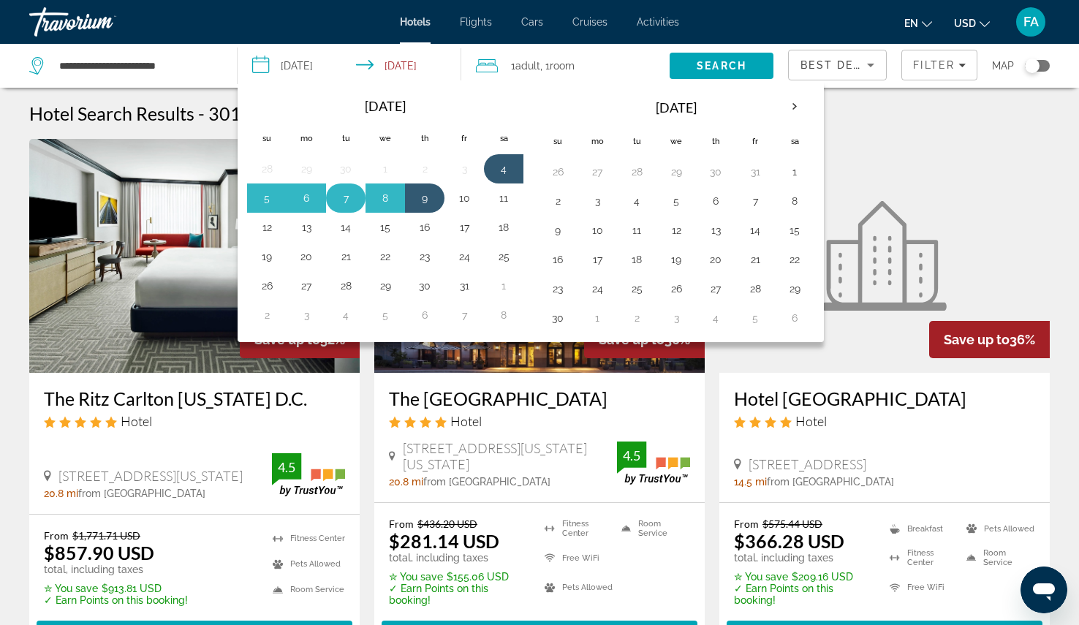
click at [361, 204] on td "7" at bounding box center [345, 198] width 39 height 29
click at [346, 199] on button "7" at bounding box center [345, 198] width 23 height 20
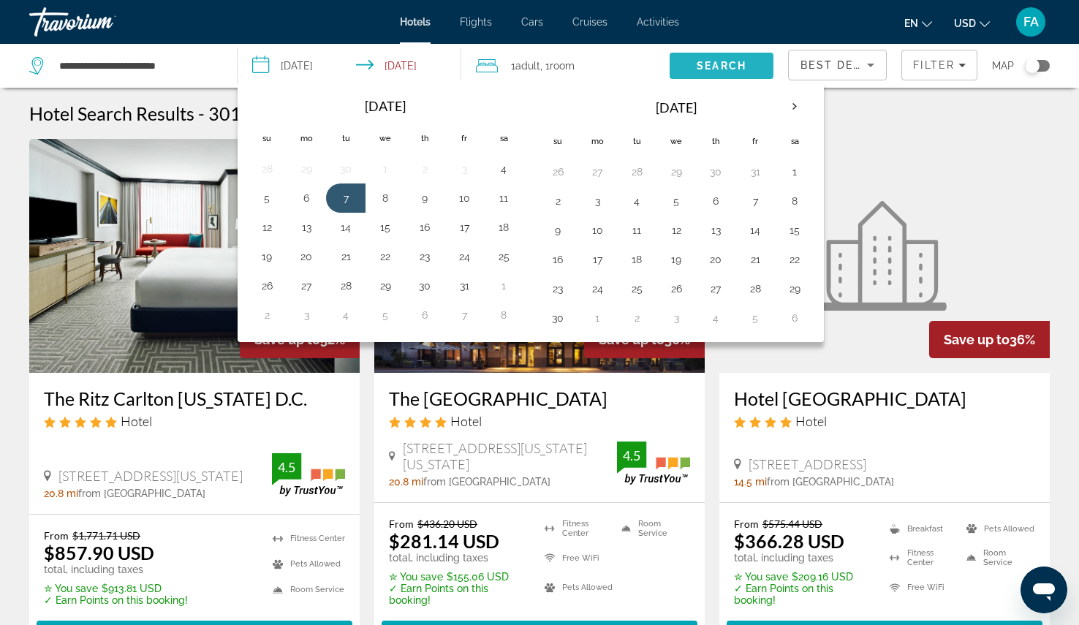
click at [699, 65] on span "Search" at bounding box center [722, 66] width 50 height 12
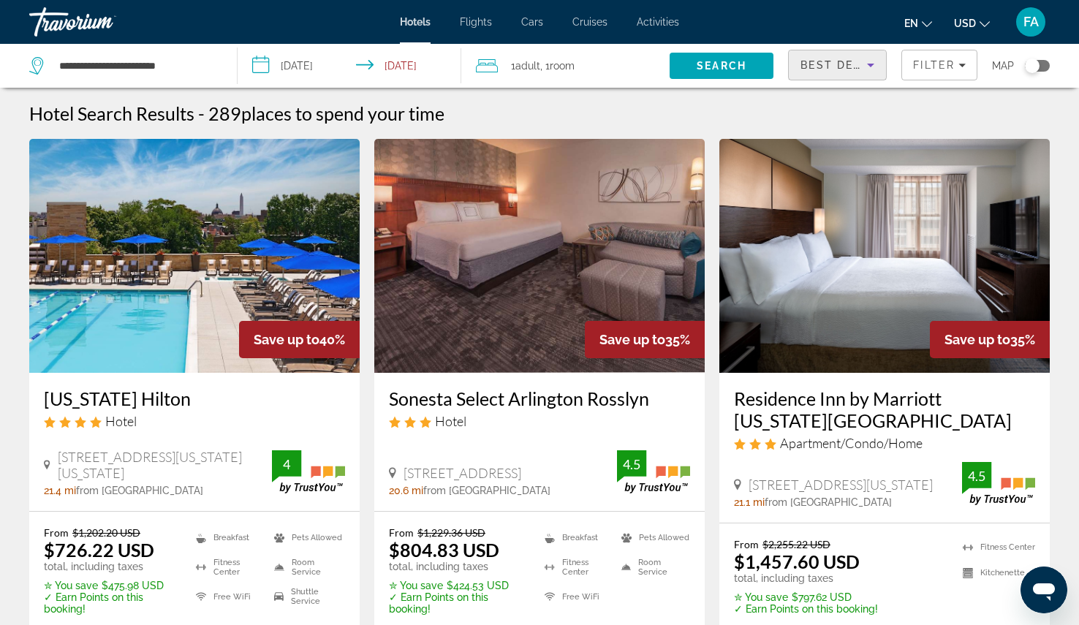
click at [869, 69] on icon "Sort by" at bounding box center [871, 65] width 18 height 18
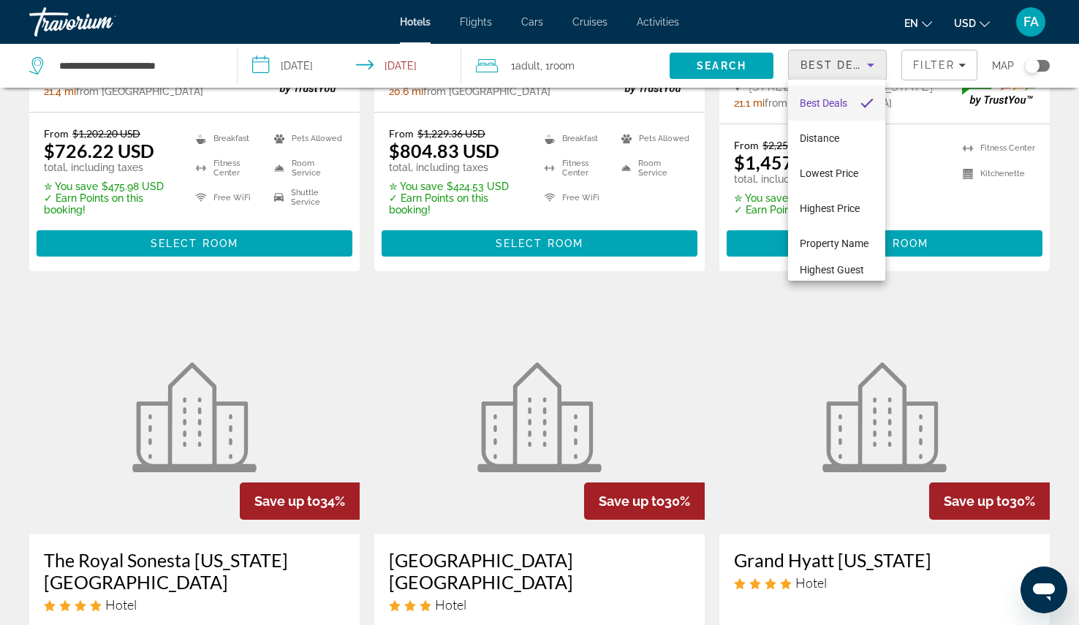
scroll to position [439, 0]
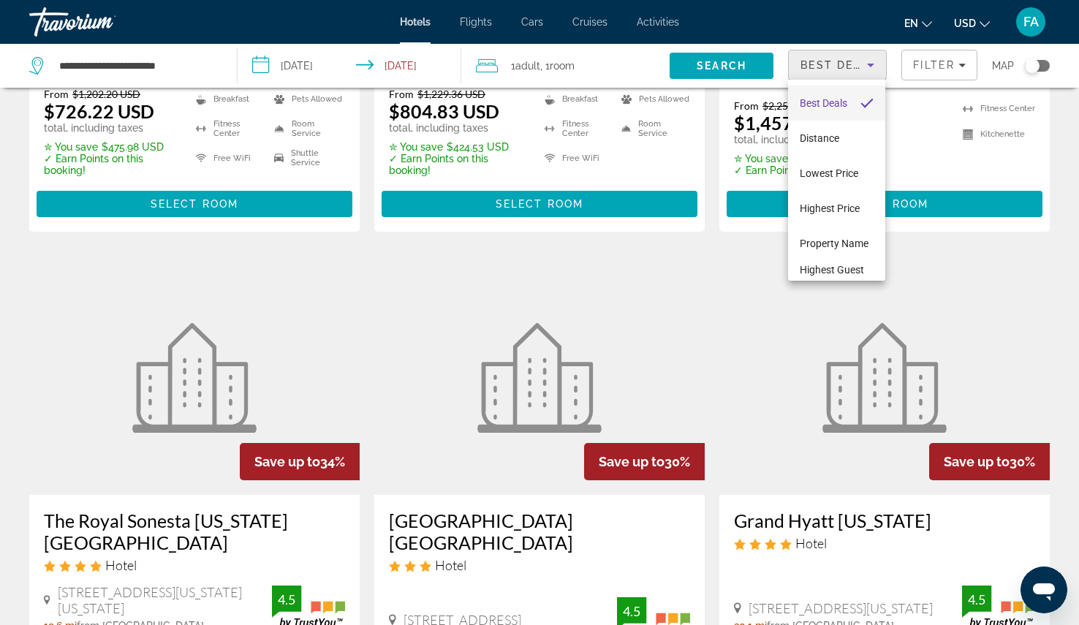
click at [392, 60] on div at bounding box center [539, 312] width 1079 height 625
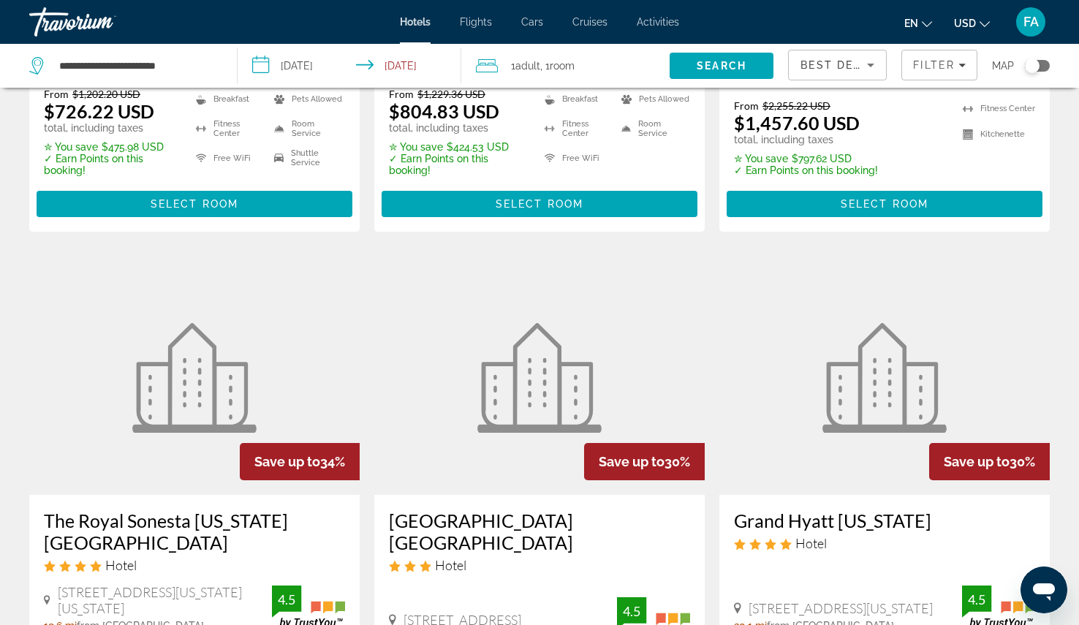
click at [392, 69] on input "**********" at bounding box center [352, 68] width 229 height 48
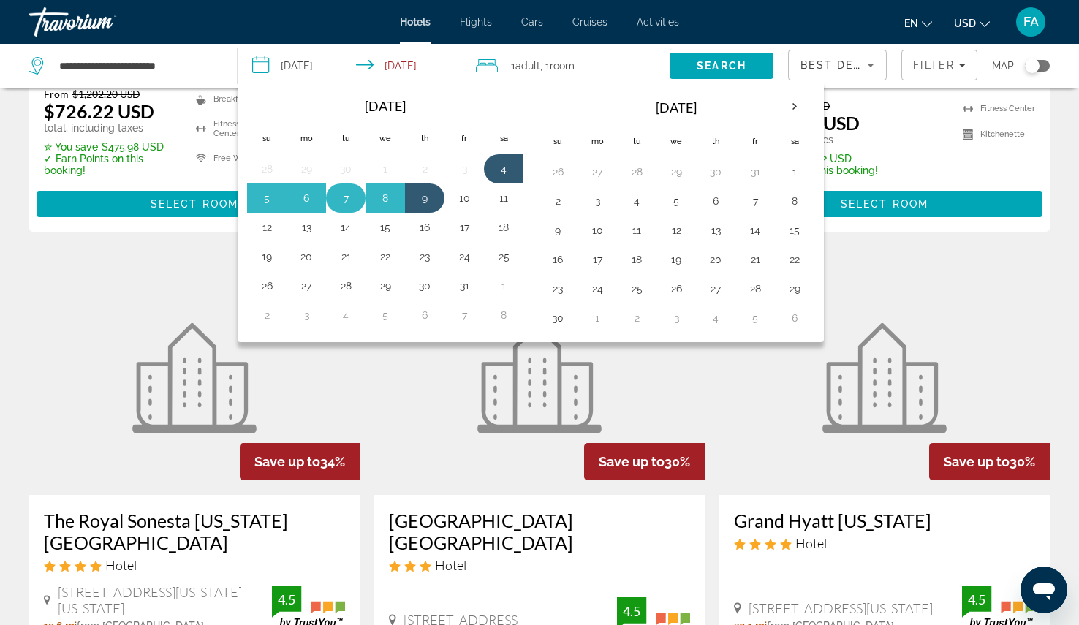
click at [341, 195] on button "7" at bounding box center [345, 198] width 23 height 20
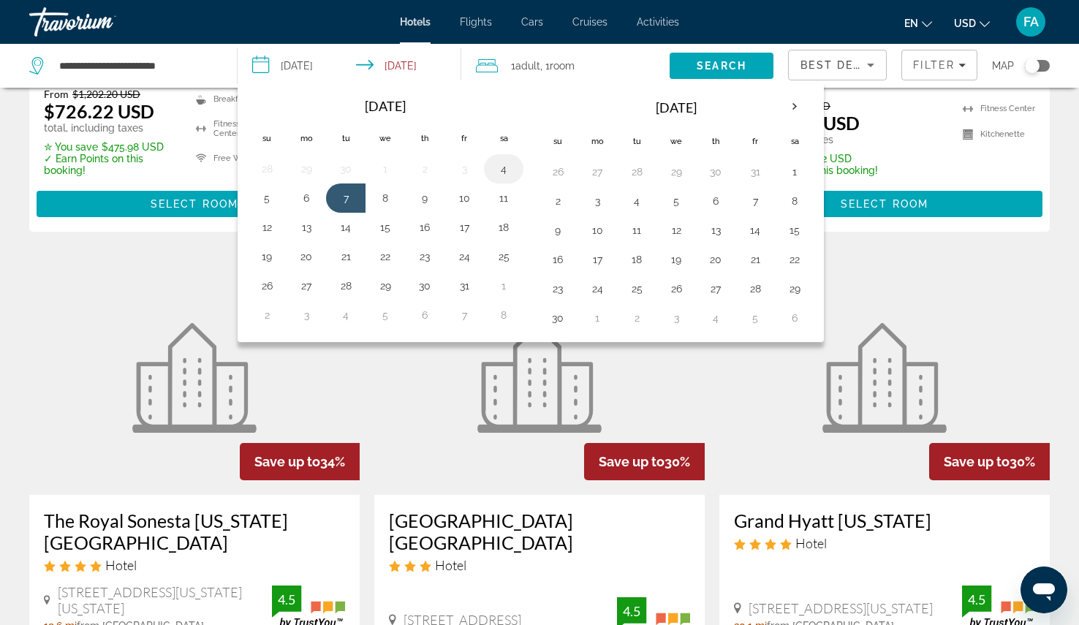
click at [509, 170] on button "4" at bounding box center [503, 169] width 23 height 20
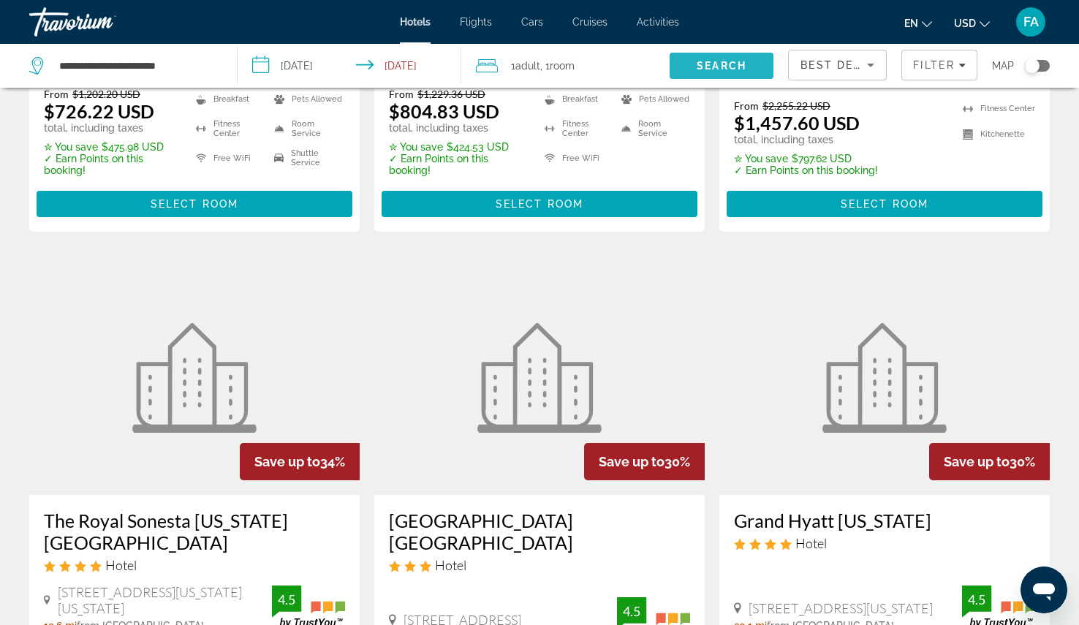
click at [703, 76] on span "Search" at bounding box center [722, 65] width 105 height 35
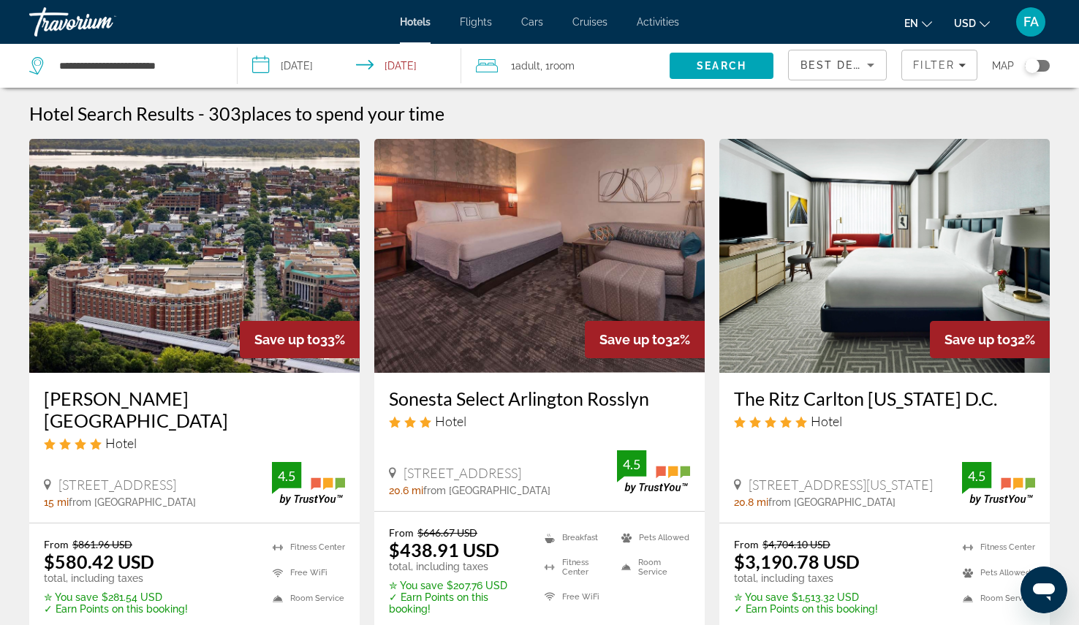
click at [403, 78] on input "**********" at bounding box center [352, 68] width 229 height 48
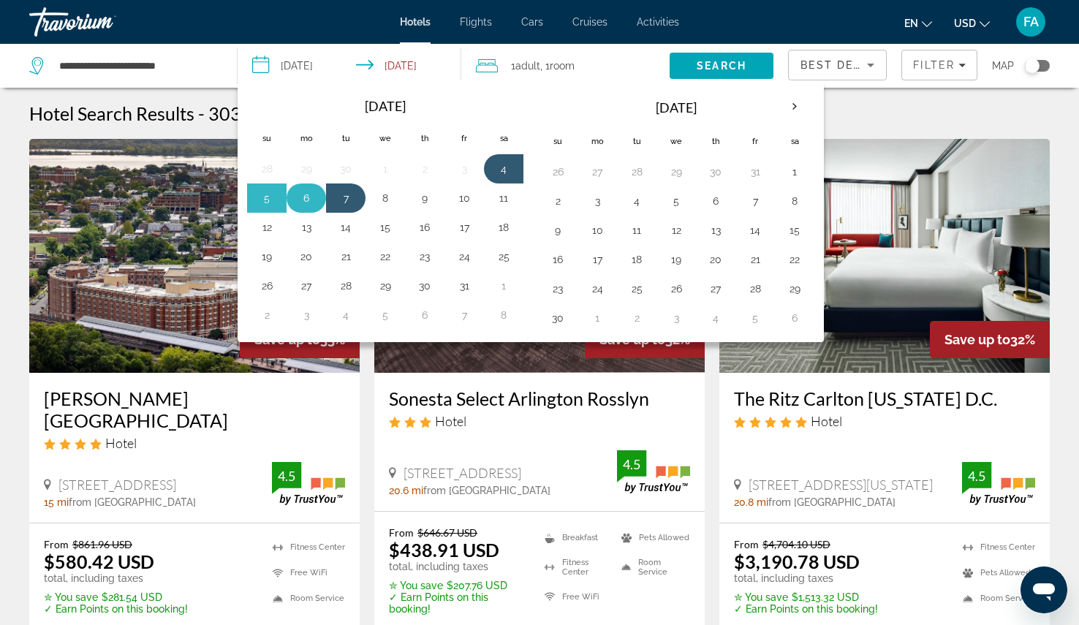
click at [299, 202] on button "6" at bounding box center [306, 198] width 23 height 20
click at [510, 167] on button "4" at bounding box center [503, 169] width 23 height 20
type input "**********"
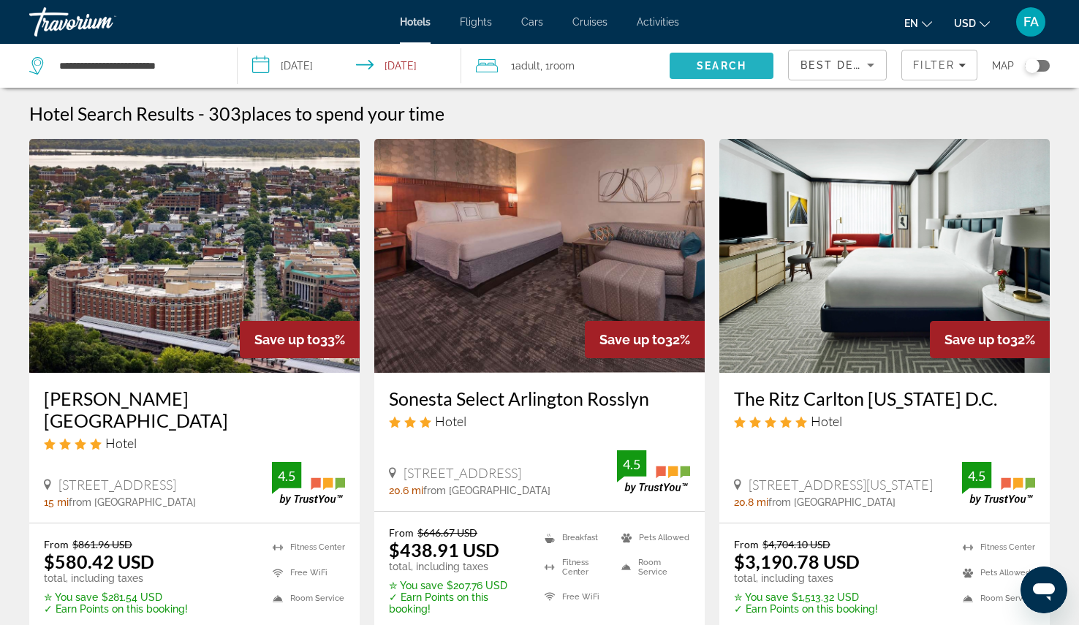
click at [736, 75] on span "Search" at bounding box center [722, 65] width 105 height 35
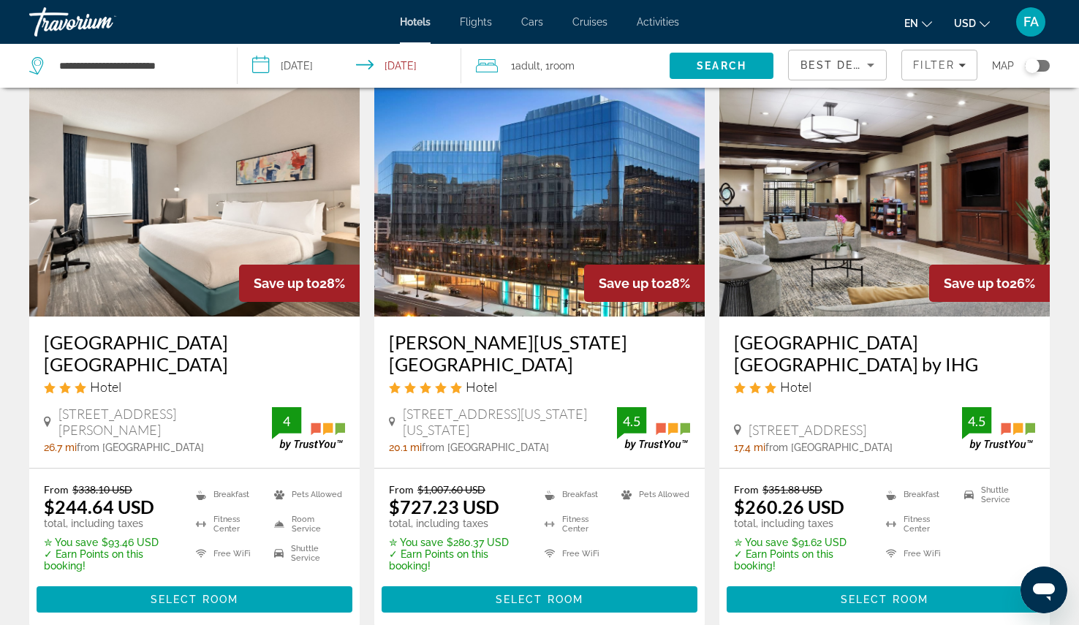
scroll to position [2022, 0]
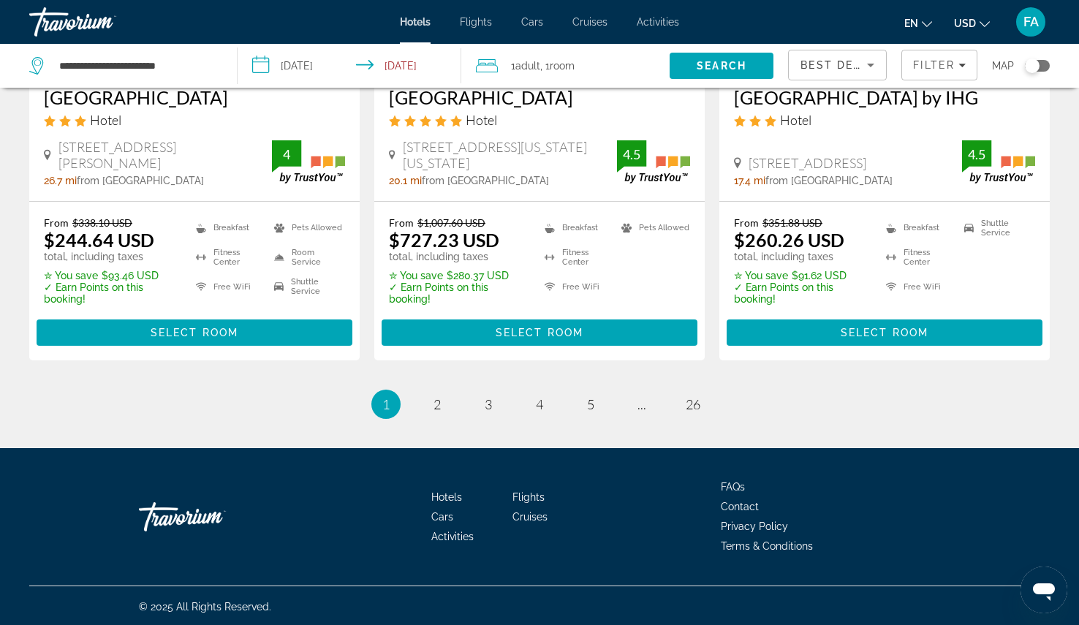
click at [420, 403] on ul "1 / 26 You're on page 1 page 2 page 3 page 4 page 5 page ... page 26" at bounding box center [539, 404] width 1021 height 29
click at [428, 402] on link "page 2" at bounding box center [438, 405] width 26 height 26
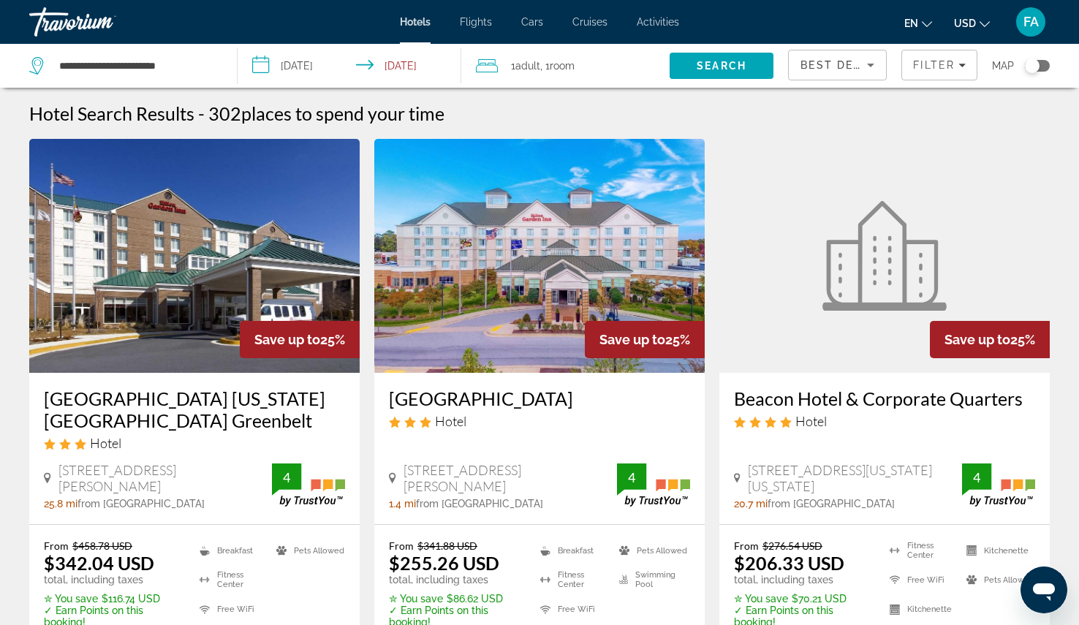
click at [563, 339] on img "Main content" at bounding box center [539, 256] width 330 height 234
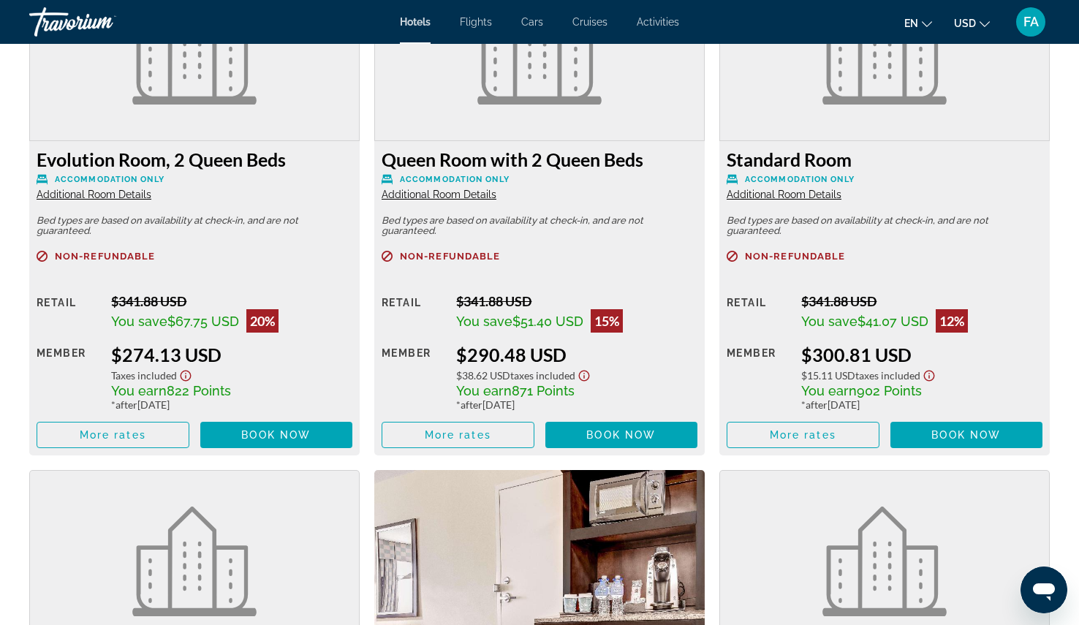
scroll to position [2666, 0]
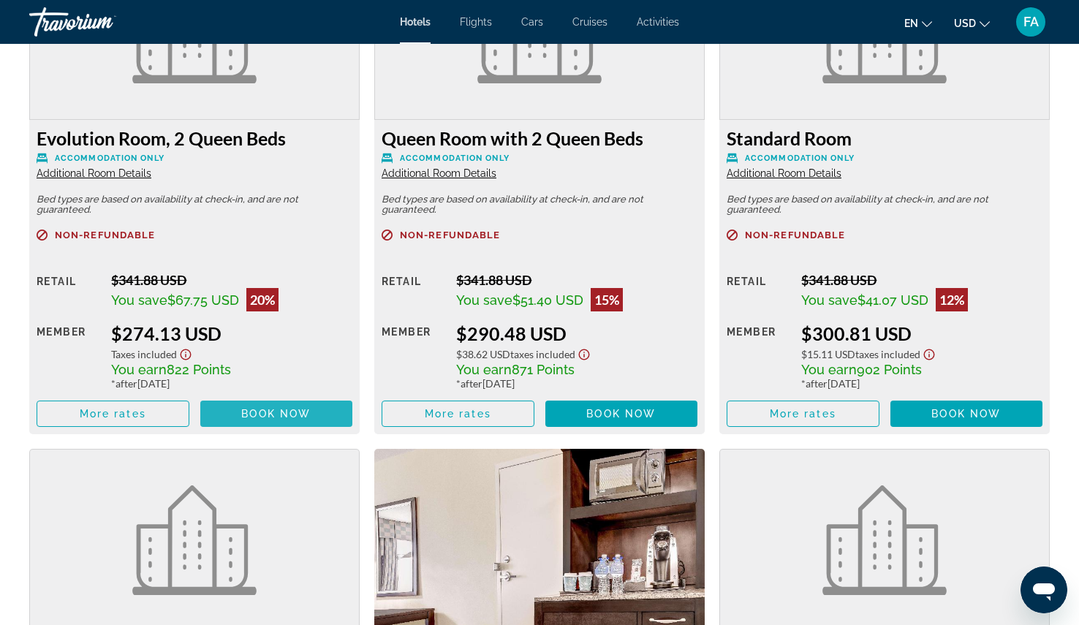
click at [264, 408] on span "Book now" at bounding box center [275, 414] width 69 height 12
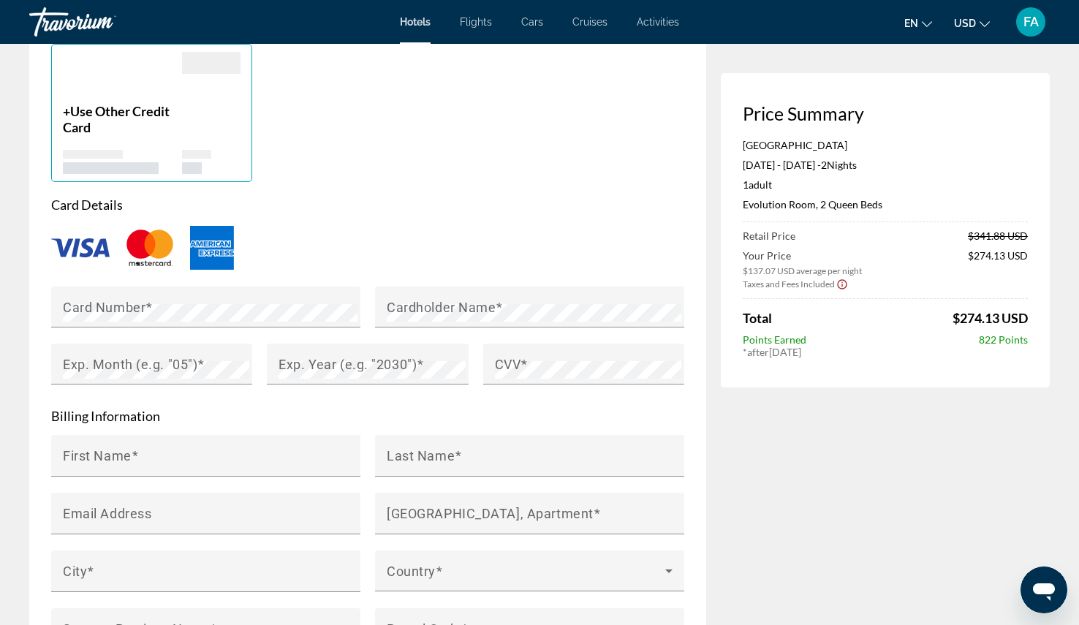
scroll to position [1127, 0]
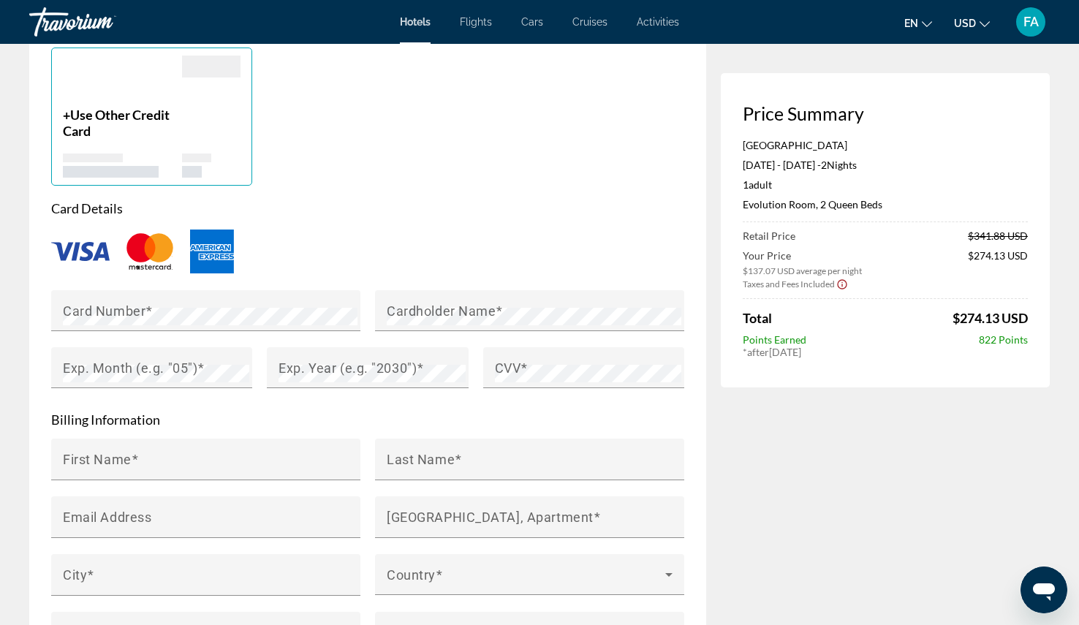
click at [144, 173] on div "Main content" at bounding box center [122, 166] width 119 height 24
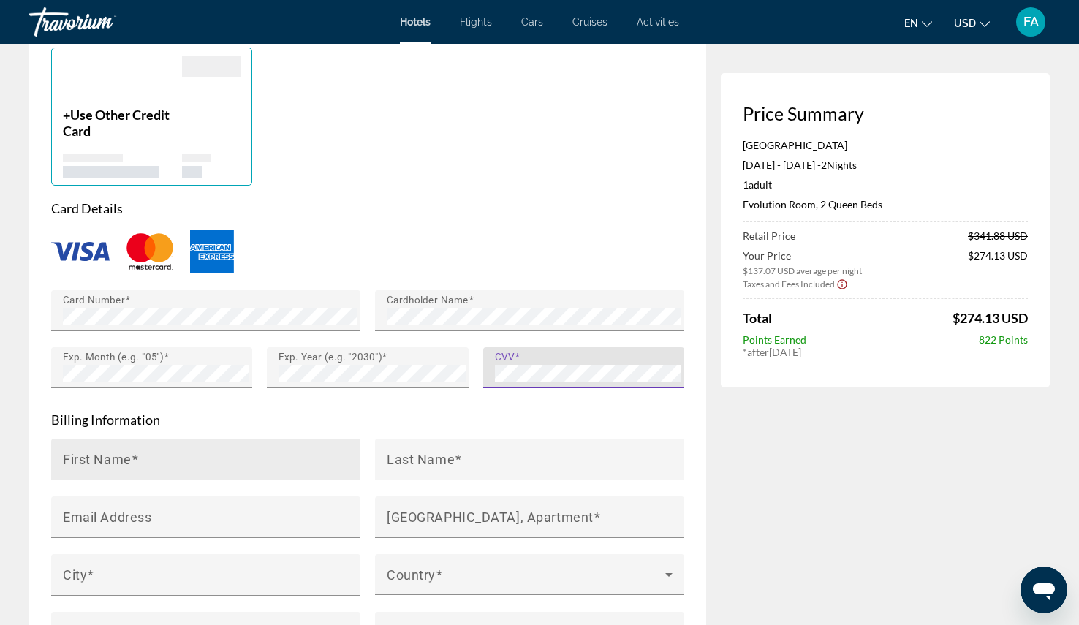
click at [173, 475] on input "First Name" at bounding box center [210, 466] width 295 height 18
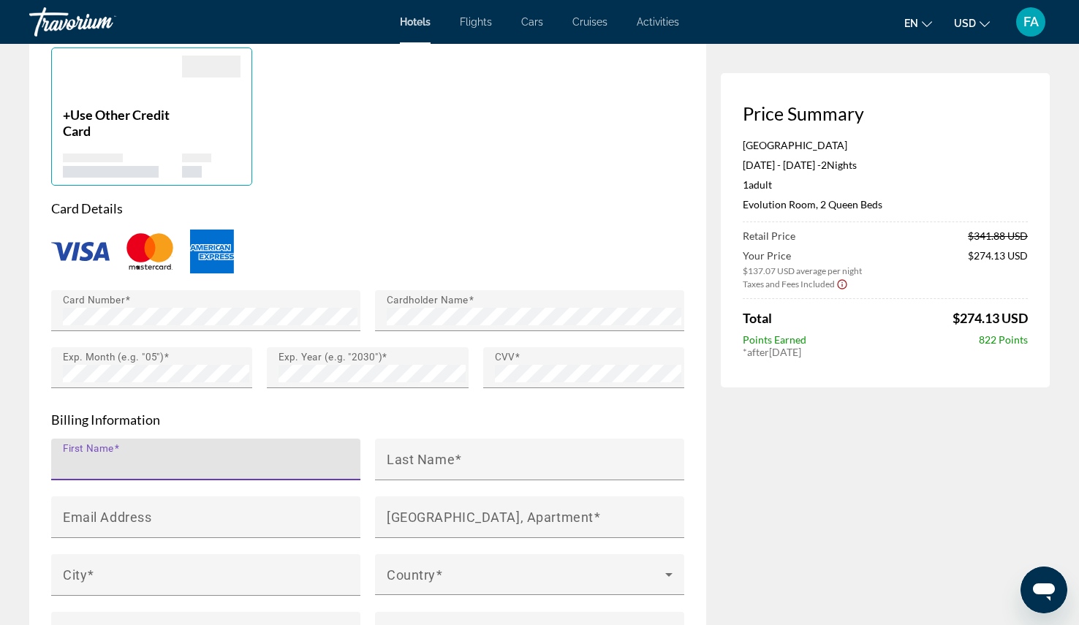
click at [170, 475] on input "First Name" at bounding box center [210, 466] width 295 height 18
type input "*******"
click at [464, 491] on mat-form-field "Last Name" at bounding box center [529, 468] width 309 height 58
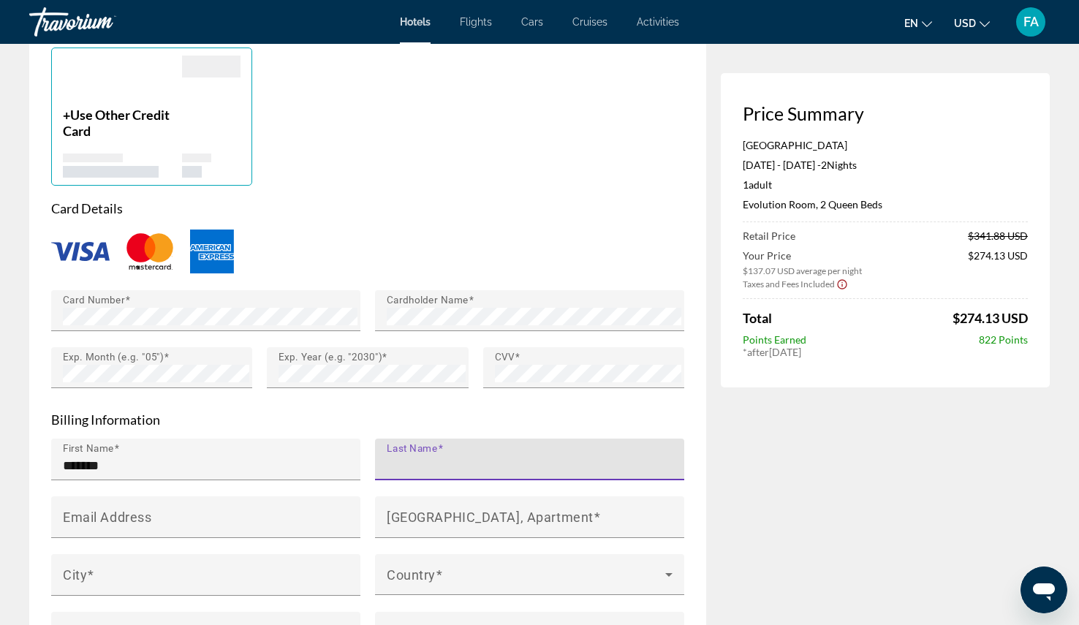
click at [469, 457] on div "Last Name" at bounding box center [534, 460] width 295 height 42
type input "*****"
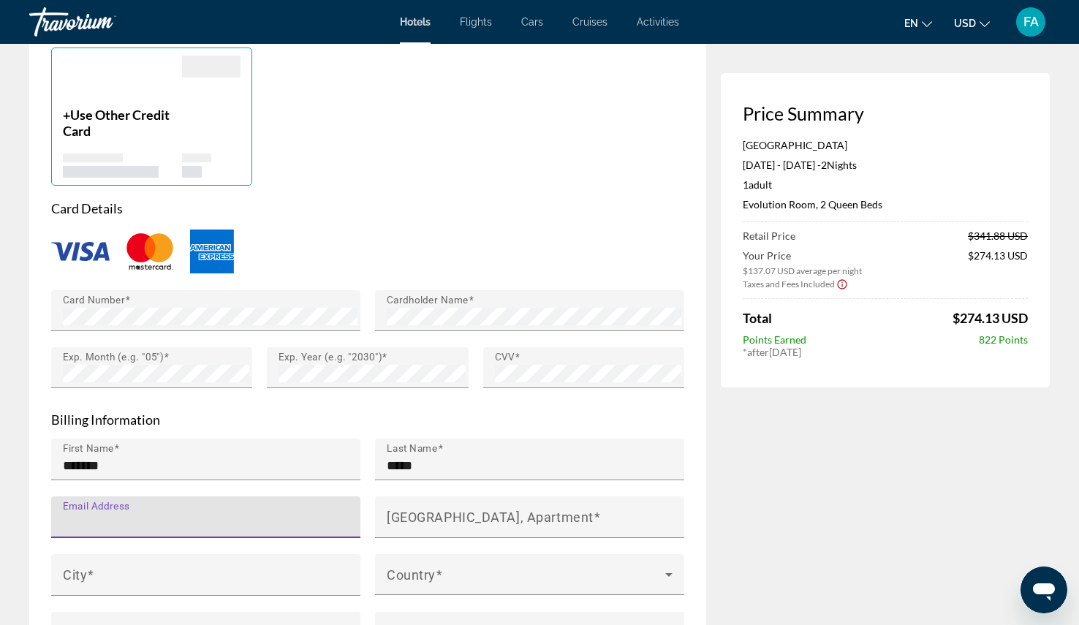
click at [245, 532] on input "Email Address" at bounding box center [210, 524] width 295 height 18
type input "**********"
click at [505, 496] on div "Main content" at bounding box center [529, 488] width 309 height 16
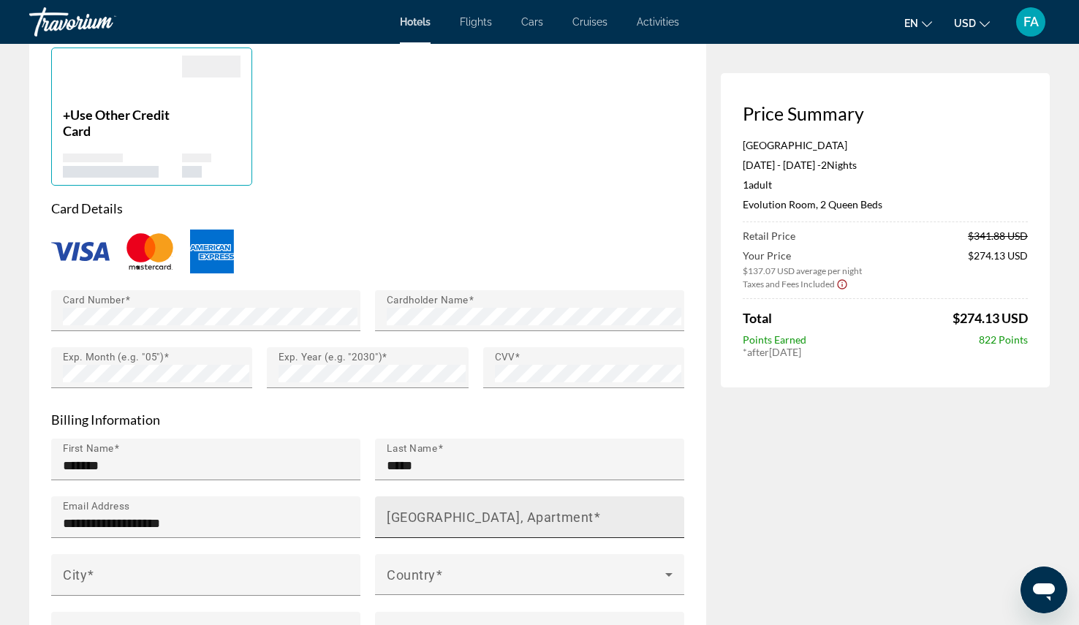
click at [499, 524] on mat-label "[GEOGRAPHIC_DATA], Apartment" at bounding box center [490, 516] width 207 height 15
click at [499, 528] on input "[GEOGRAPHIC_DATA], Apartment" at bounding box center [534, 524] width 295 height 18
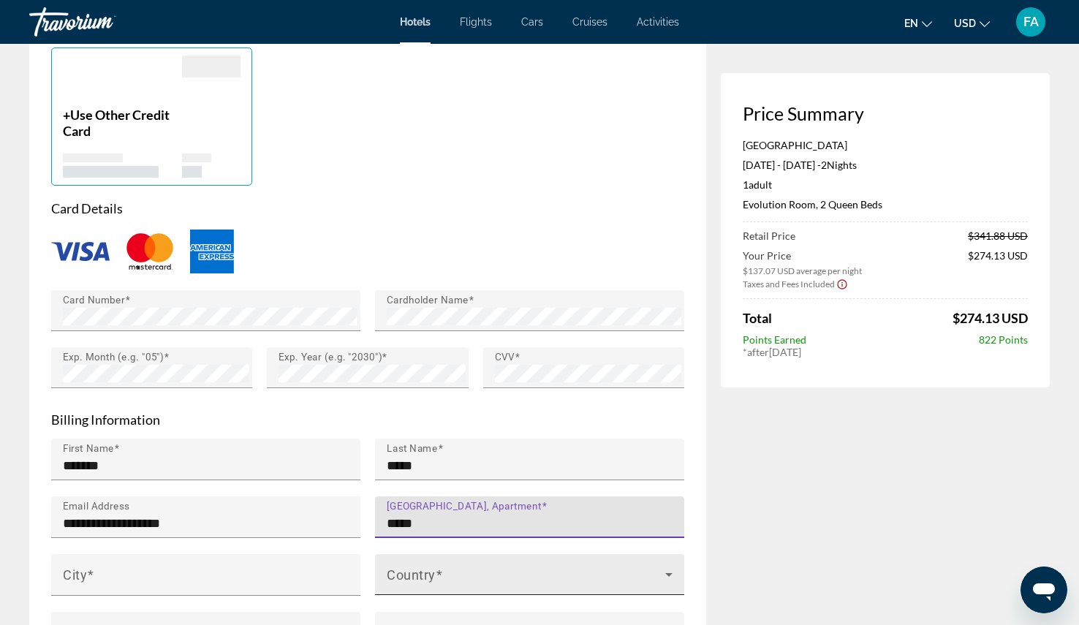
scroll to position [1119, 0]
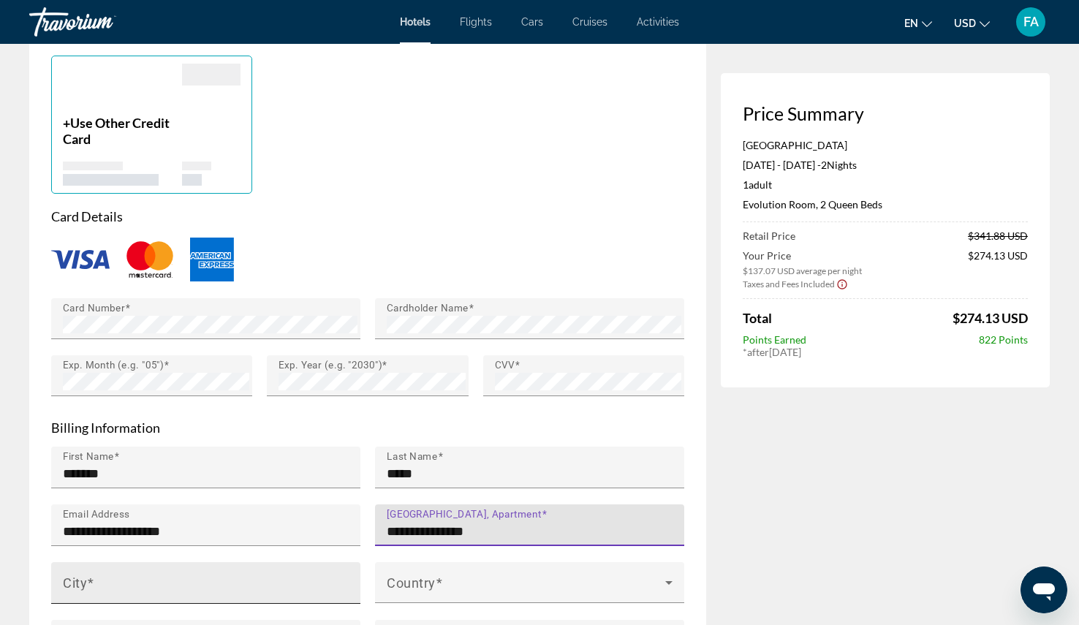
type input "**********"
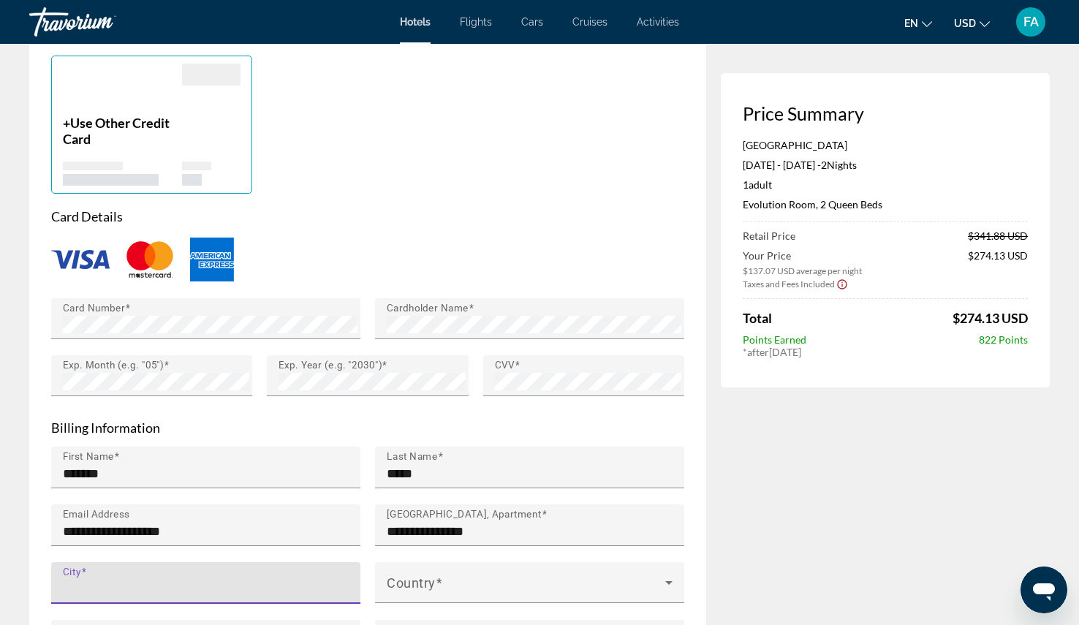
drag, startPoint x: 129, startPoint y: 591, endPoint x: 154, endPoint y: 529, distance: 66.0
click at [130, 591] on input "City" at bounding box center [210, 590] width 295 height 18
type input "********"
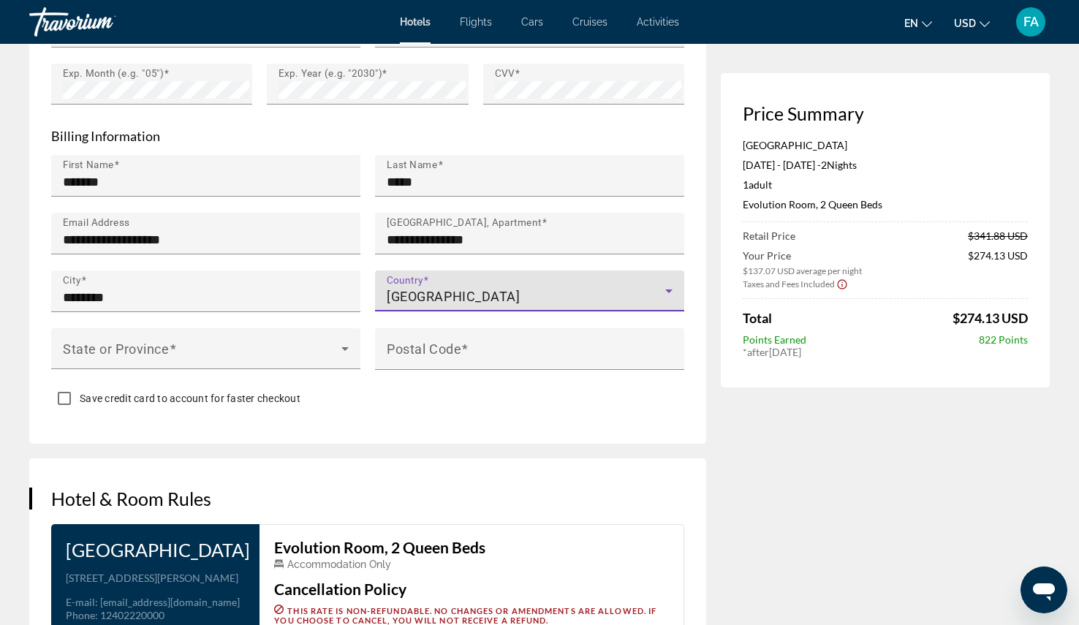
scroll to position [1412, 0]
click at [137, 355] on mat-label "State or Province Name" at bounding box center [136, 347] width 147 height 15
click at [137, 355] on input "State or Province Name" at bounding box center [210, 355] width 295 height 18
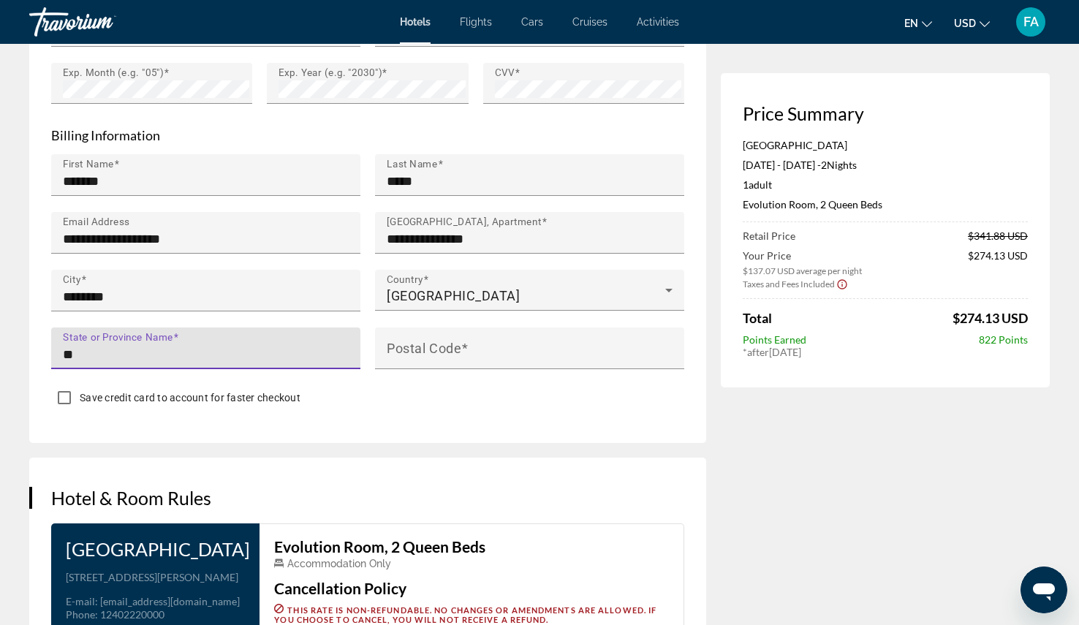
type input "*"
click at [177, 328] on div "Main content" at bounding box center [205, 319] width 309 height 16
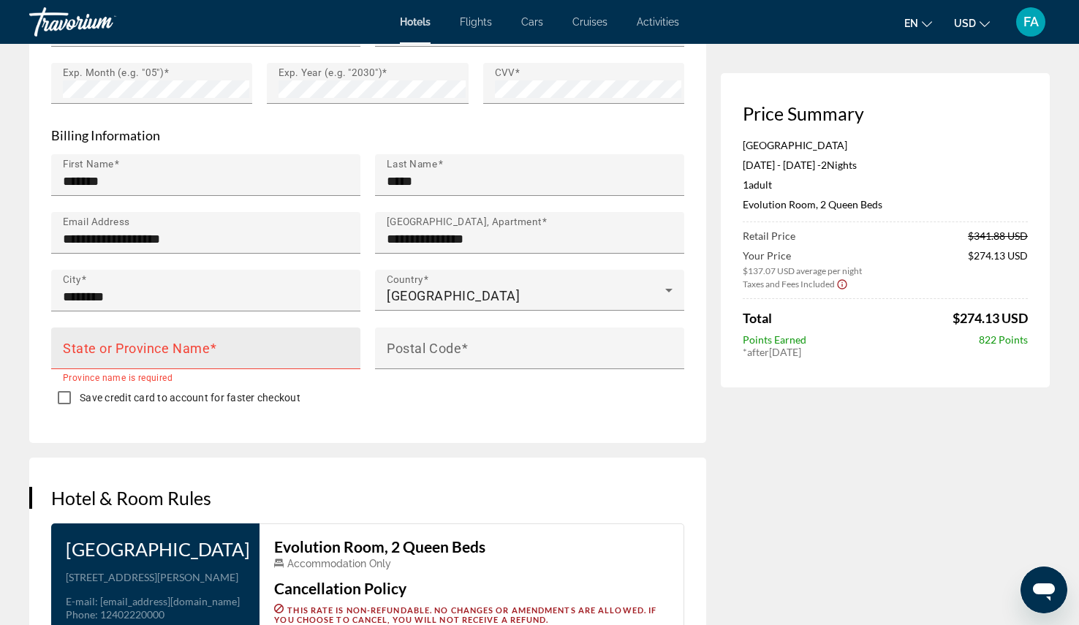
click at [155, 355] on mat-label "State or Province Name" at bounding box center [136, 347] width 147 height 15
click at [155, 360] on input "State or Province Name" at bounding box center [210, 355] width 295 height 18
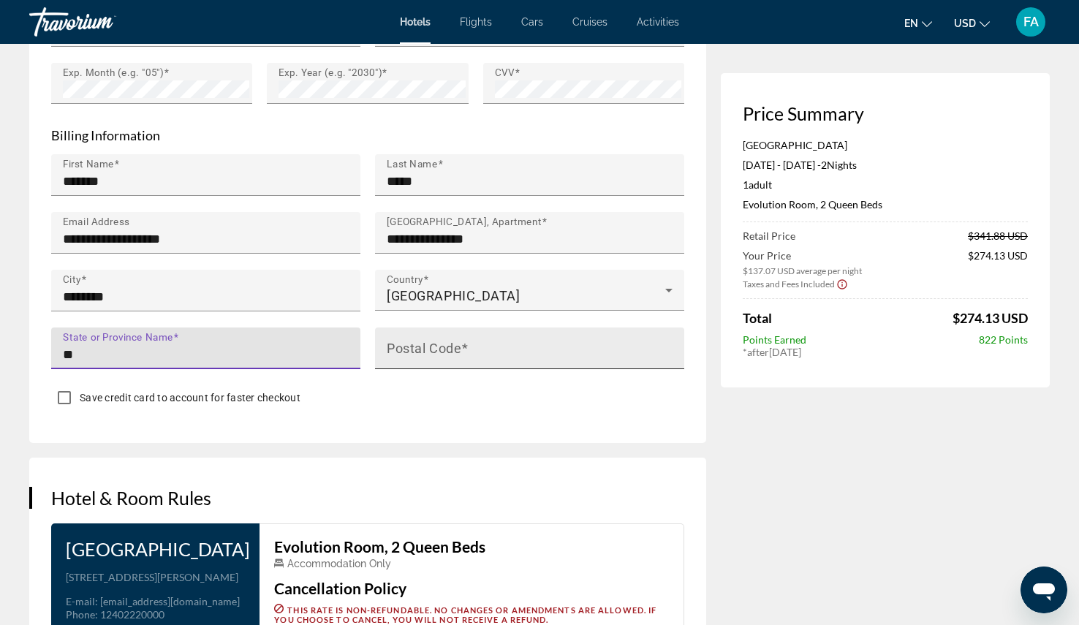
type input "**"
click at [559, 356] on input "Postal Code" at bounding box center [534, 355] width 295 height 18
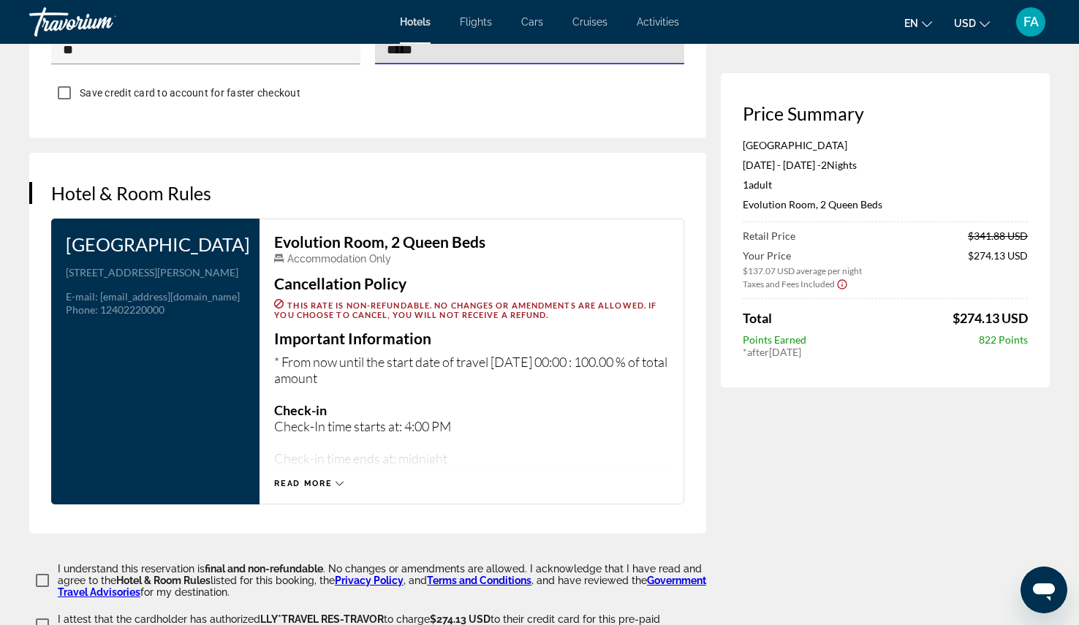
scroll to position [1851, 0]
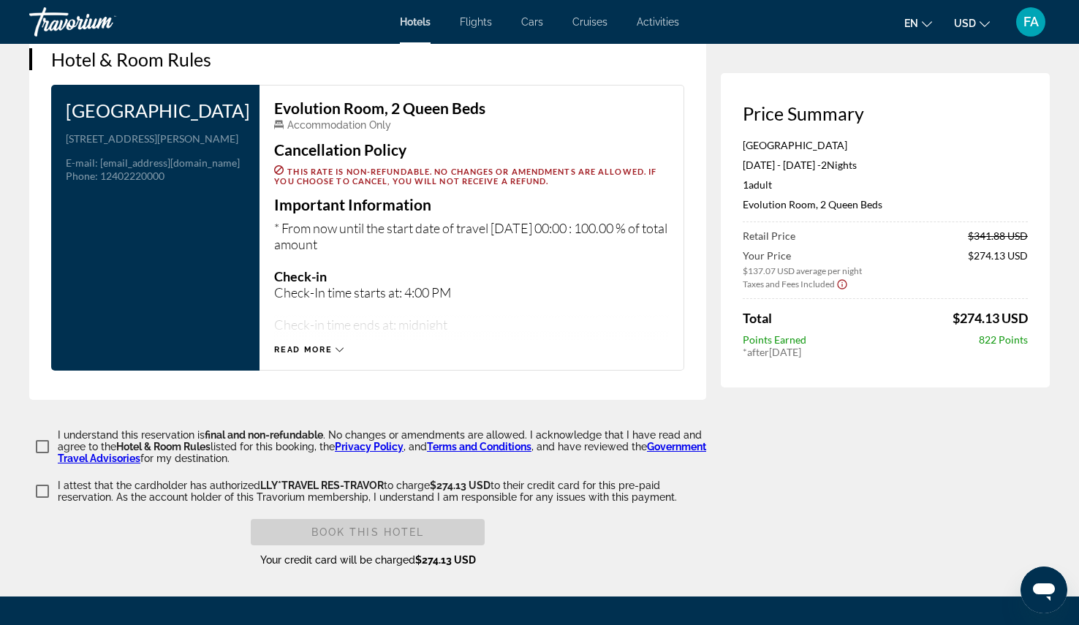
type input "*****"
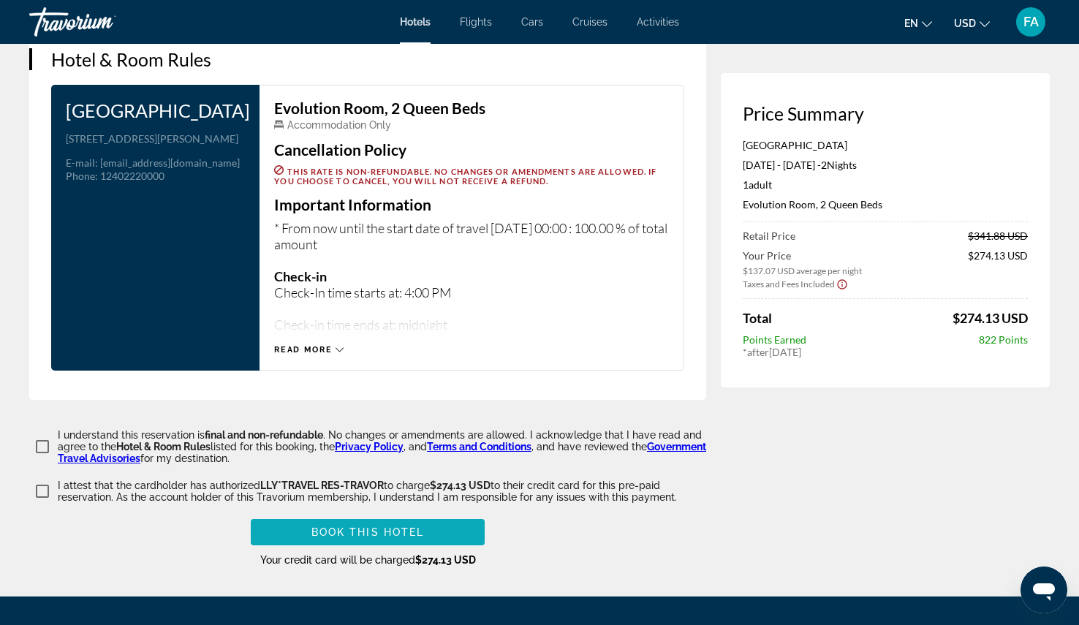
click at [369, 537] on span "Book this hotel" at bounding box center [367, 532] width 113 height 12
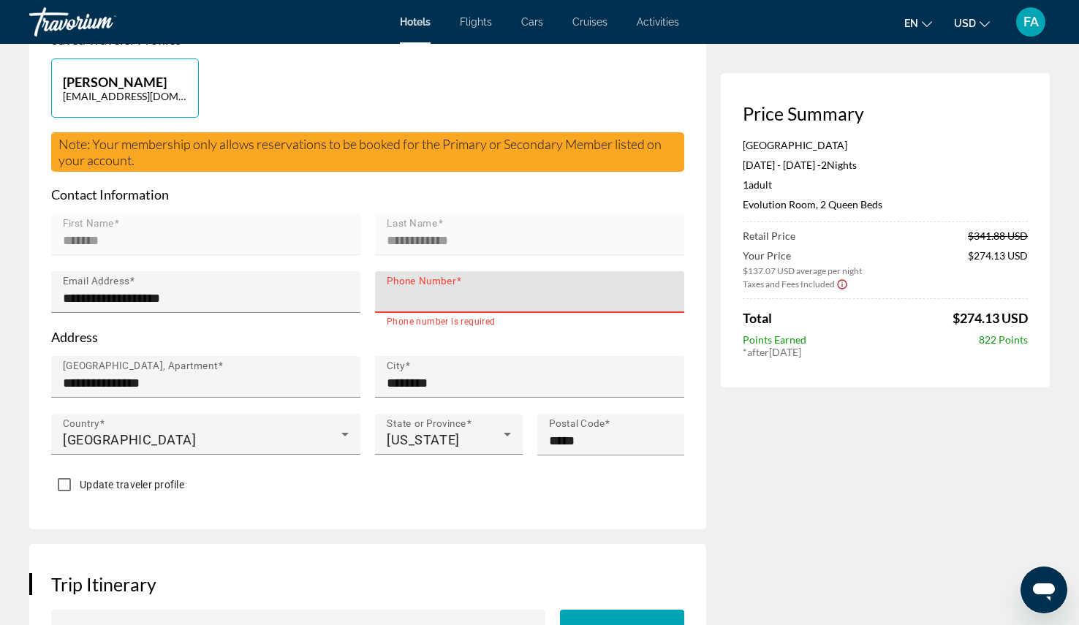
click at [511, 305] on input "Phone Number" at bounding box center [534, 299] width 295 height 18
type input "**********"
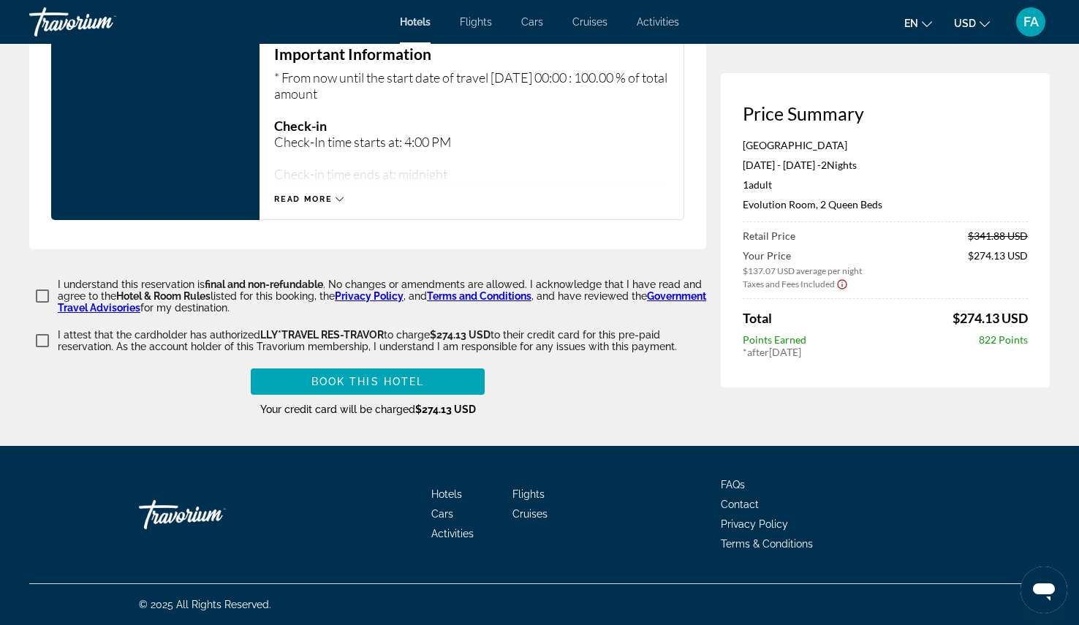
scroll to position [2011, 0]
click at [367, 388] on span "Main content" at bounding box center [368, 381] width 234 height 35
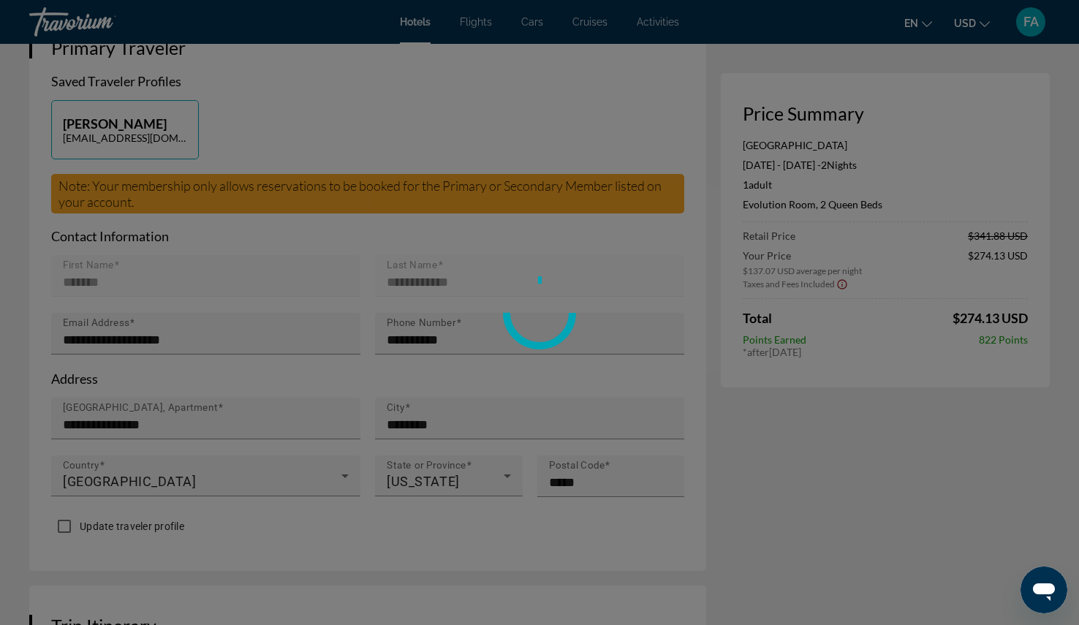
scroll to position [276, 0]
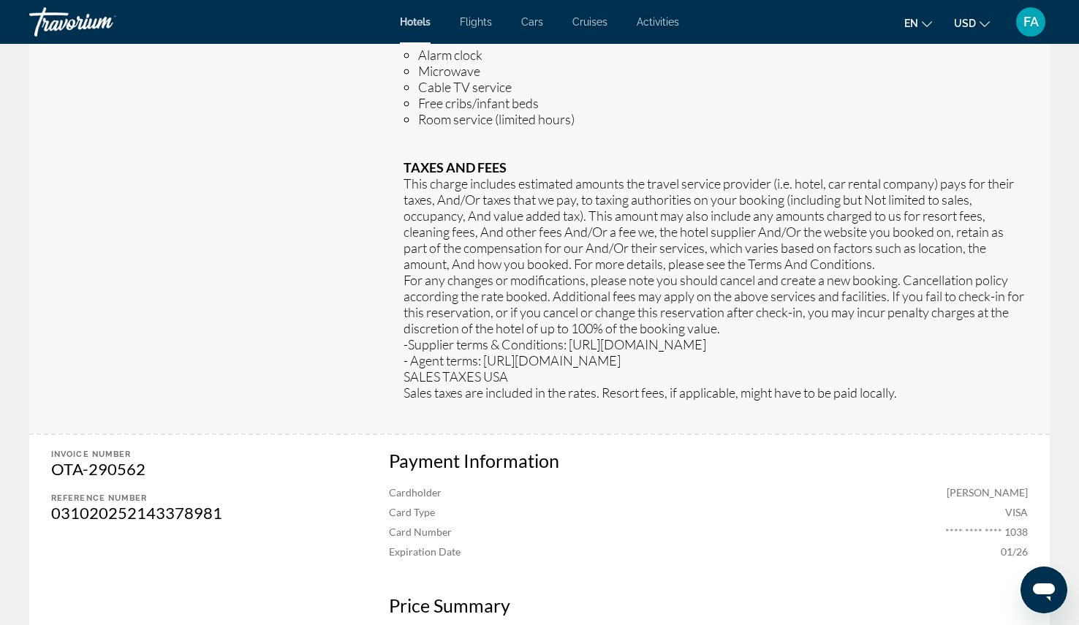
scroll to position [2204, 0]
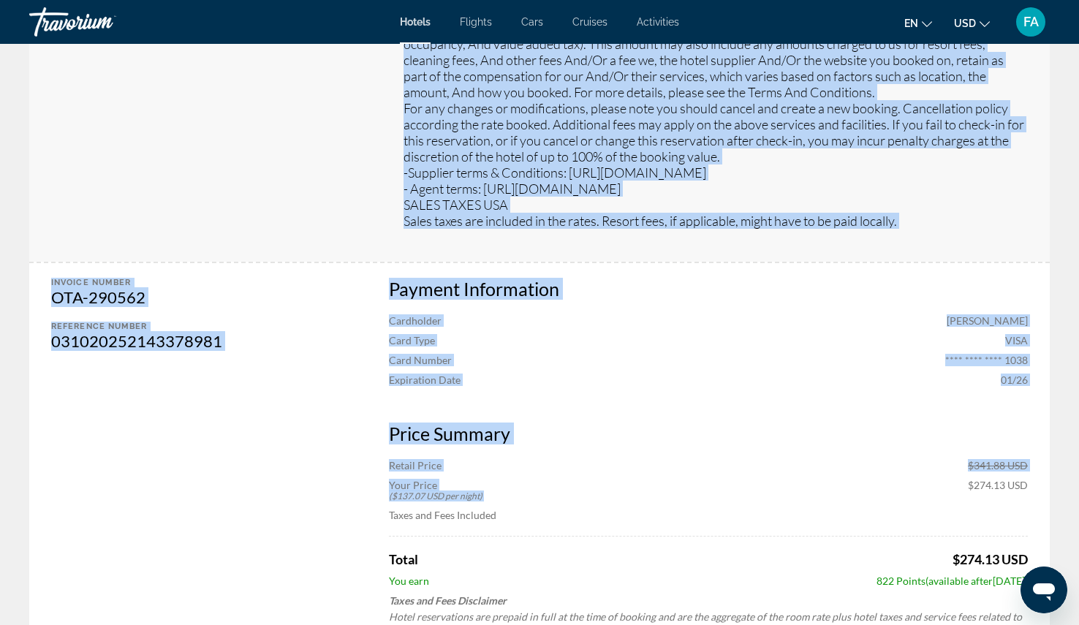
drag, startPoint x: 1084, startPoint y: 37, endPoint x: 752, endPoint y: 461, distance: 538.7
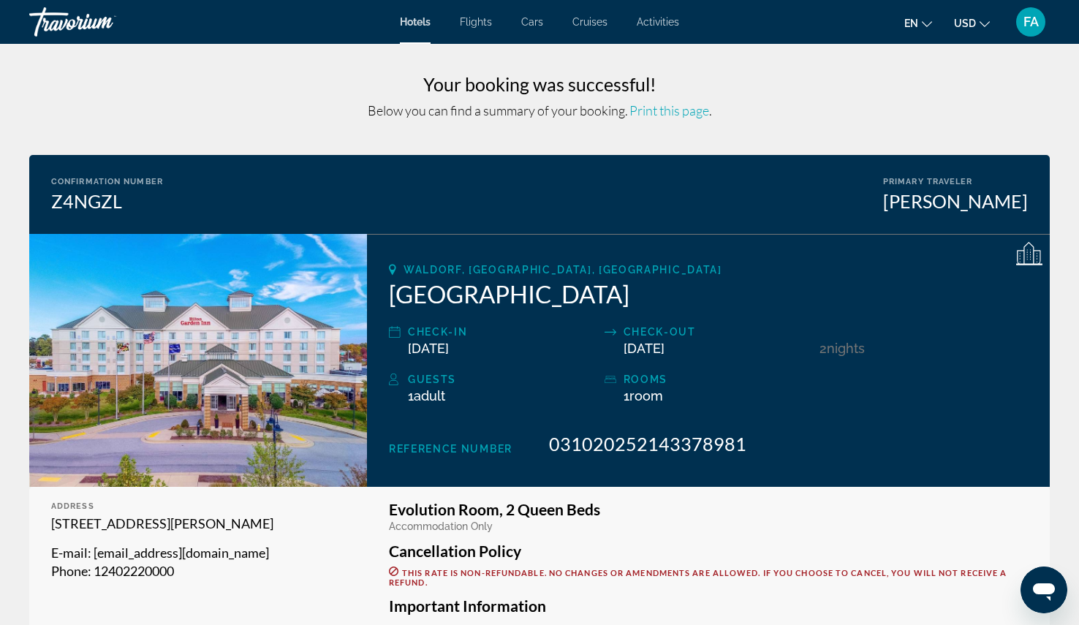
click at [431, 33] on div "Hotels Flights Cars Cruises Activities Hotels Flights Cars Cruises Activities e…" at bounding box center [539, 22] width 1079 height 38
click at [477, 20] on span "Flights" at bounding box center [476, 22] width 32 height 12
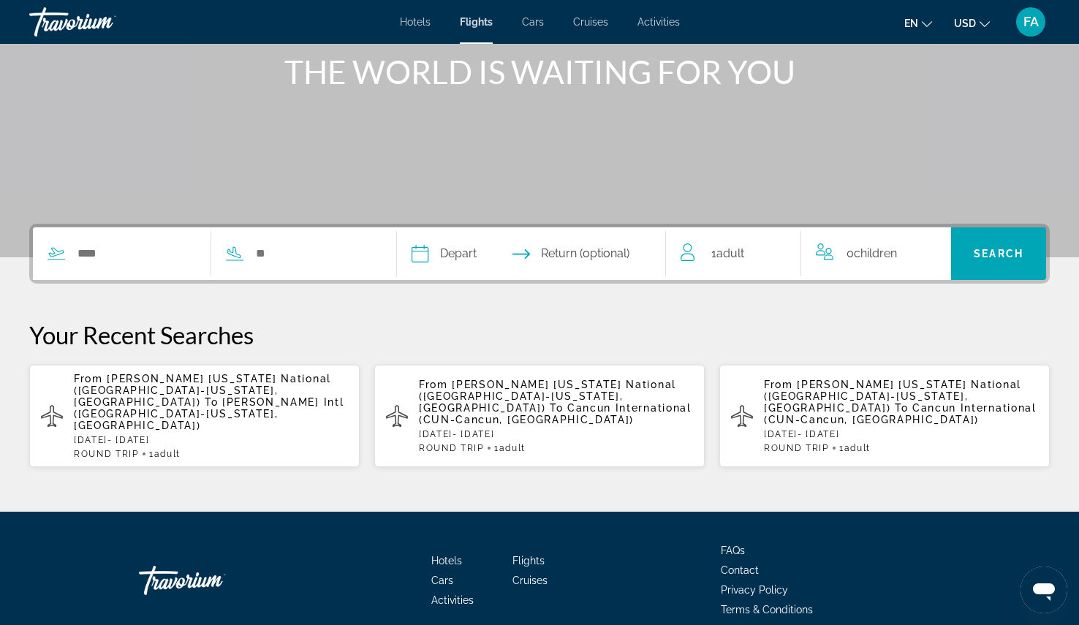
scroll to position [224, 0]
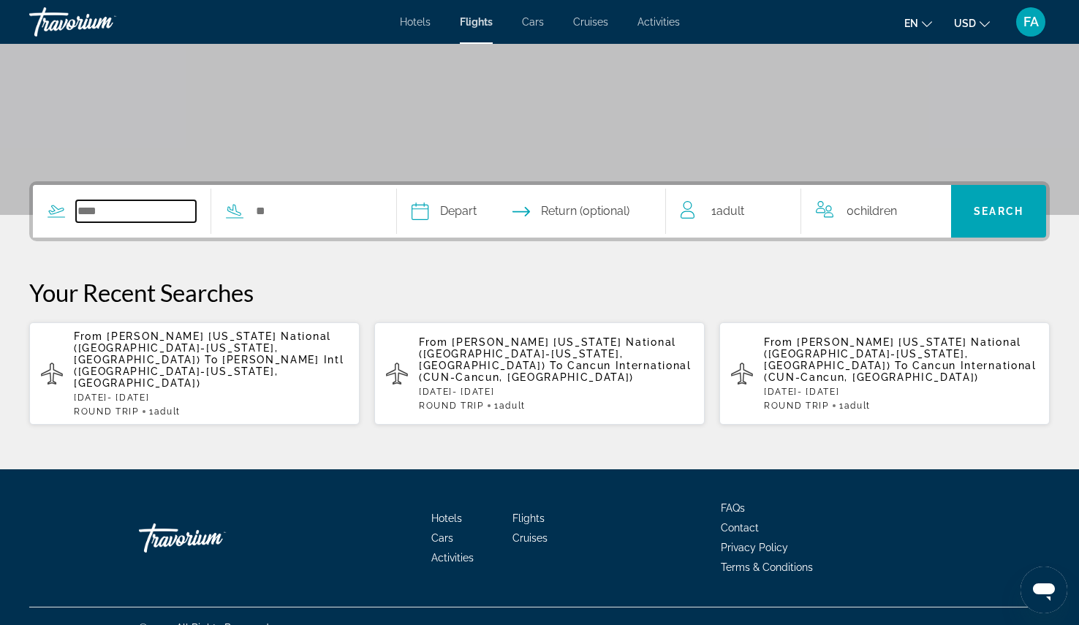
click at [177, 211] on input "Search widget" at bounding box center [136, 211] width 120 height 22
